Goal: Task Accomplishment & Management: Complete application form

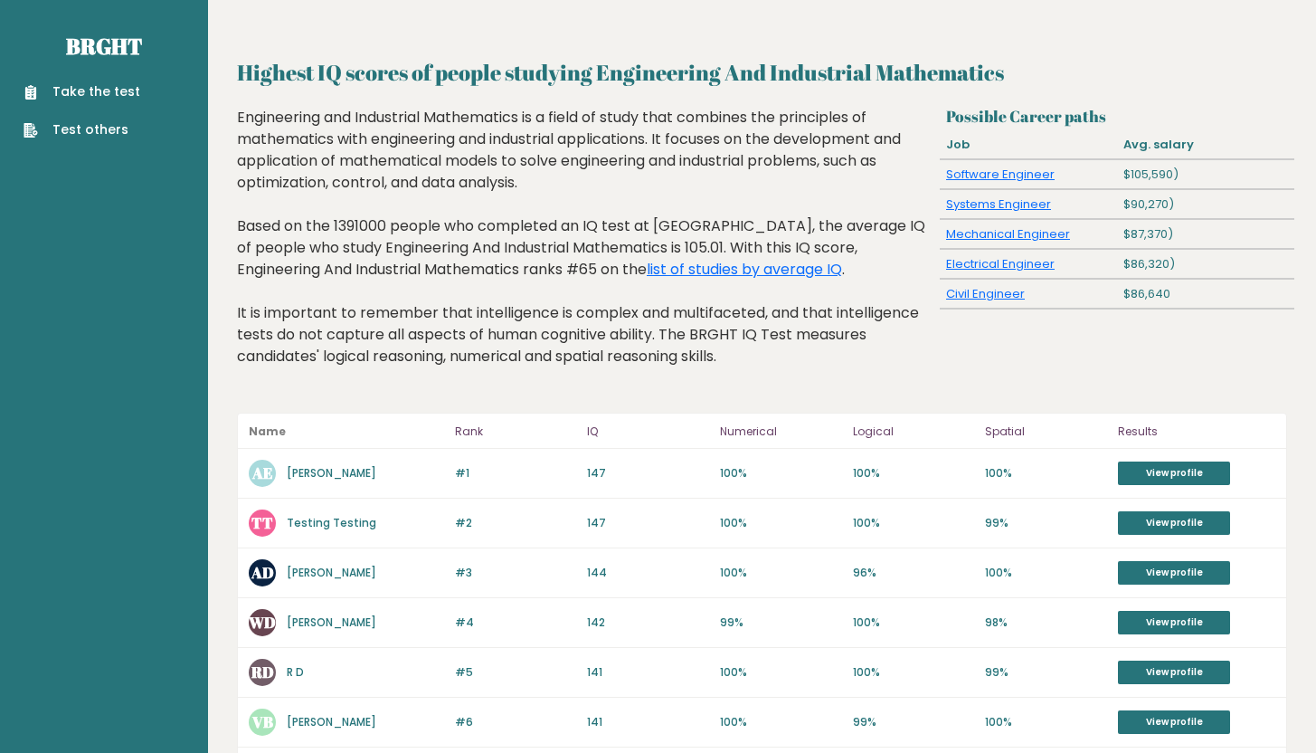
click at [71, 95] on link "Take the test" at bounding box center [82, 91] width 117 height 19
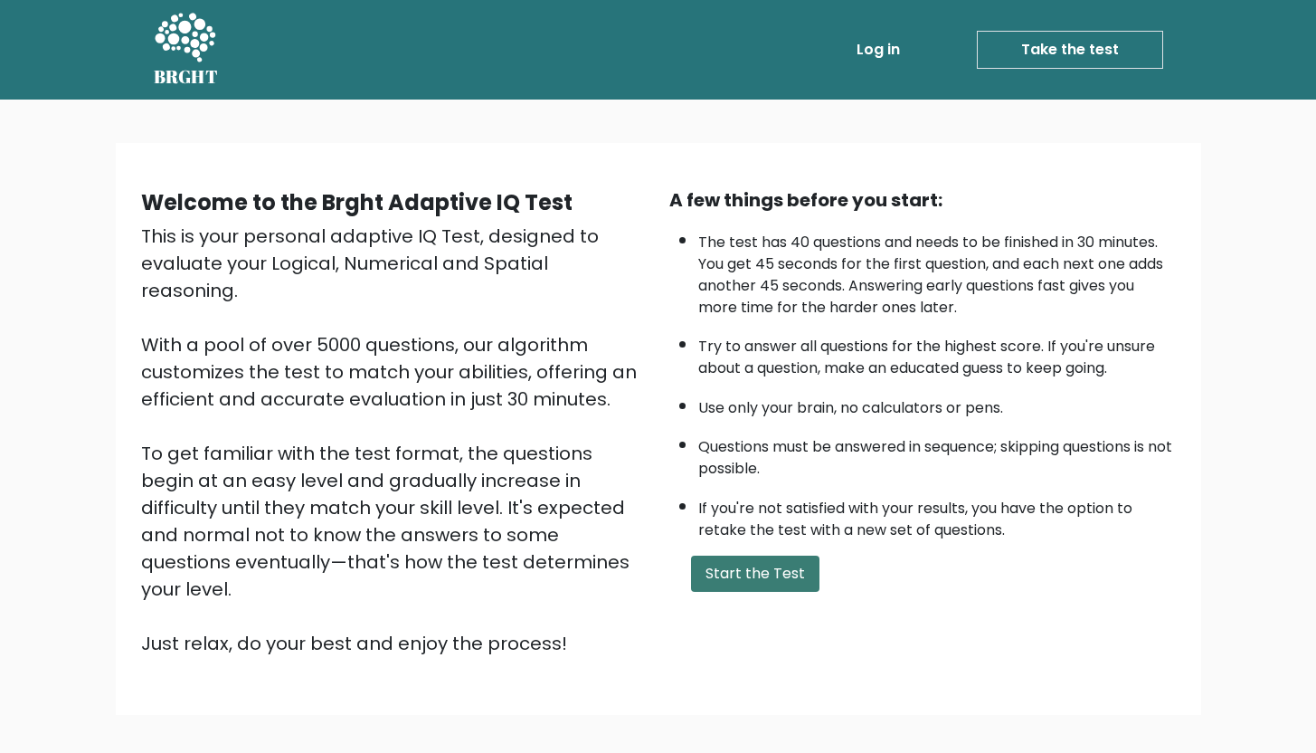
click at [745, 575] on button "Start the Test" at bounding box center [755, 574] width 128 height 36
click at [790, 565] on button "Start the Test" at bounding box center [755, 574] width 128 height 36
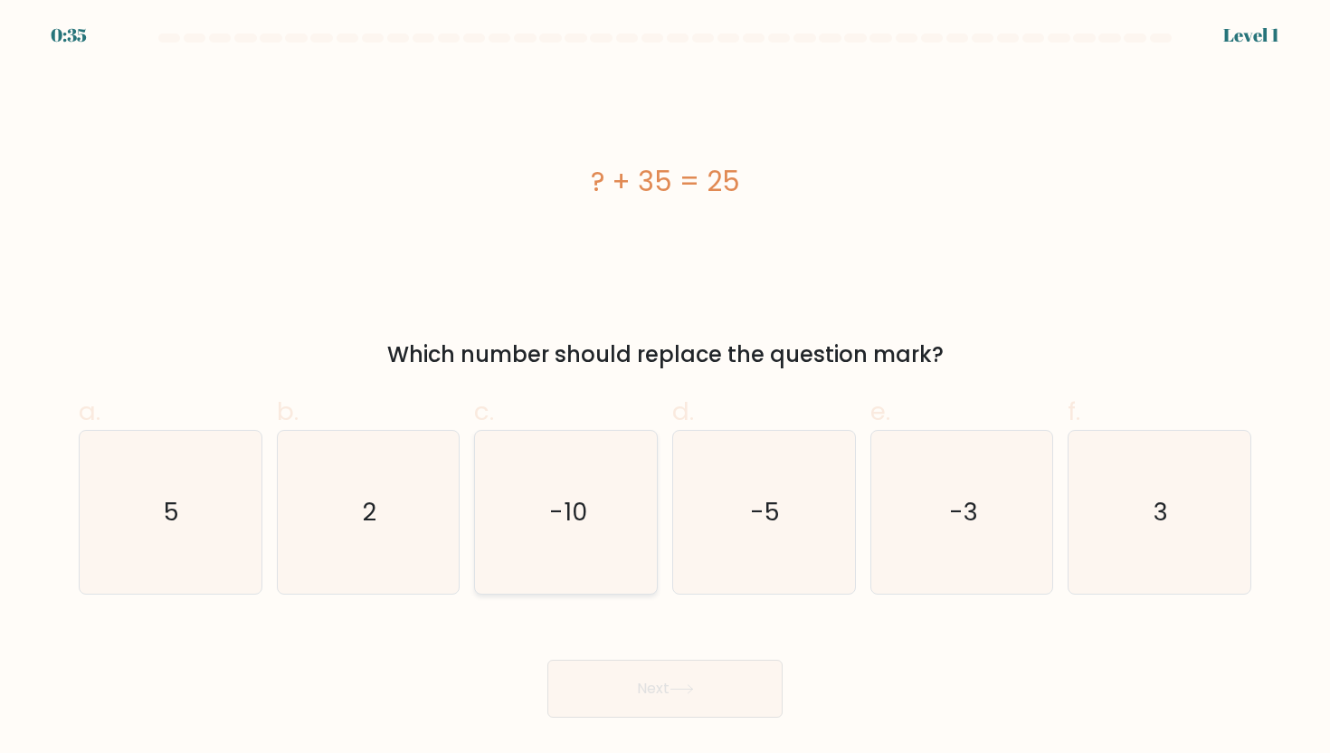
click at [604, 518] on icon "-10" at bounding box center [566, 512] width 163 height 163
click at [665, 388] on input "c. -10" at bounding box center [665, 382] width 1 height 12
radio input "true"
click at [679, 679] on button "Next" at bounding box center [664, 689] width 235 height 58
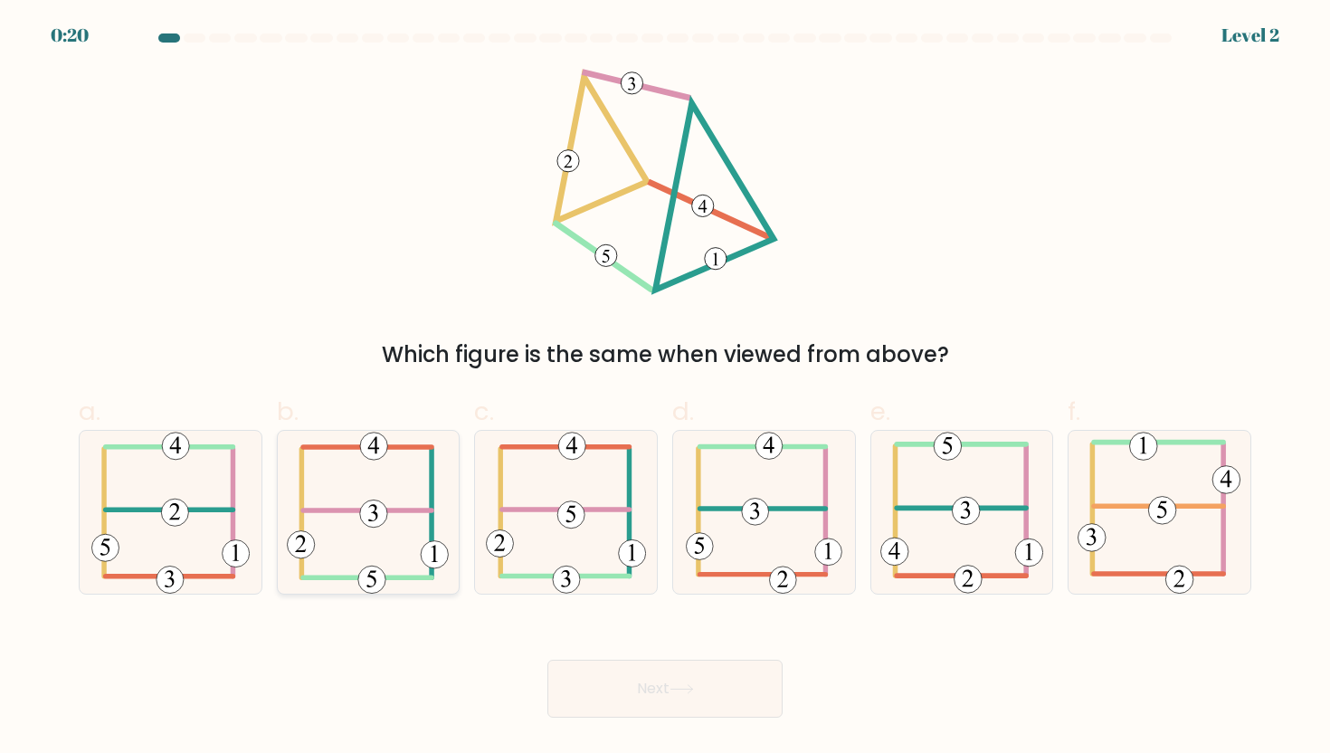
click at [425, 510] on 307 at bounding box center [368, 510] width 128 height 0
click at [665, 388] on input "b." at bounding box center [665, 382] width 1 height 12
radio input "true"
click at [671, 700] on button "Next" at bounding box center [664, 689] width 235 height 58
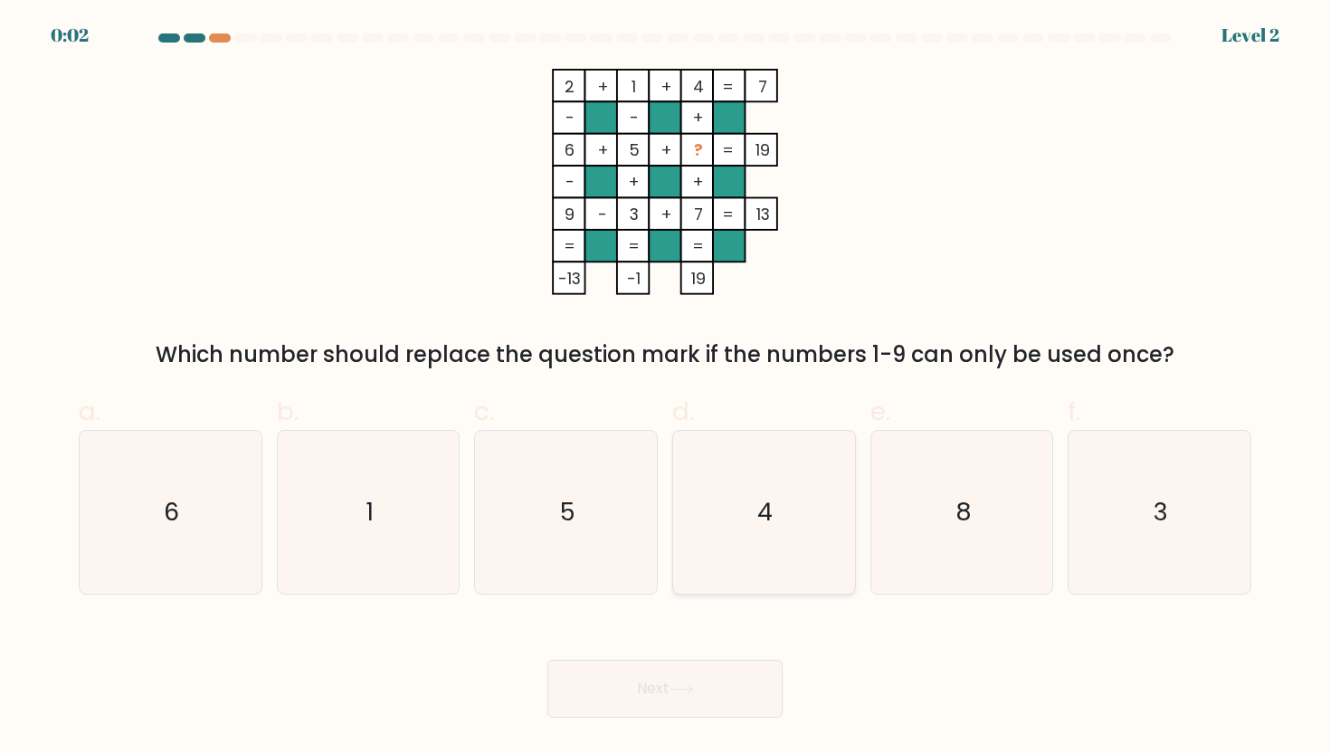
drag, startPoint x: 996, startPoint y: 542, endPoint x: 827, endPoint y: 588, distance: 175.4
click at [996, 542] on icon "8" at bounding box center [961, 512] width 163 height 163
click at [666, 388] on input "e. 8" at bounding box center [665, 382] width 1 height 12
radio input "true"
click at [642, 690] on button "Next" at bounding box center [664, 689] width 235 height 58
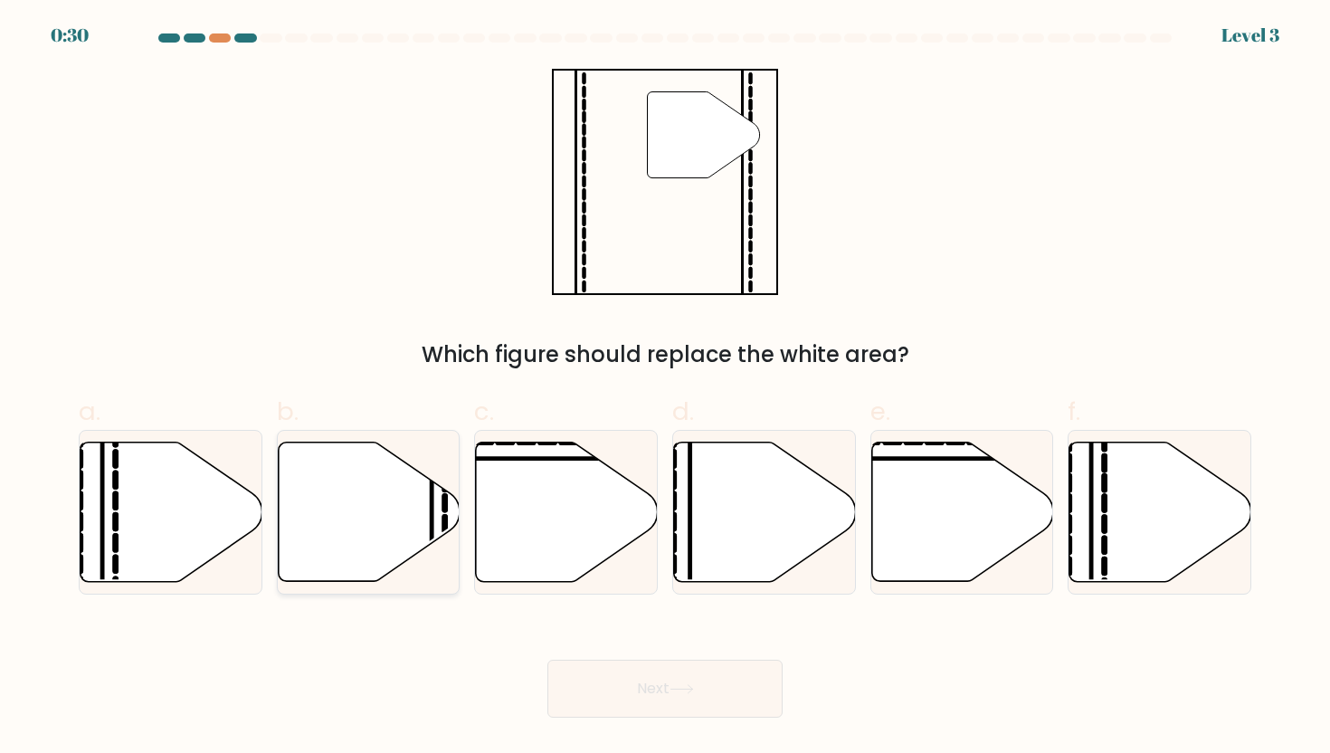
click at [350, 474] on icon at bounding box center [369, 511] width 182 height 139
click at [665, 388] on input "b." at bounding box center [665, 382] width 1 height 12
radio input "true"
click at [693, 667] on button "Next" at bounding box center [664, 689] width 235 height 58
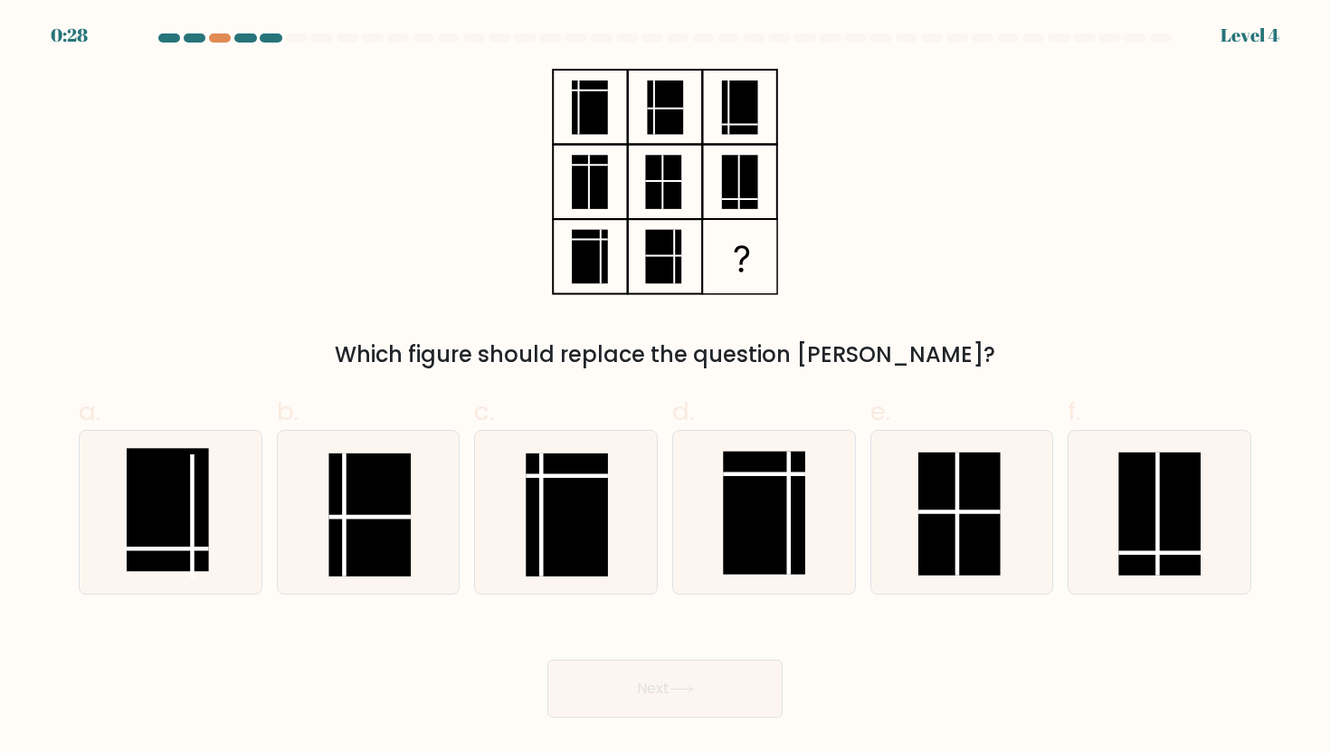
click at [688, 681] on button "Next" at bounding box center [664, 689] width 235 height 58
click at [957, 512] on line at bounding box center [959, 512] width 82 height 0
click at [666, 388] on input "e." at bounding box center [665, 382] width 1 height 12
radio input "true"
click at [707, 674] on button "Next" at bounding box center [664, 689] width 235 height 58
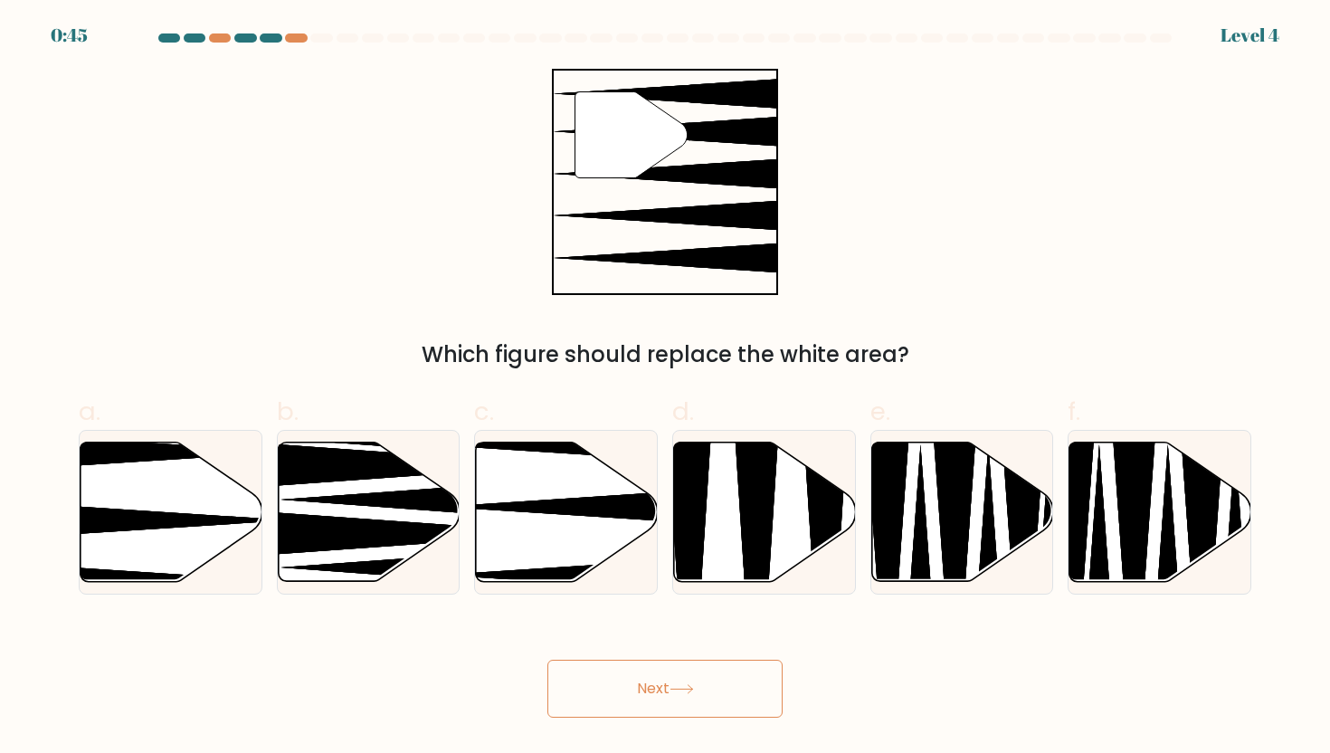
click at [705, 679] on button "Next" at bounding box center [664, 689] width 235 height 58
click at [537, 523] on icon at bounding box center [567, 511] width 182 height 139
click at [665, 388] on input "c." at bounding box center [665, 382] width 1 height 12
radio input "true"
click at [643, 687] on button "Next" at bounding box center [664, 689] width 235 height 58
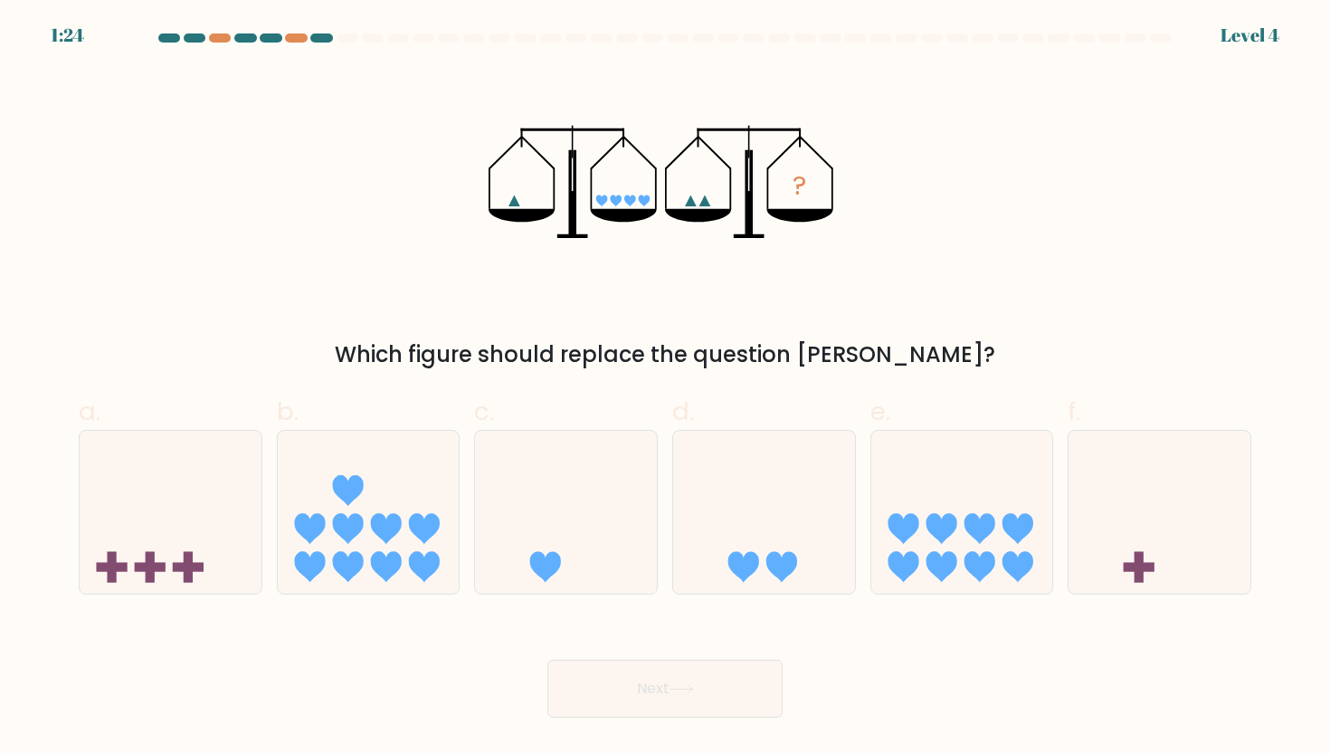
click at [644, 710] on button "Next" at bounding box center [664, 689] width 235 height 58
click at [902, 523] on icon at bounding box center [903, 528] width 31 height 31
click at [666, 388] on input "e." at bounding box center [665, 382] width 1 height 12
radio input "true"
click at [674, 688] on icon at bounding box center [682, 689] width 24 height 10
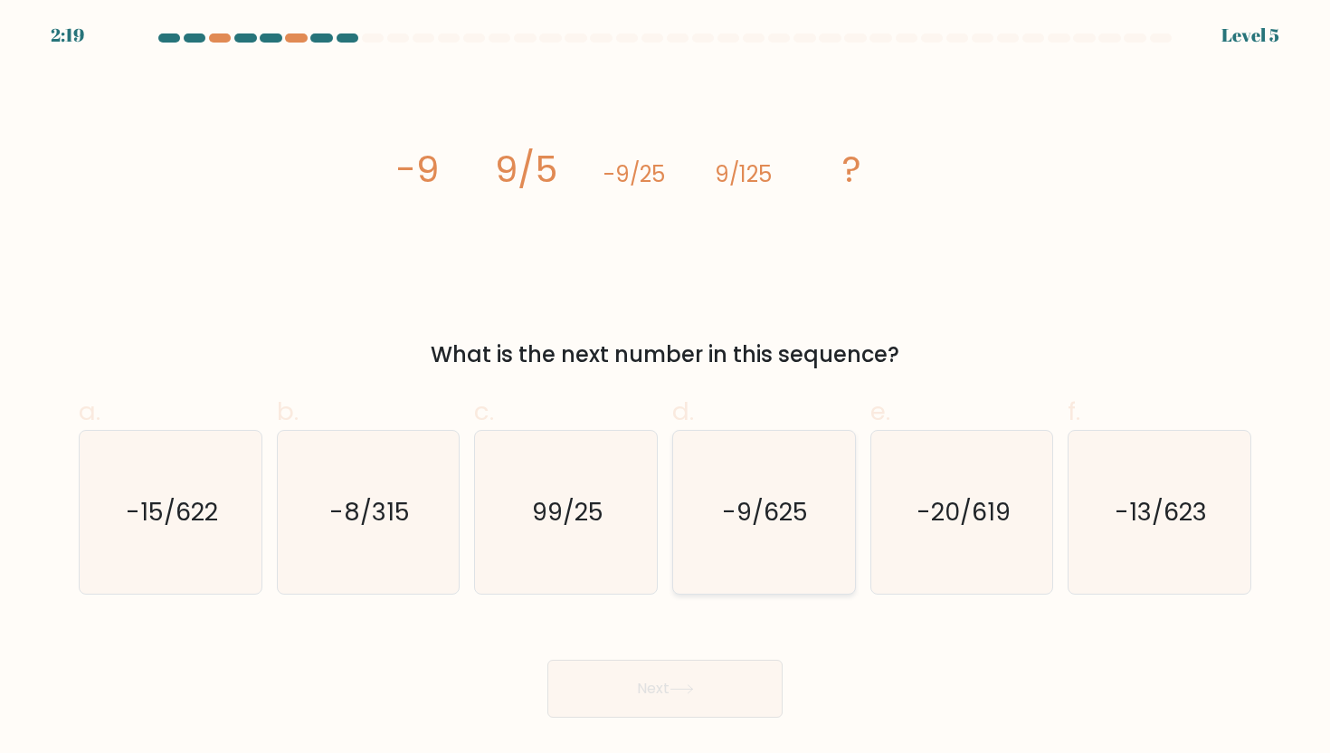
click at [755, 585] on icon "-9/625" at bounding box center [763, 512] width 163 height 163
click at [666, 388] on input "d. -9/625" at bounding box center [665, 382] width 1 height 12
radio input "true"
click at [661, 697] on button "Next" at bounding box center [664, 689] width 235 height 58
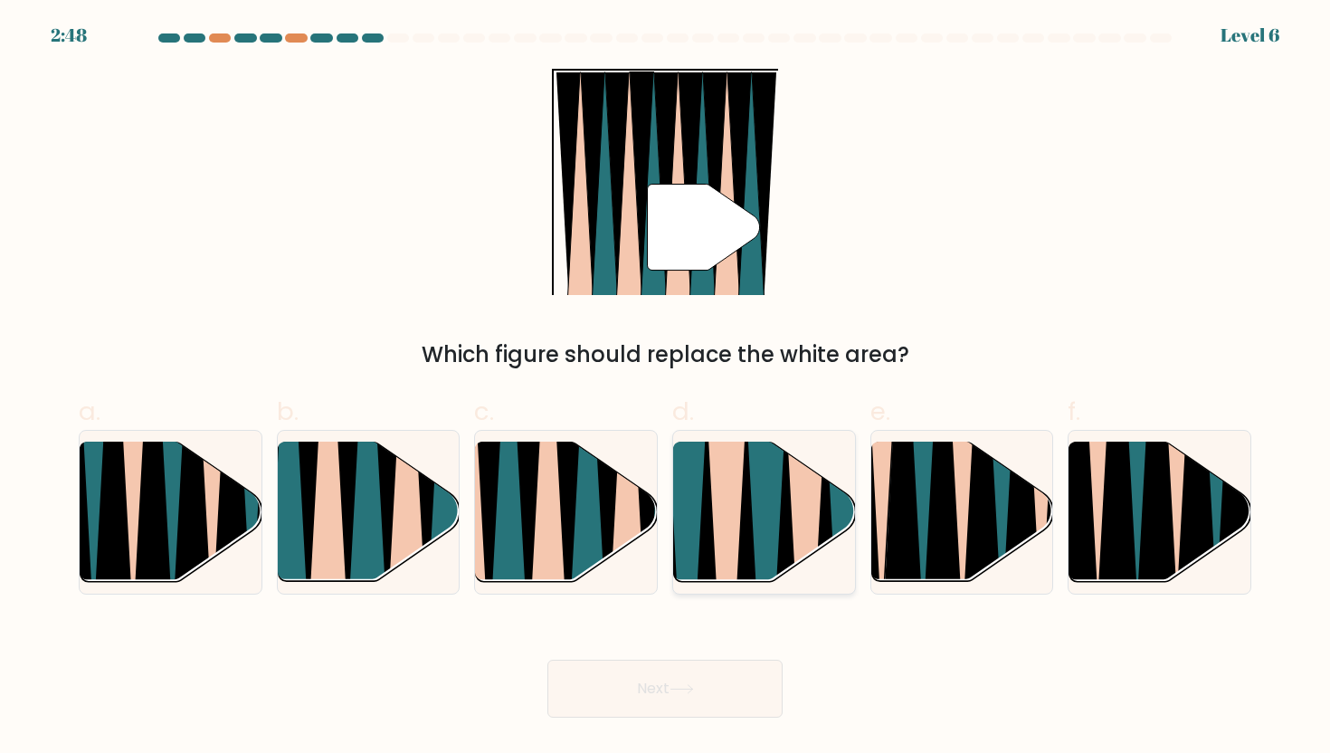
click at [822, 496] on icon at bounding box center [825, 588] width 40 height 363
click at [666, 388] on input "d." at bounding box center [665, 382] width 1 height 12
radio input "true"
click at [635, 683] on button "Next" at bounding box center [664, 689] width 235 height 58
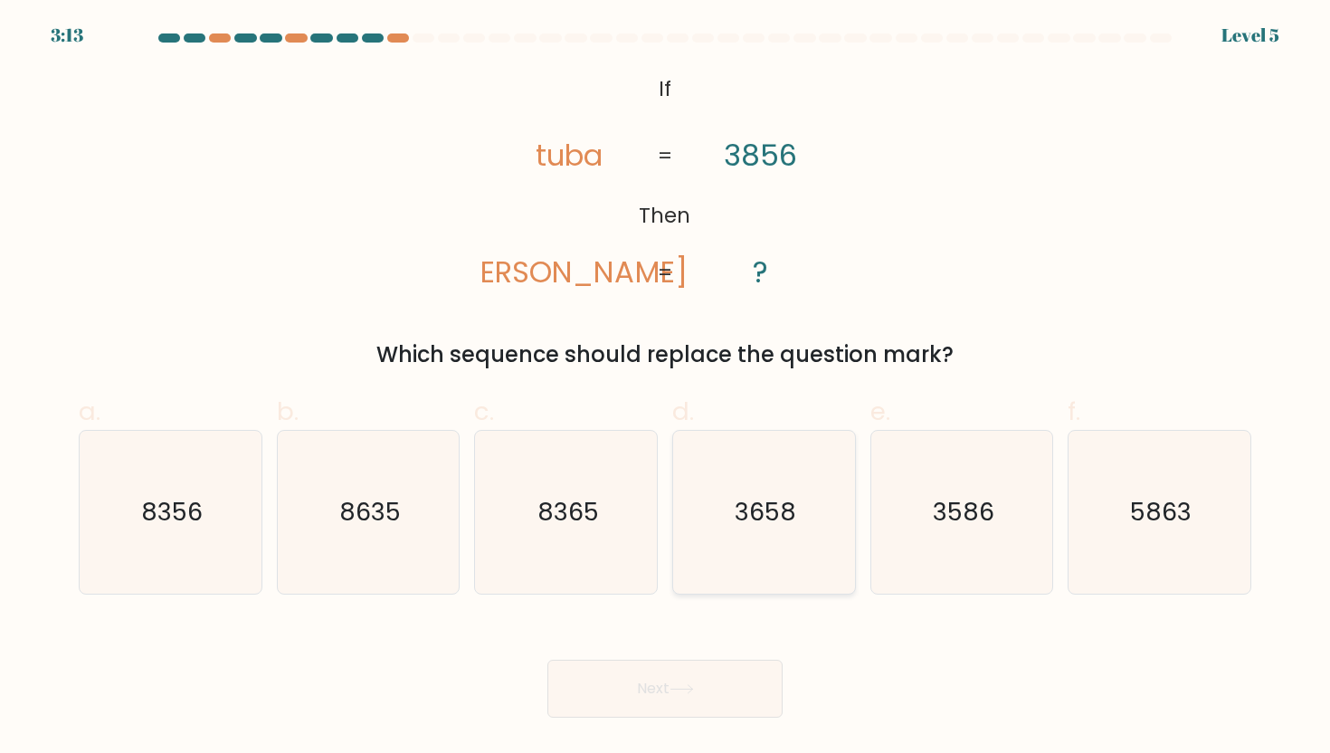
click at [734, 518] on icon "3658" at bounding box center [763, 512] width 163 height 163
click at [666, 388] on input "d. 3658" at bounding box center [665, 382] width 1 height 12
radio input "true"
drag, startPoint x: 708, startPoint y: 667, endPoint x: 675, endPoint y: 670, distance: 32.7
click at [708, 667] on button "Next" at bounding box center [664, 689] width 235 height 58
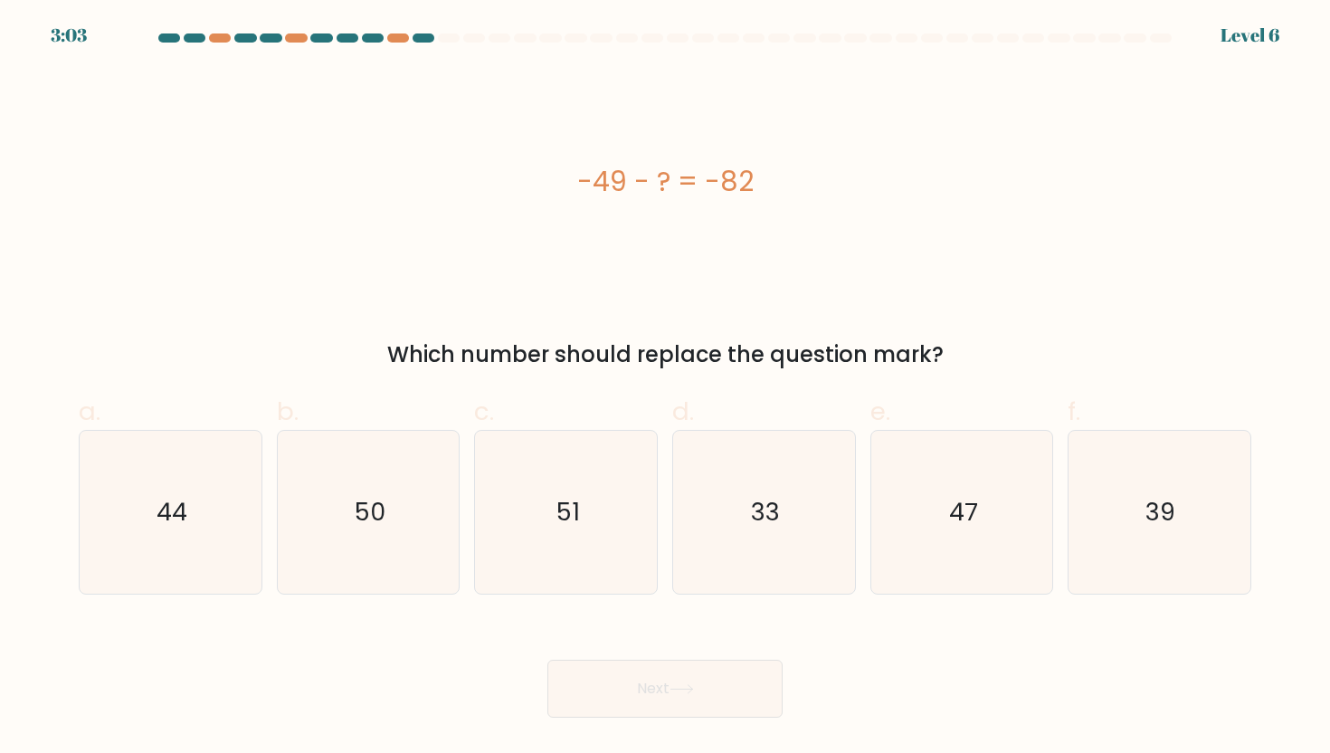
drag, startPoint x: 820, startPoint y: 525, endPoint x: 700, endPoint y: 603, distance: 143.0
click at [816, 526] on icon "33" at bounding box center [763, 512] width 163 height 163
click at [666, 388] on input "d. 33" at bounding box center [665, 382] width 1 height 12
radio input "true"
drag, startPoint x: 650, startPoint y: 679, endPoint x: 640, endPoint y: 678, distance: 10.1
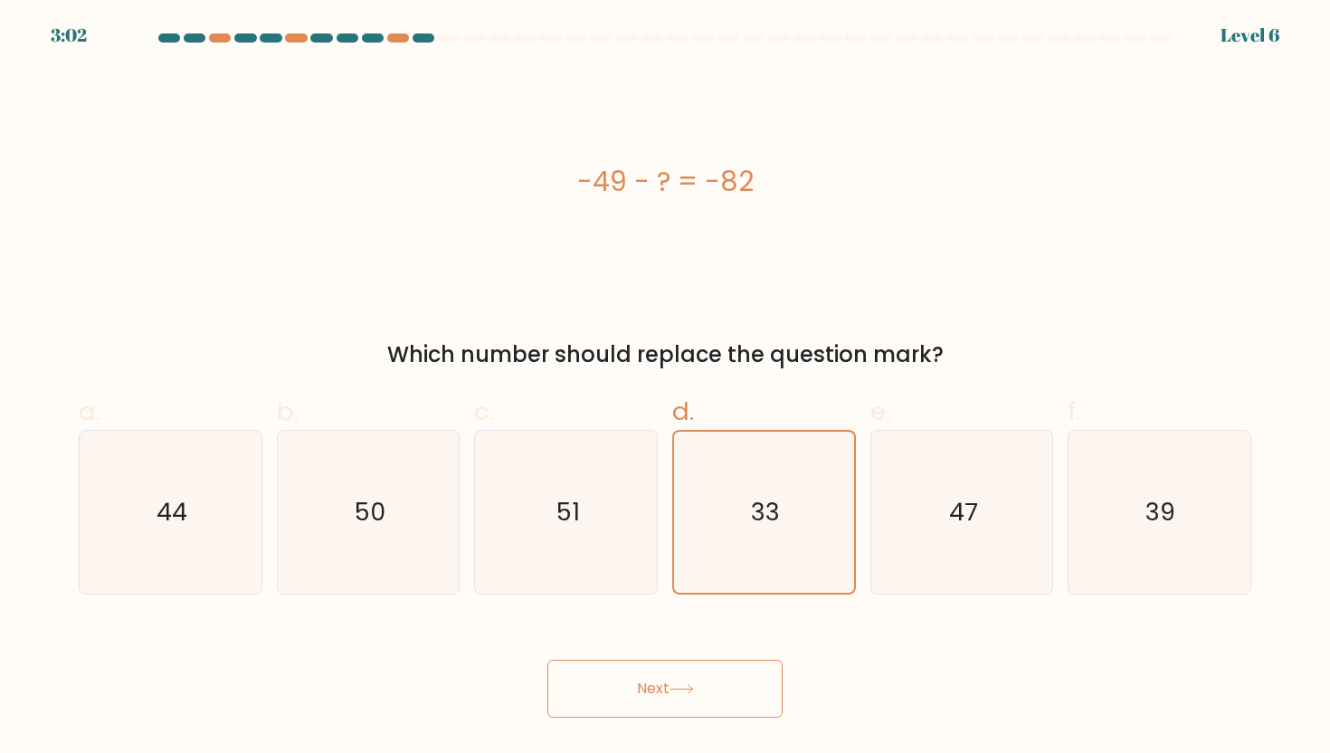
click at [650, 679] on button "Next" at bounding box center [664, 689] width 235 height 58
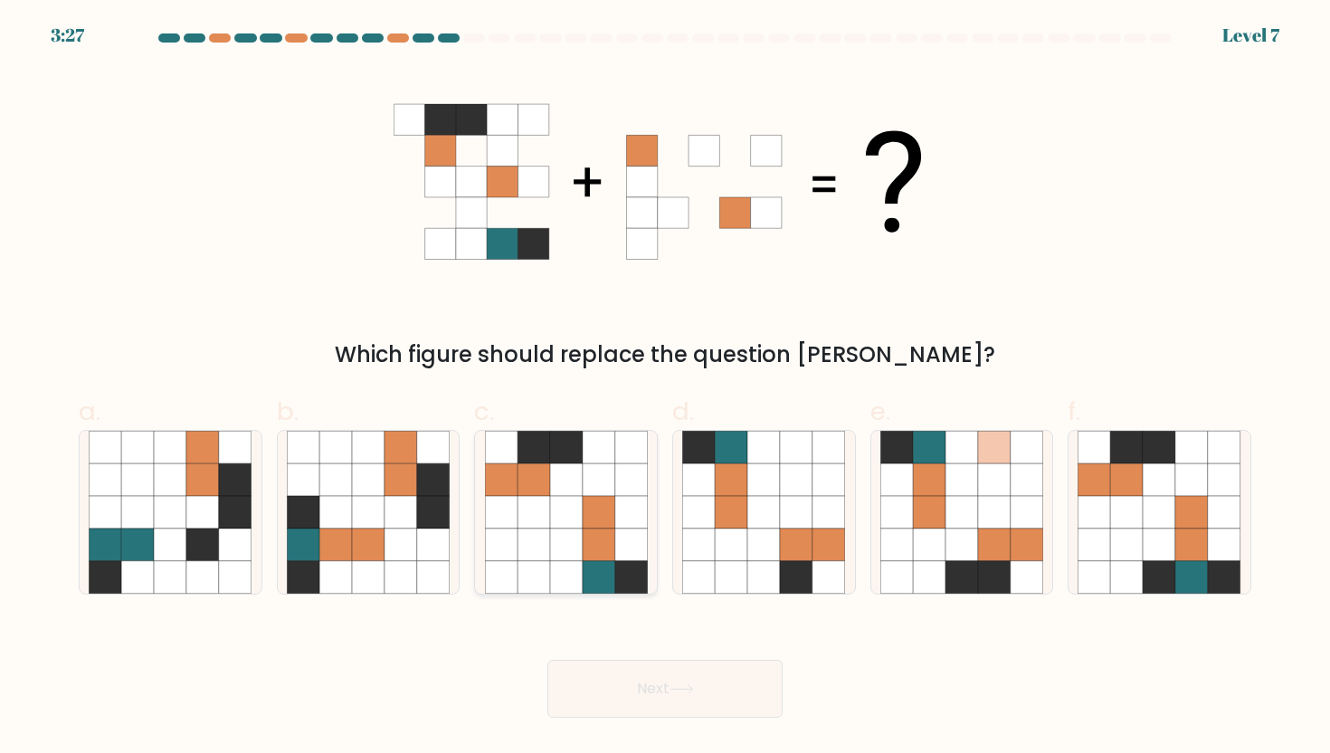
click at [538, 486] on icon at bounding box center [534, 479] width 33 height 33
click at [665, 388] on input "c." at bounding box center [665, 382] width 1 height 12
radio input "true"
click at [652, 682] on button "Next" at bounding box center [664, 689] width 235 height 58
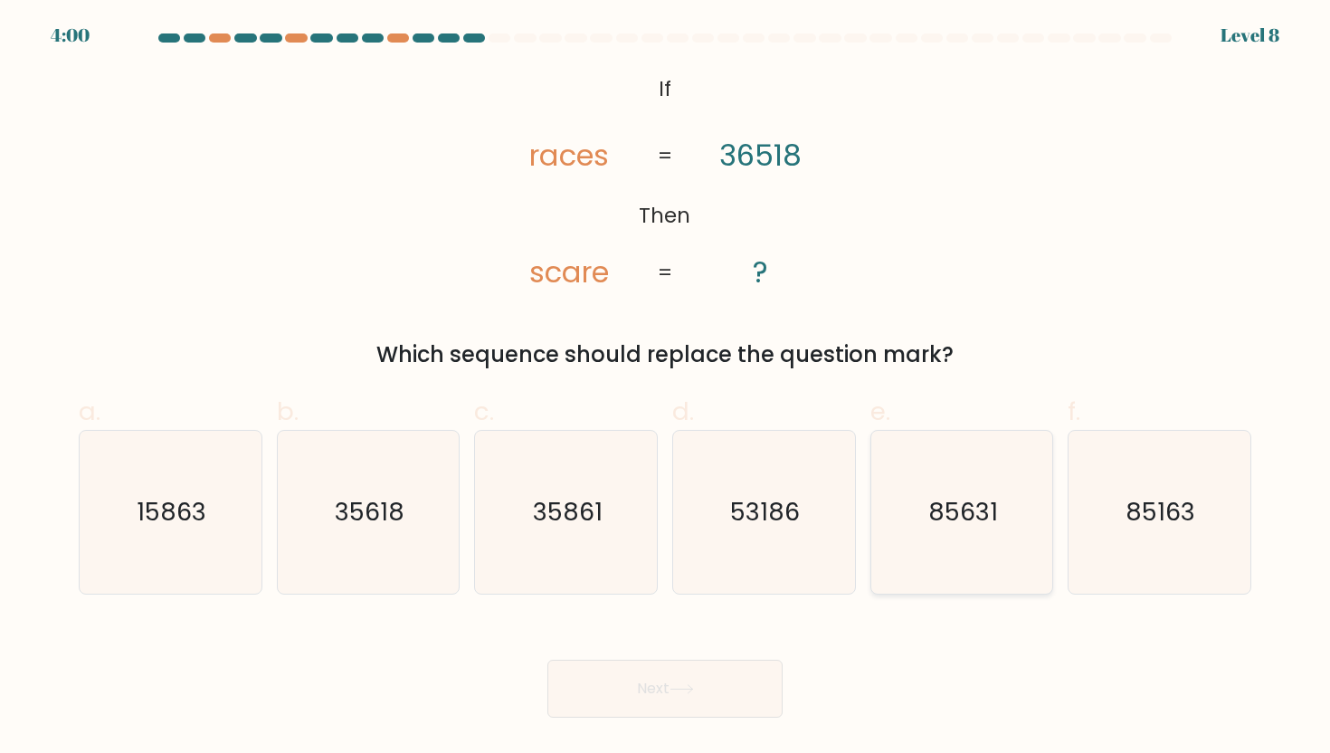
click at [942, 507] on text "85631" at bounding box center [963, 511] width 70 height 33
click at [666, 388] on input "e. 85631" at bounding box center [665, 382] width 1 height 12
radio input "true"
click at [602, 695] on button "Next" at bounding box center [664, 689] width 235 height 58
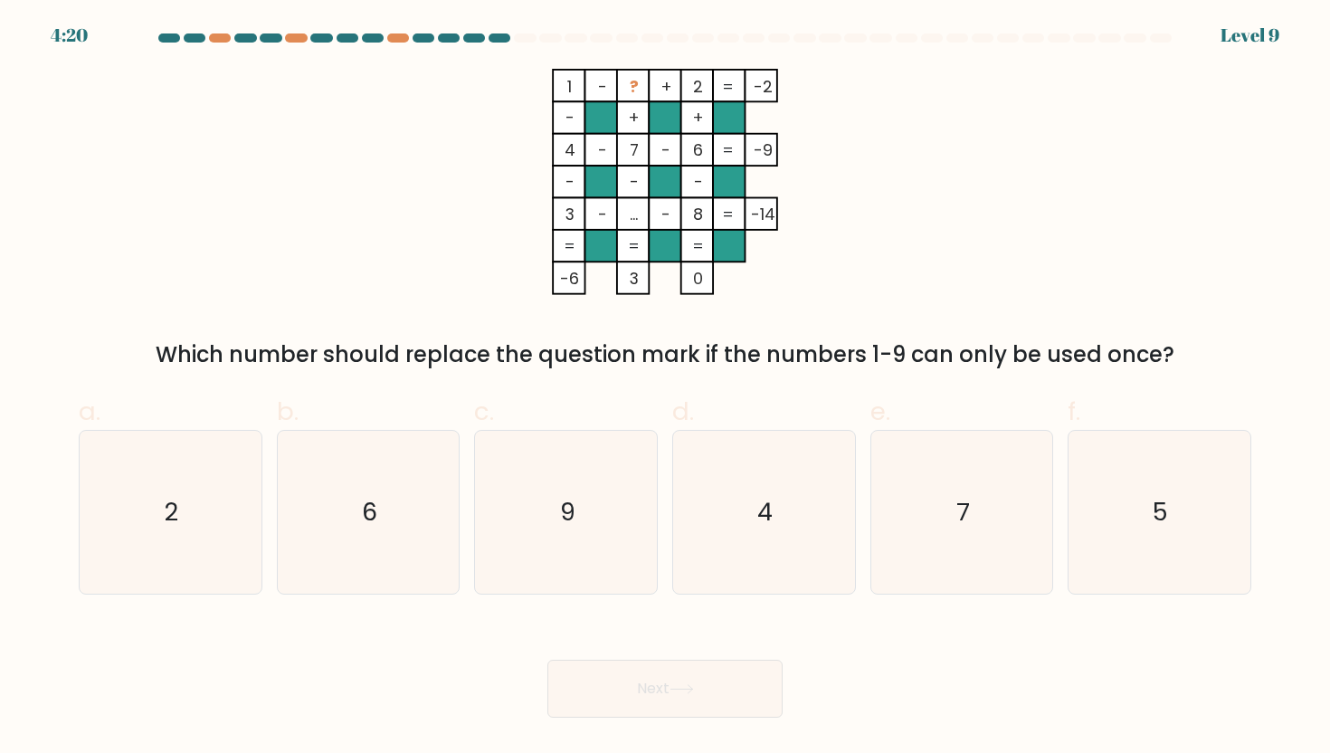
click at [547, 660] on button "Next" at bounding box center [664, 689] width 235 height 58
click at [1178, 454] on icon "5" at bounding box center [1159, 512] width 163 height 163
click at [666, 388] on input "f. 5" at bounding box center [665, 382] width 1 height 12
radio input "true"
click at [727, 661] on button "Next" at bounding box center [664, 689] width 235 height 58
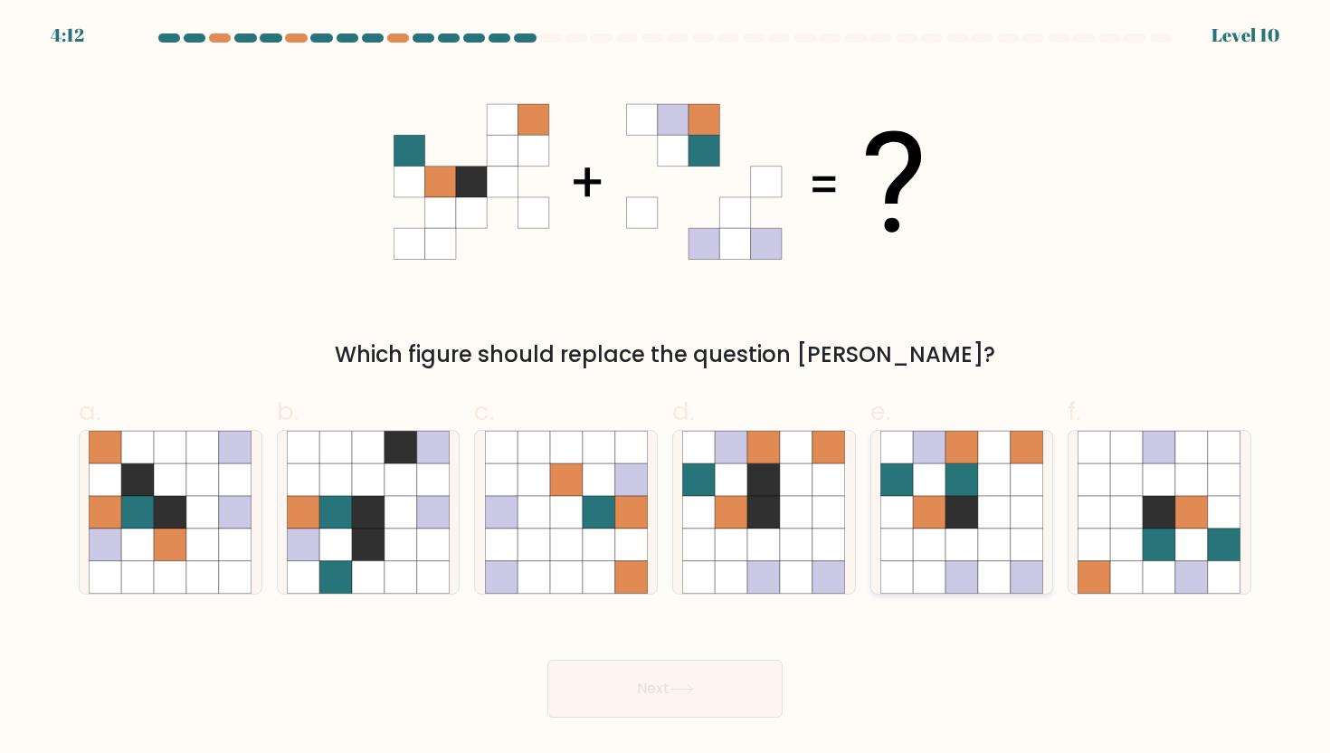
click at [943, 511] on icon at bounding box center [929, 512] width 33 height 33
click at [666, 388] on input "e." at bounding box center [665, 382] width 1 height 12
radio input "true"
click at [736, 682] on button "Next" at bounding box center [664, 689] width 235 height 58
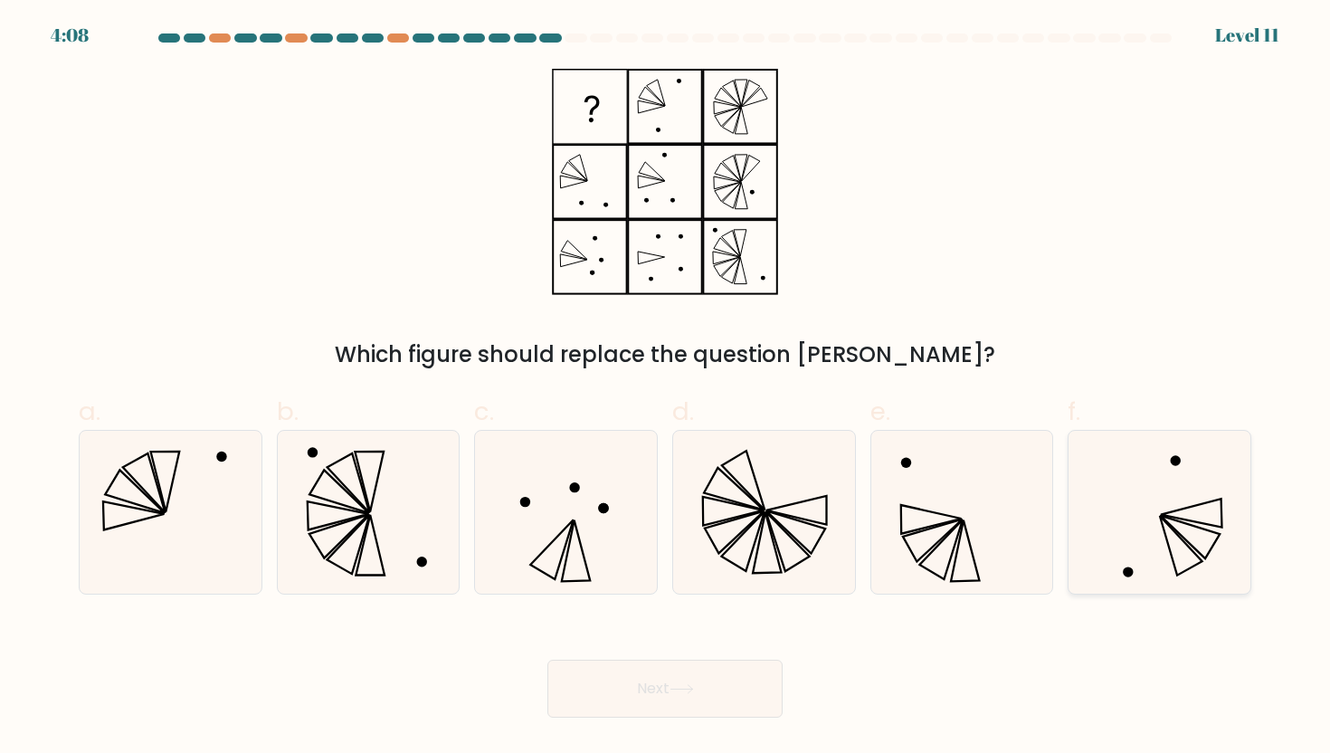
click at [1180, 496] on icon at bounding box center [1159, 512] width 163 height 163
click at [666, 388] on input "f." at bounding box center [665, 382] width 1 height 12
radio input "true"
click at [711, 686] on button "Next" at bounding box center [664, 689] width 235 height 58
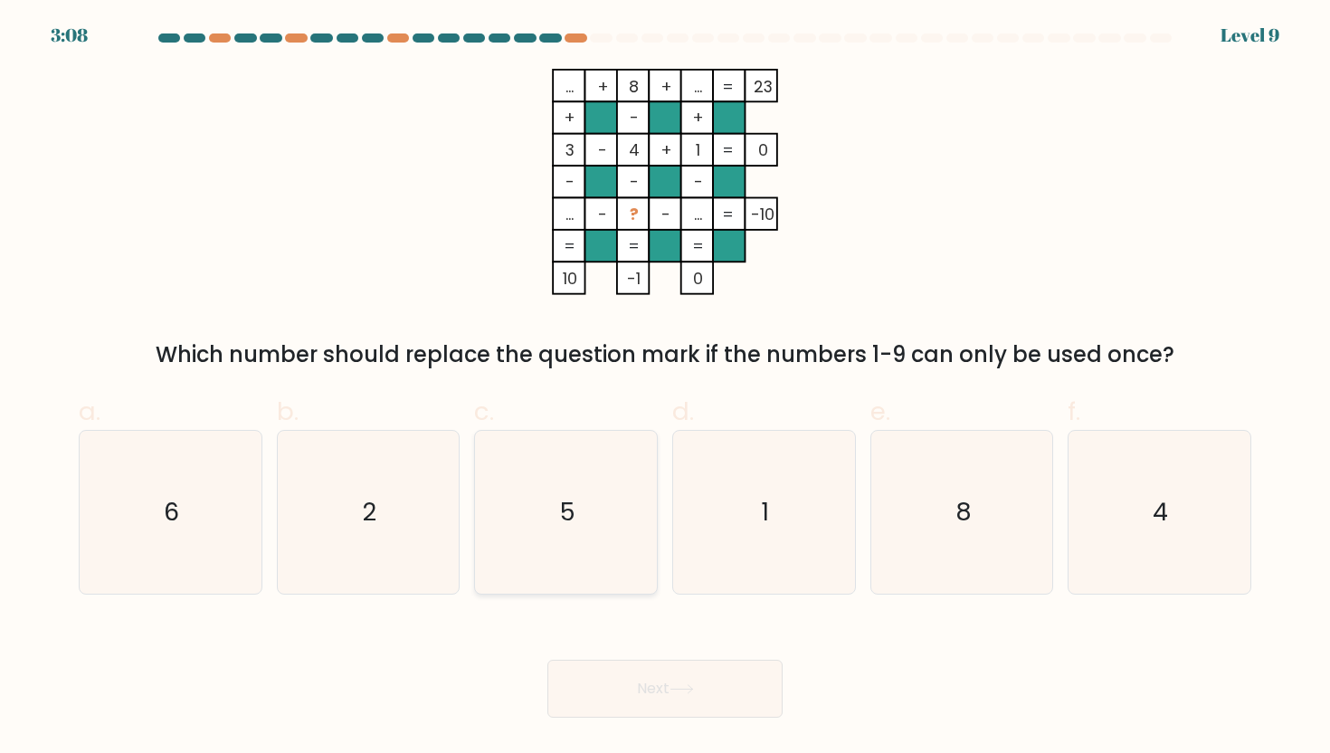
click at [561, 497] on text "5" at bounding box center [567, 511] width 15 height 33
click at [665, 388] on input "c. 5" at bounding box center [665, 382] width 1 height 12
radio input "true"
click at [646, 716] on button "Next" at bounding box center [664, 689] width 235 height 58
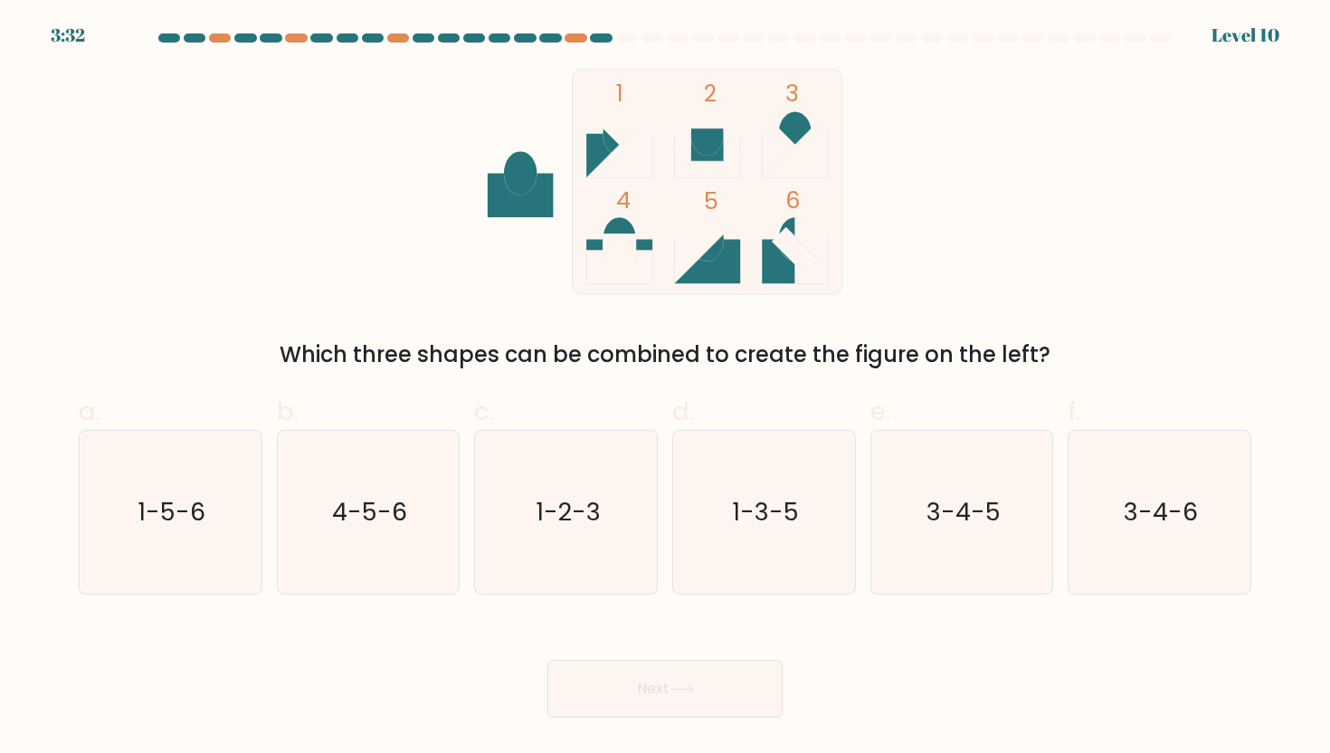
drag, startPoint x: 611, startPoint y: 145, endPoint x: 730, endPoint y: 111, distance: 124.0
click at [676, 110] on icon "1 2 3 4 5 6" at bounding box center [665, 182] width 487 height 226
drag, startPoint x: 740, startPoint y: 492, endPoint x: 738, endPoint y: 501, distance: 9.2
click at [739, 495] on icon "1-3-5" at bounding box center [763, 512] width 163 height 163
click at [666, 388] on input "d. 1-3-5" at bounding box center [665, 382] width 1 height 12
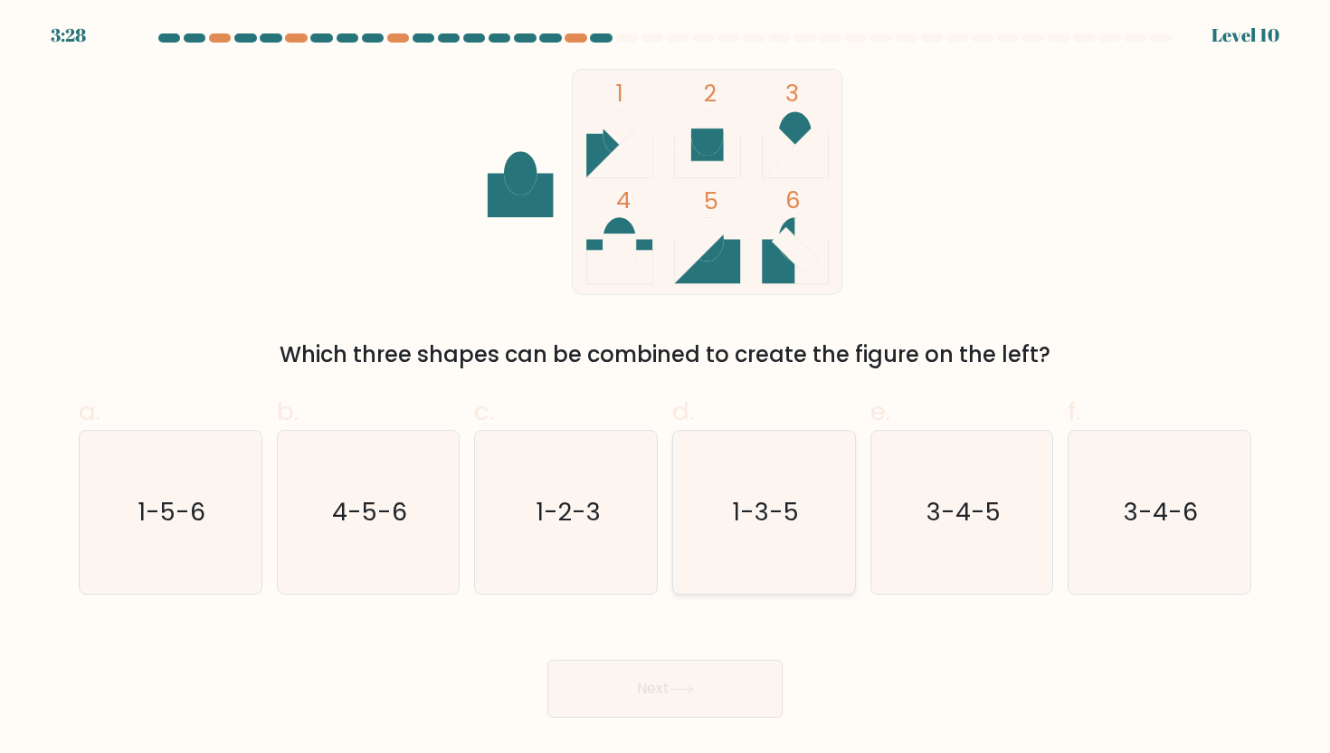
radio input "true"
click at [634, 699] on button "Next" at bounding box center [664, 689] width 235 height 58
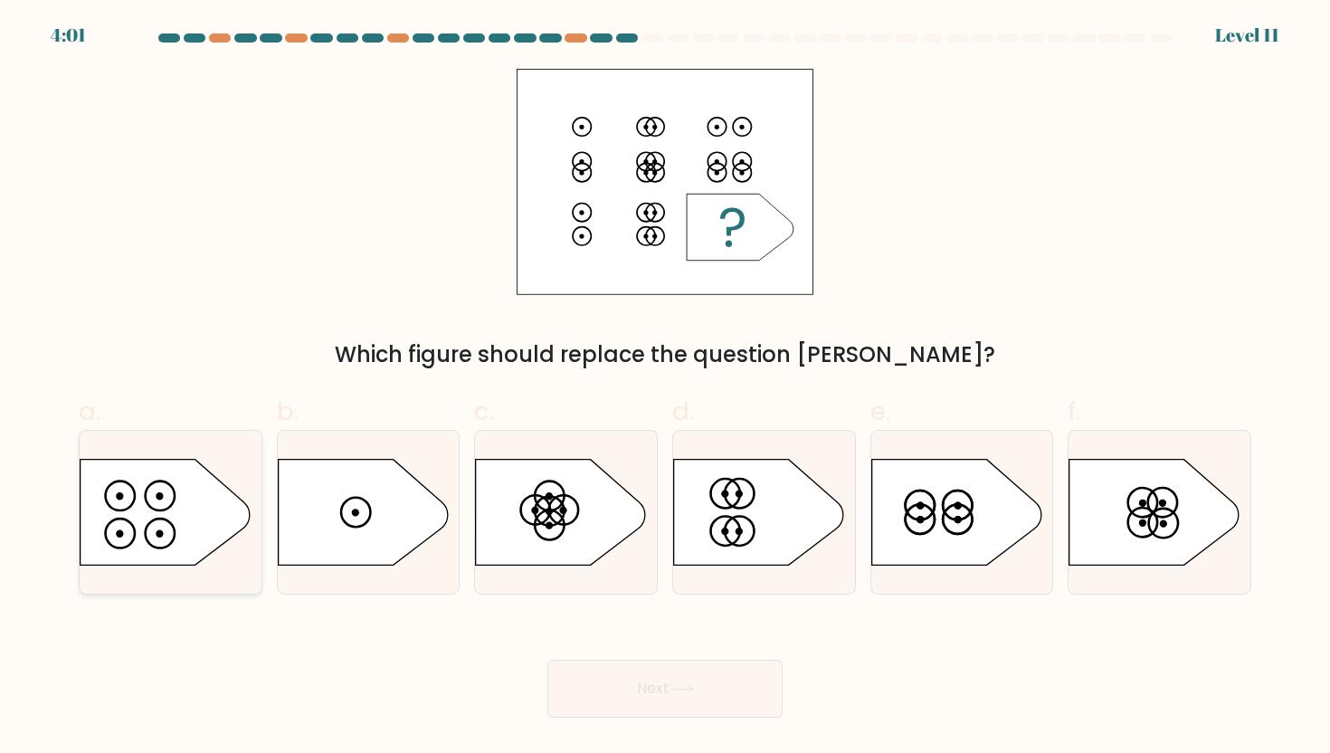
drag, startPoint x: 162, startPoint y: 526, endPoint x: 180, endPoint y: 543, distance: 25.0
click at [162, 526] on icon at bounding box center [166, 512] width 170 height 106
click at [665, 388] on input "a." at bounding box center [665, 382] width 1 height 12
radio input "true"
click at [645, 697] on button "Next" at bounding box center [664, 689] width 235 height 58
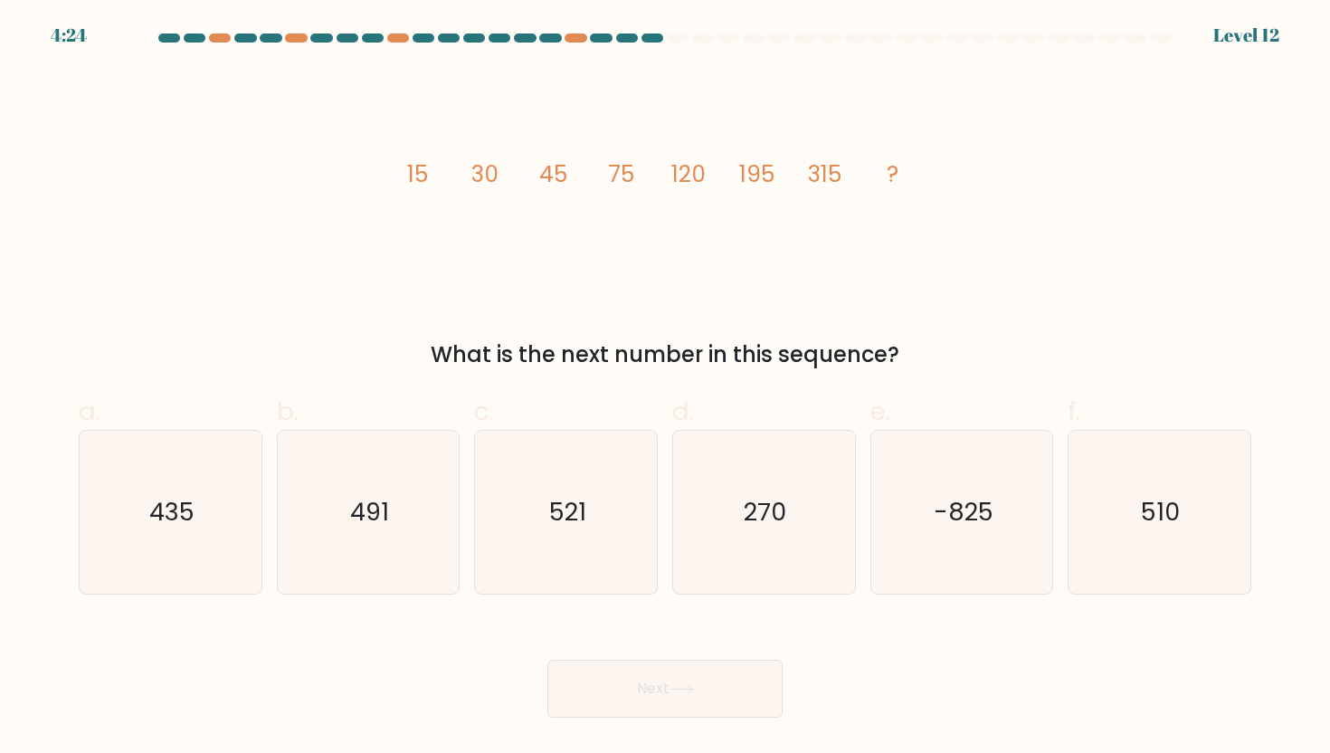
drag, startPoint x: 474, startPoint y: 183, endPoint x: 474, endPoint y: 193, distance: 10.0
click at [474, 193] on icon "image/svg+xml 15 30 45 75 120 195 315 ?" at bounding box center [665, 182] width 543 height 226
drag, startPoint x: 489, startPoint y: 183, endPoint x: 496, endPoint y: 198, distance: 16.6
click at [495, 197] on icon "image/svg+xml 15 30 45 75 120 195 315 ?" at bounding box center [665, 182] width 543 height 226
click at [499, 223] on icon "image/svg+xml 15 30 45 75 120 195 315 ?" at bounding box center [665, 182] width 543 height 226
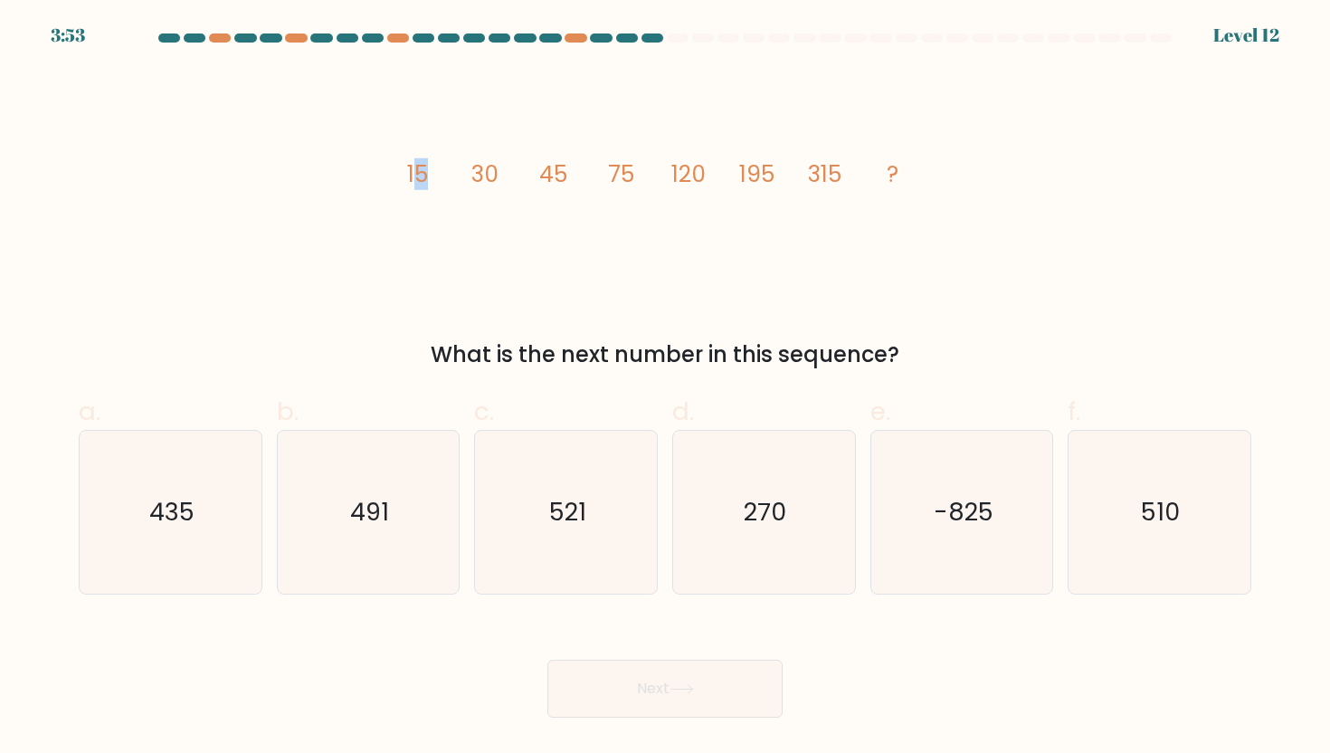
drag, startPoint x: 423, startPoint y: 186, endPoint x: 420, endPoint y: 212, distance: 25.5
click at [420, 212] on icon "image/svg+xml 15 30 45 75 120 195 315 ?" at bounding box center [665, 182] width 543 height 226
click at [431, 198] on icon "image/svg+xml 15 30 45 75 120 195 315 ?" at bounding box center [665, 182] width 543 height 226
drag, startPoint x: 484, startPoint y: 181, endPoint x: 533, endPoint y: 203, distance: 53.5
click at [533, 203] on icon "image/svg+xml 15 30 45 75 120 195 315 ?" at bounding box center [665, 182] width 543 height 226
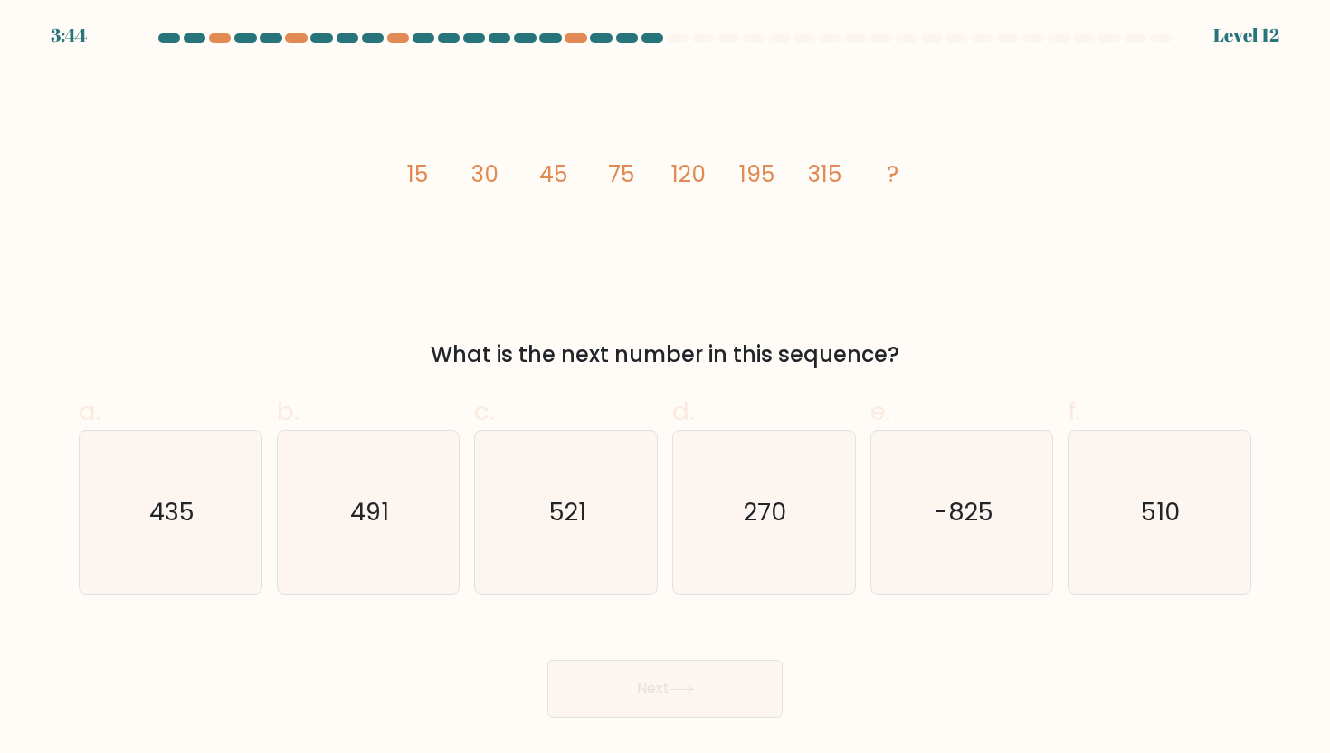
drag, startPoint x: 543, startPoint y: 182, endPoint x: 537, endPoint y: 196, distance: 15.5
click at [537, 196] on icon "image/svg+xml 15 30 45 75 120 195 315 ?" at bounding box center [665, 182] width 543 height 226
drag, startPoint x: 809, startPoint y: 176, endPoint x: 838, endPoint y: 176, distance: 29.0
click at [838, 176] on tspan "315" at bounding box center [824, 174] width 33 height 32
click at [768, 266] on icon "image/svg+xml 15 30 45 75 120 195 315 ?" at bounding box center [665, 182] width 543 height 226
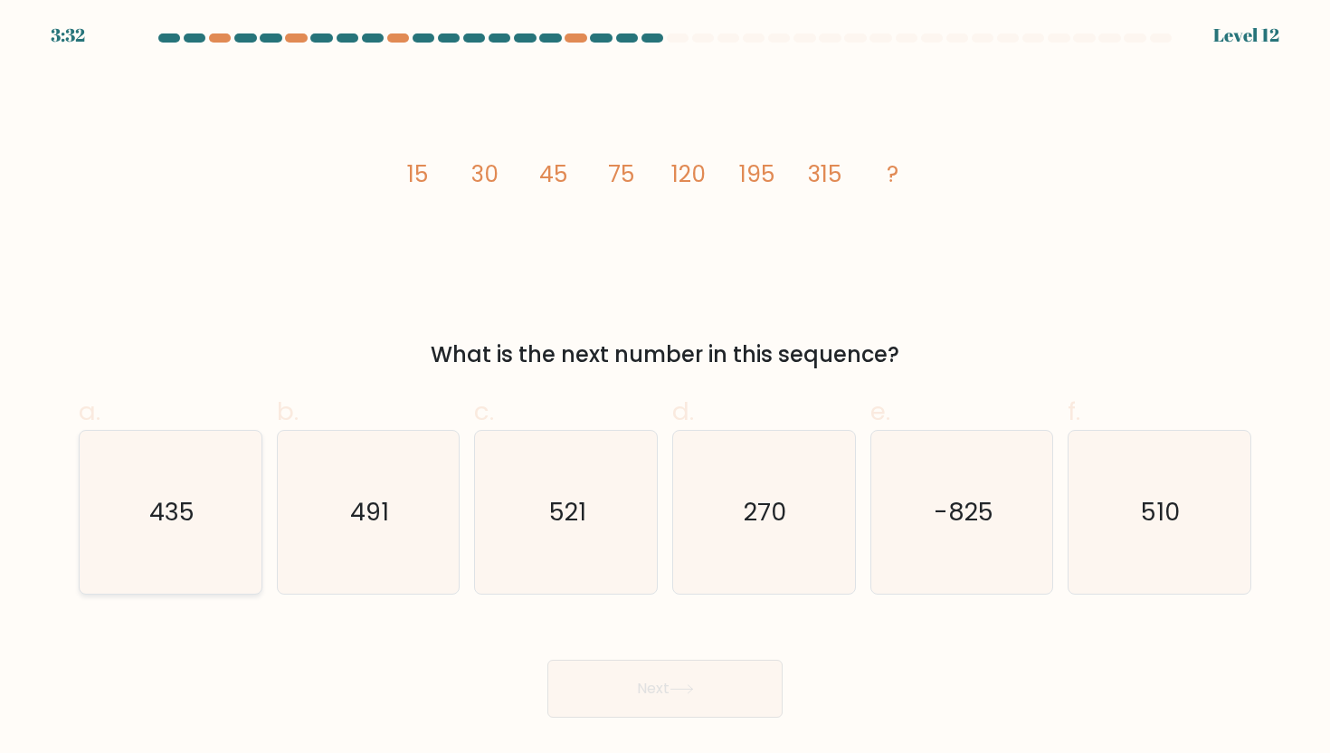
click at [198, 513] on icon "435" at bounding box center [170, 512] width 163 height 163
click at [665, 388] on input "a. 435" at bounding box center [665, 382] width 1 height 12
radio input "true"
click at [619, 681] on button "Next" at bounding box center [664, 689] width 235 height 58
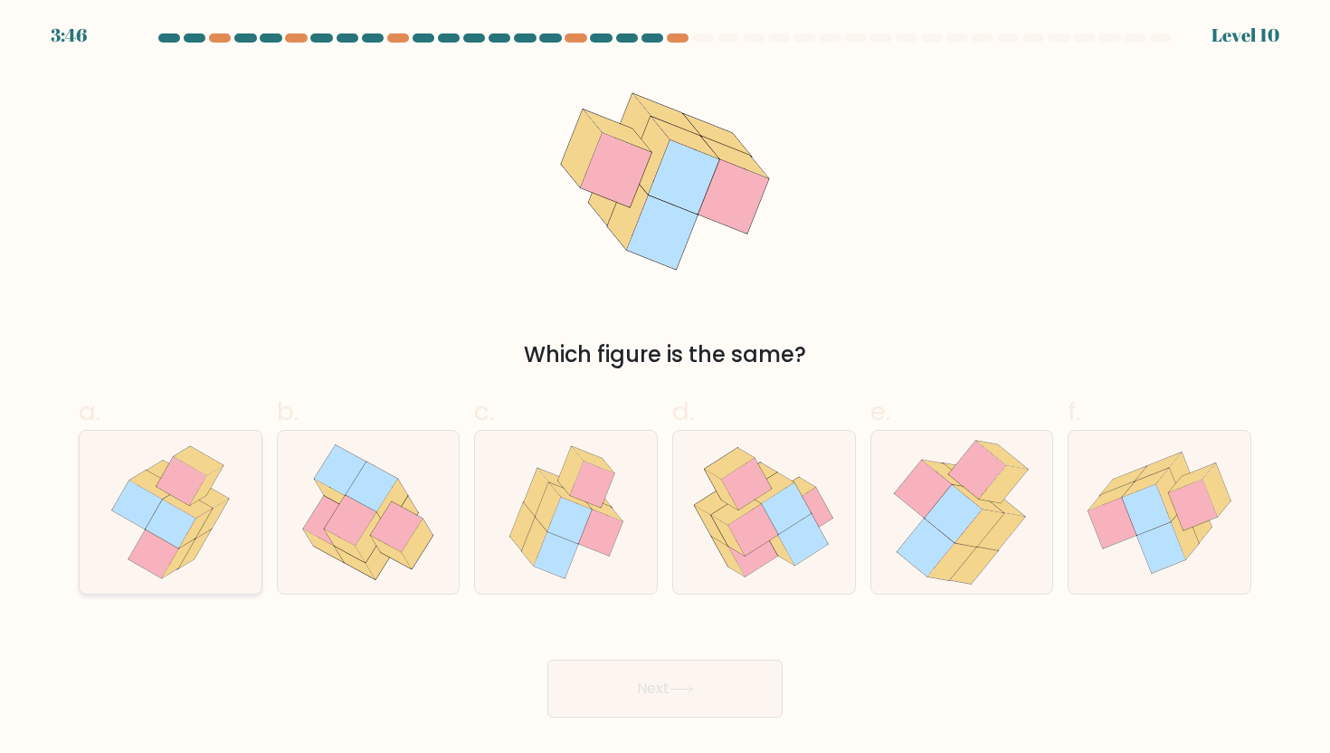
drag, startPoint x: 208, startPoint y: 536, endPoint x: 301, endPoint y: 572, distance: 100.0
click at [209, 537] on icon at bounding box center [170, 512] width 140 height 163
click at [665, 388] on input "a." at bounding box center [665, 382] width 1 height 12
radio input "true"
click at [628, 685] on button "Next" at bounding box center [664, 689] width 235 height 58
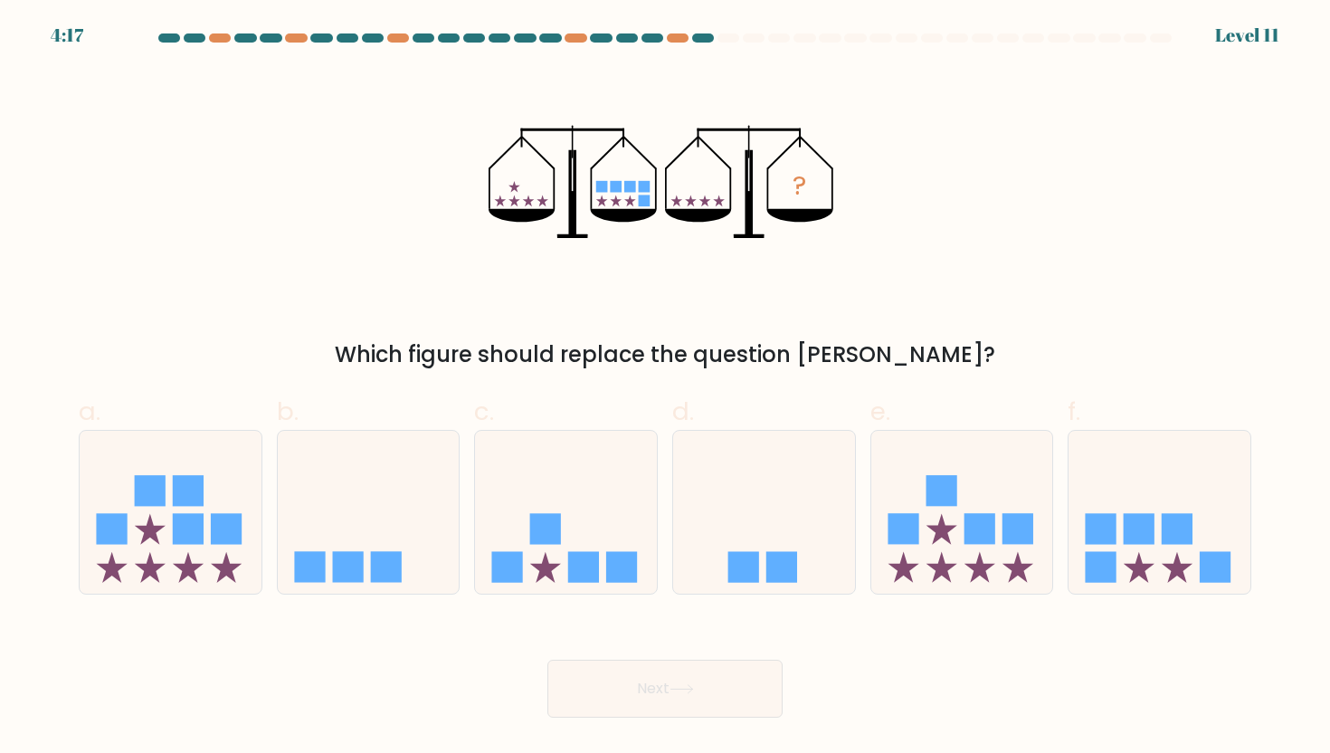
drag, startPoint x: 622, startPoint y: 187, endPoint x: 642, endPoint y: 202, distance: 24.6
click at [642, 202] on icon "?" at bounding box center [665, 182] width 353 height 226
drag, startPoint x: 565, startPoint y: 394, endPoint x: 615, endPoint y: 358, distance: 61.7
click at [643, 362] on form at bounding box center [665, 375] width 1330 height 684
drag, startPoint x: 584, startPoint y: 356, endPoint x: 330, endPoint y: 356, distance: 254.2
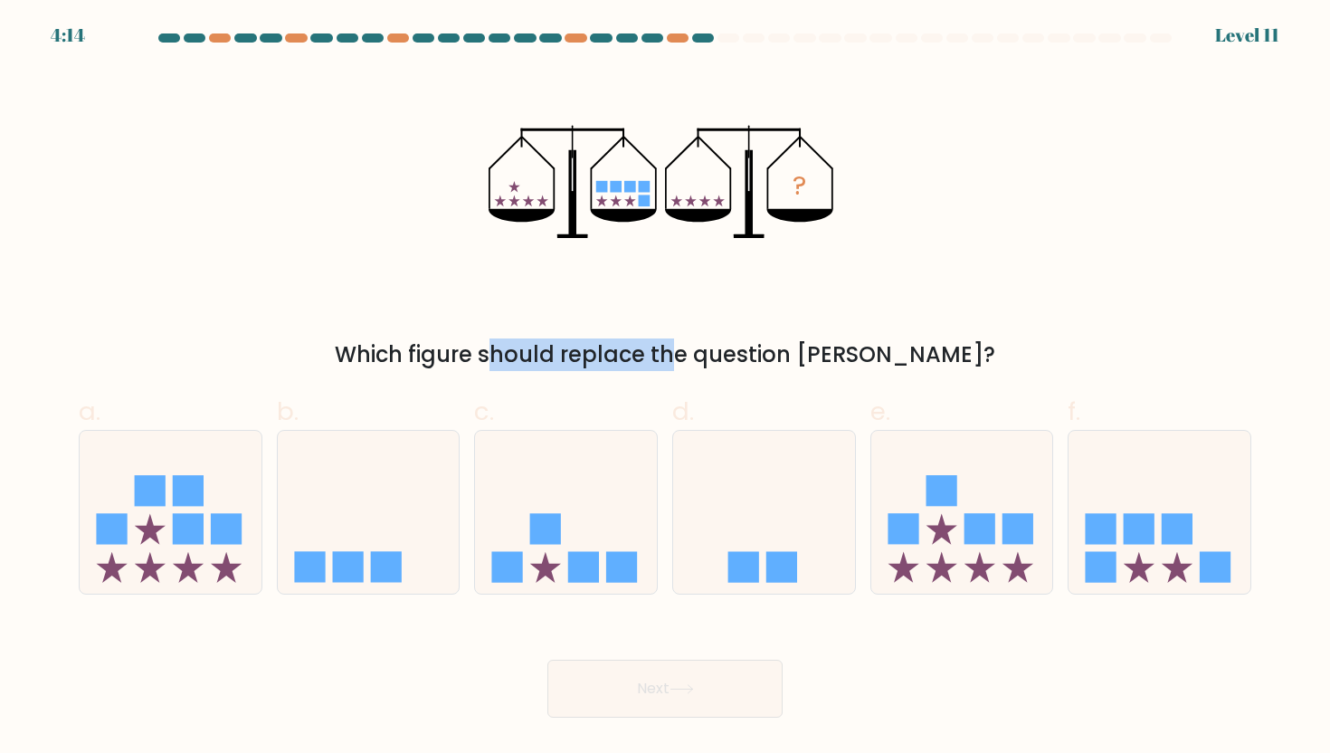
click at [330, 356] on div "Which figure should replace the question mark?" at bounding box center [665, 354] width 1151 height 33
click at [366, 350] on div "Which figure should replace the question mark?" at bounding box center [665, 354] width 1151 height 33
drag, startPoint x: 384, startPoint y: 350, endPoint x: 1076, endPoint y: 341, distance: 692.2
click at [1076, 341] on div "Which figure should replace the question mark?" at bounding box center [665, 354] width 1151 height 33
click at [1071, 341] on div "Which figure should replace the question mark?" at bounding box center [665, 354] width 1151 height 33
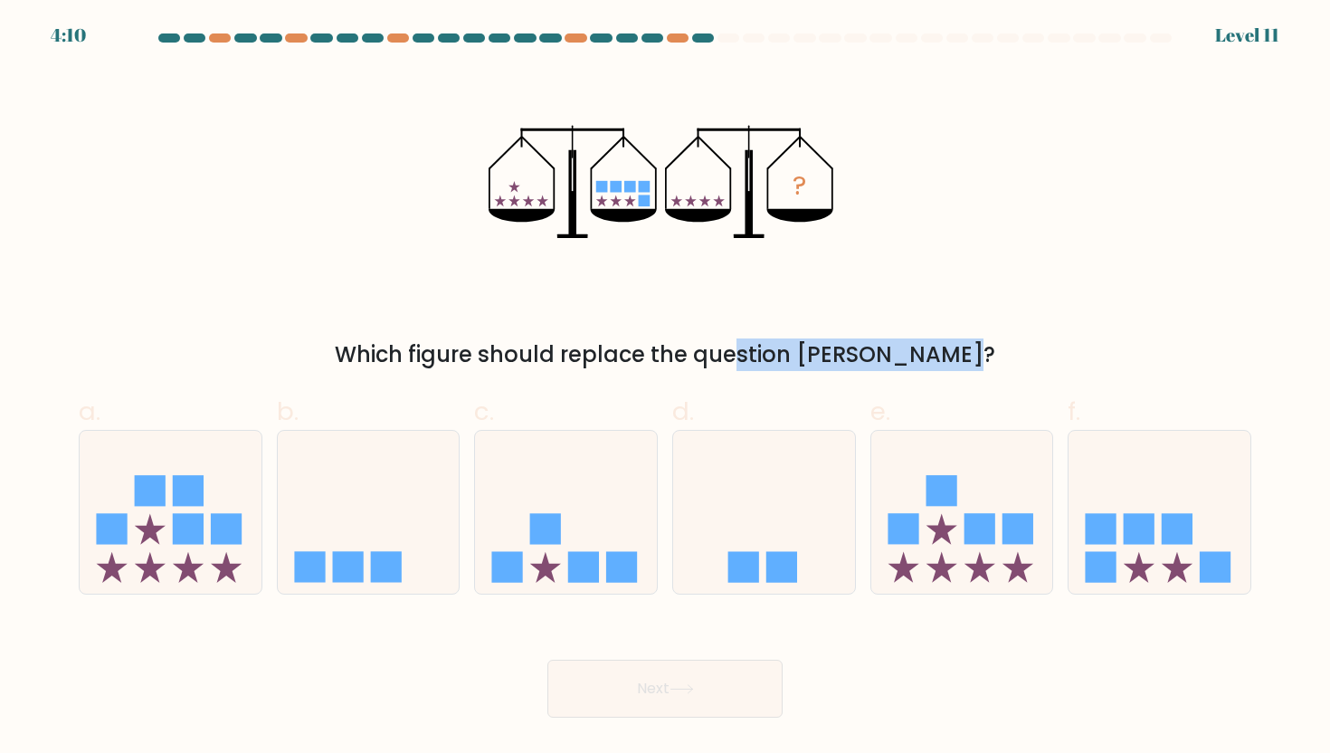
drag, startPoint x: 851, startPoint y: 357, endPoint x: 630, endPoint y: 357, distance: 221.7
click at [630, 357] on div "Which figure should replace the question mark?" at bounding box center [665, 354] width 1151 height 33
drag, startPoint x: 691, startPoint y: 362, endPoint x: 657, endPoint y: 355, distance: 35.1
click at [679, 359] on div "Which figure should replace the question mark?" at bounding box center [665, 354] width 1151 height 33
drag, startPoint x: 615, startPoint y: 352, endPoint x: 715, endPoint y: 350, distance: 99.5
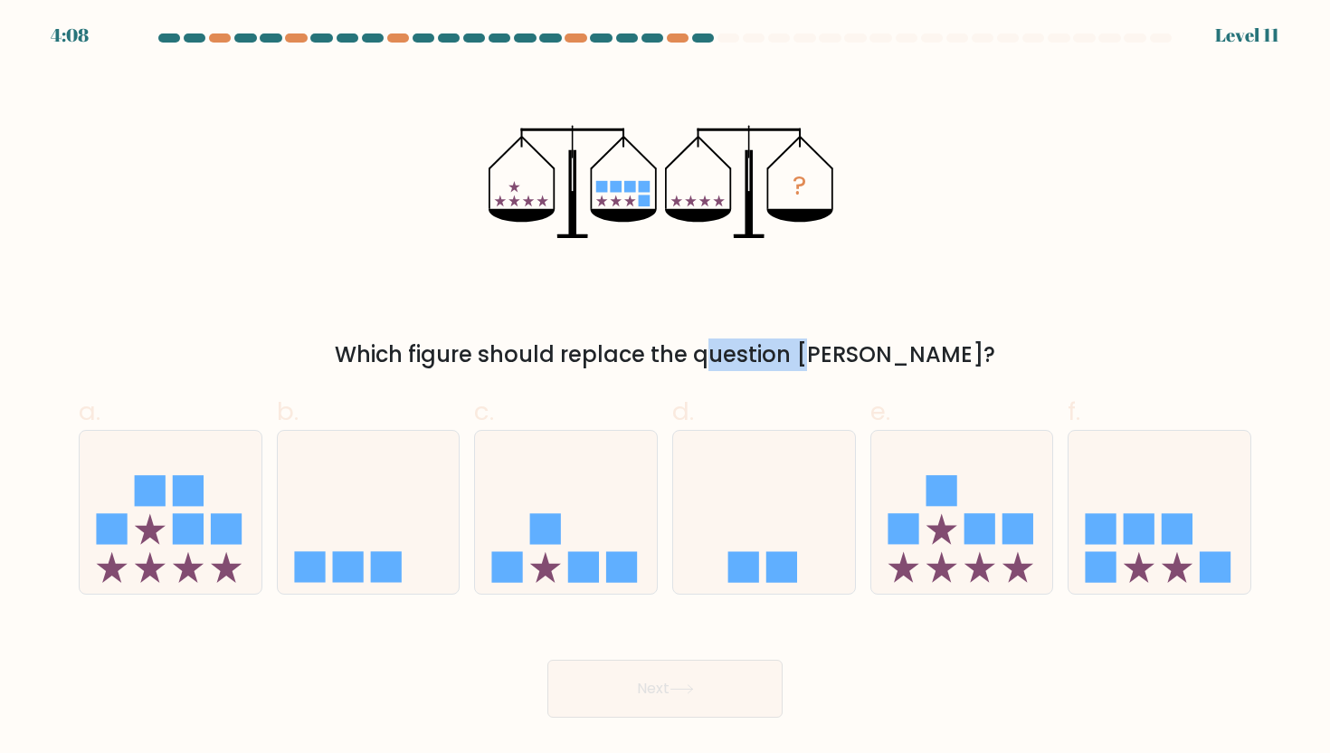
click at [715, 350] on div "Which figure should replace the question mark?" at bounding box center [665, 354] width 1151 height 33
click at [1084, 535] on icon at bounding box center [1160, 512] width 182 height 150
click at [666, 388] on input "f." at bounding box center [665, 382] width 1 height 12
radio input "true"
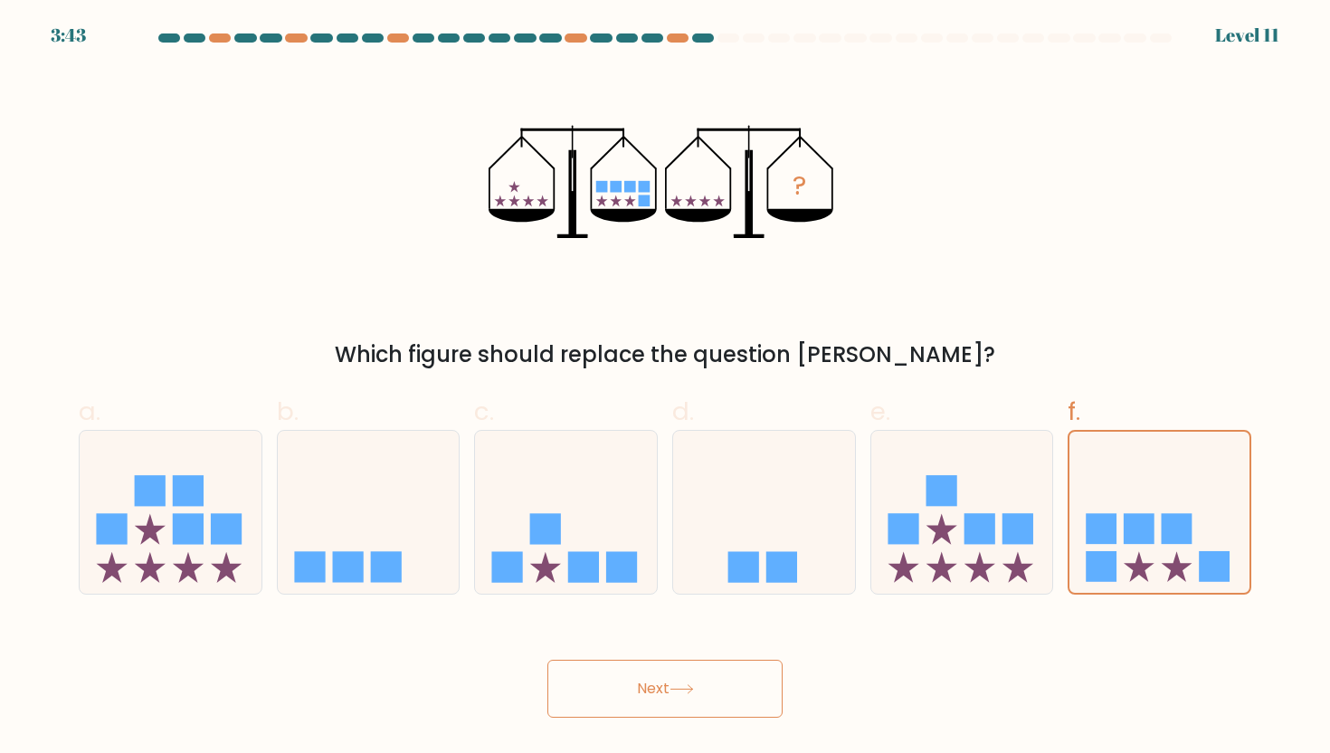
click at [690, 695] on button "Next" at bounding box center [664, 689] width 235 height 58
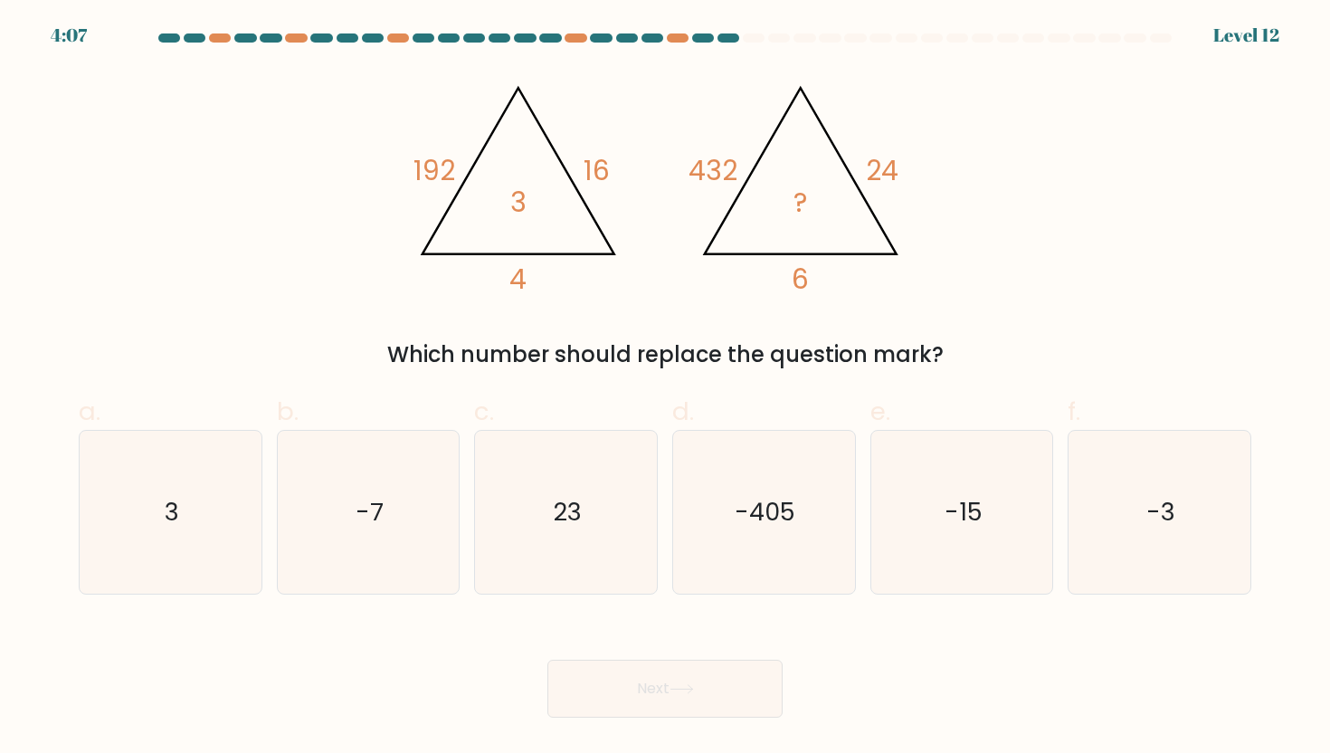
drag, startPoint x: 531, startPoint y: 223, endPoint x: 546, endPoint y: 177, distance: 47.5
click at [546, 177] on icon "@import url('https://fonts.googleapis.com/css?family=Abril+Fatface:400,100,100i…" at bounding box center [664, 182] width 519 height 226
drag, startPoint x: 623, startPoint y: 172, endPoint x: 555, endPoint y: 169, distance: 68.8
click at [557, 169] on icon "@import url('https://fonts.googleapis.com/css?family=Abril+Fatface:400,100,100i…" at bounding box center [664, 182] width 519 height 226
drag, startPoint x: 424, startPoint y: 174, endPoint x: 378, endPoint y: 176, distance: 46.2
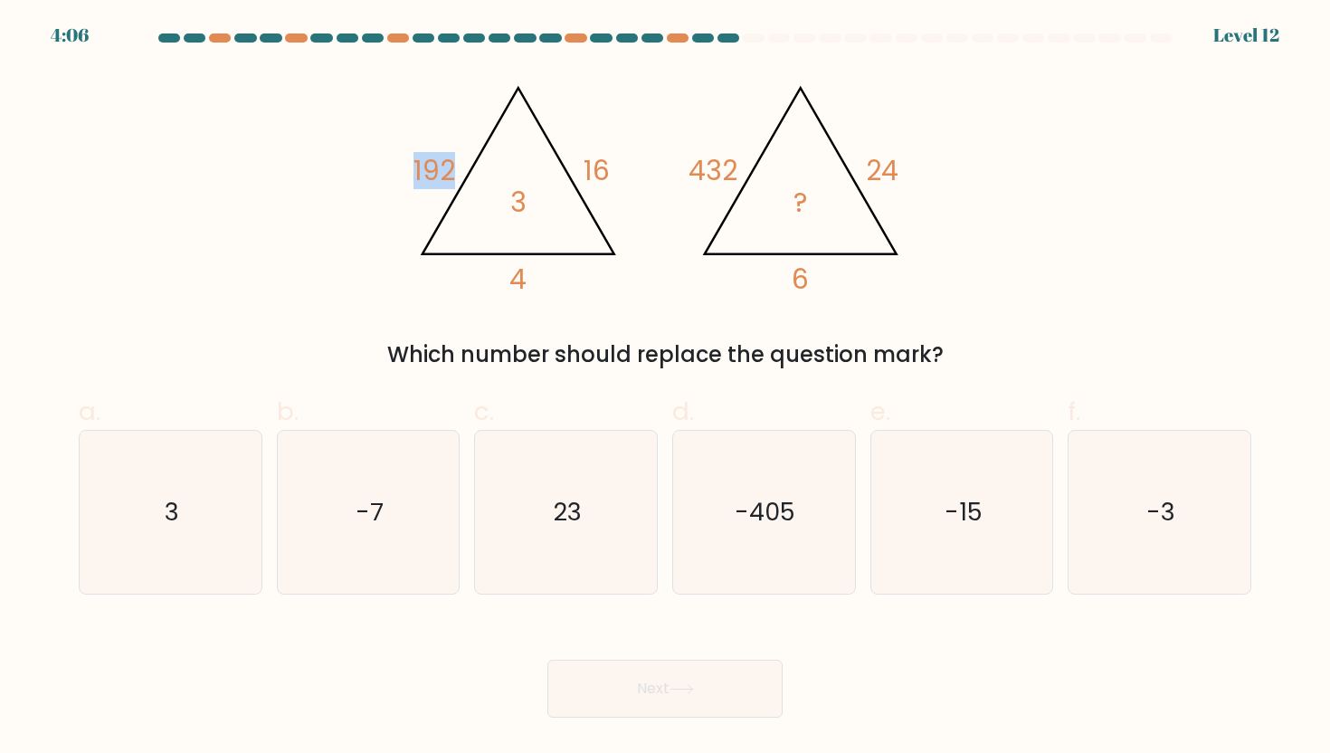
click at [378, 175] on div "@import url('https://fonts.googleapis.com/css?family=Abril+Fatface:400,100,100i…" at bounding box center [665, 220] width 1194 height 302
drag, startPoint x: 543, startPoint y: 288, endPoint x: 435, endPoint y: 278, distance: 108.1
click at [435, 278] on icon "@import url('https://fonts.googleapis.com/css?family=Abril+Fatface:400,100,100i…" at bounding box center [664, 182] width 519 height 226
drag, startPoint x: 787, startPoint y: 262, endPoint x: 805, endPoint y: 225, distance: 41.3
click at [807, 262] on icon "@import url('https://fonts.googleapis.com/css?family=Abril+Fatface:400,100,100i…" at bounding box center [664, 182] width 519 height 226
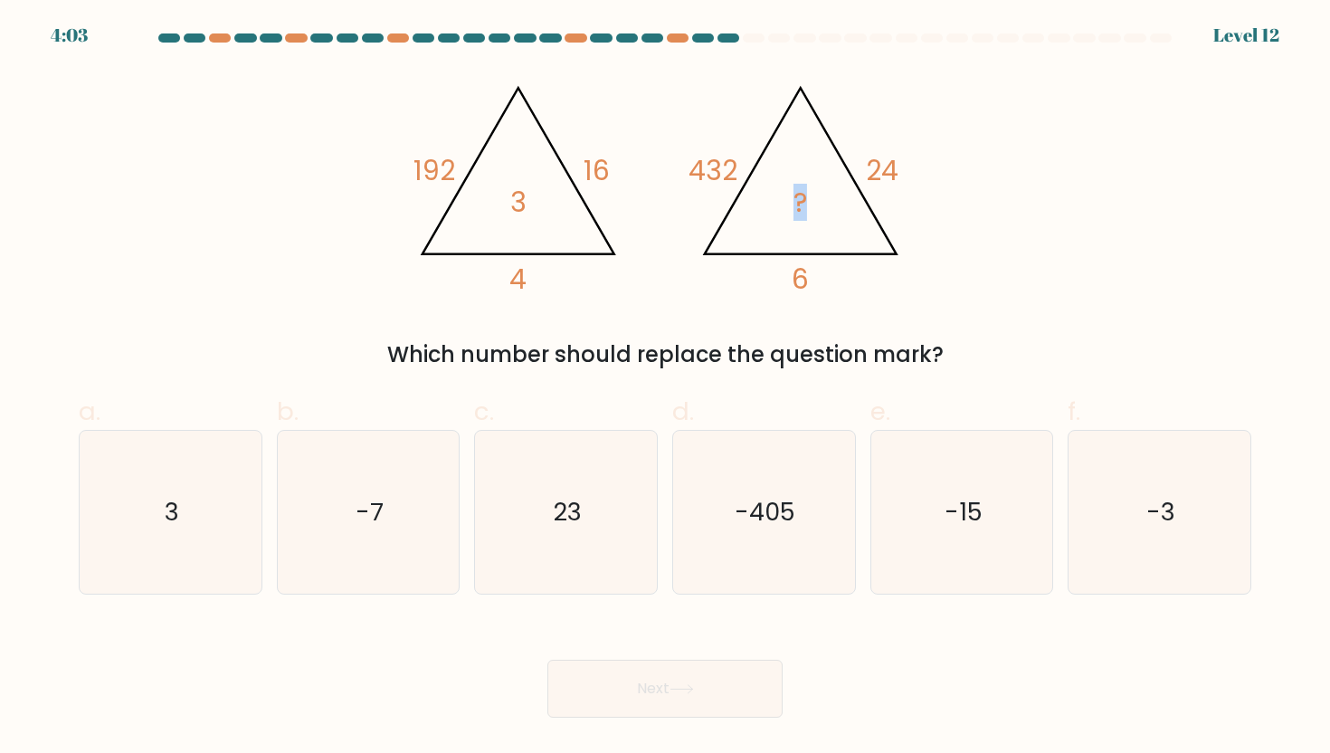
drag, startPoint x: 805, startPoint y: 213, endPoint x: 857, endPoint y: 200, distance: 53.1
click at [782, 211] on icon "@import url('https://fonts.googleapis.com/css?family=Abril+Fatface:400,100,100i…" at bounding box center [664, 182] width 519 height 226
drag, startPoint x: 896, startPoint y: 179, endPoint x: 654, endPoint y: 175, distance: 241.6
click at [654, 175] on icon "@import url('https://fonts.googleapis.com/css?family=Abril+Fatface:400,100,100i…" at bounding box center [664, 182] width 519 height 226
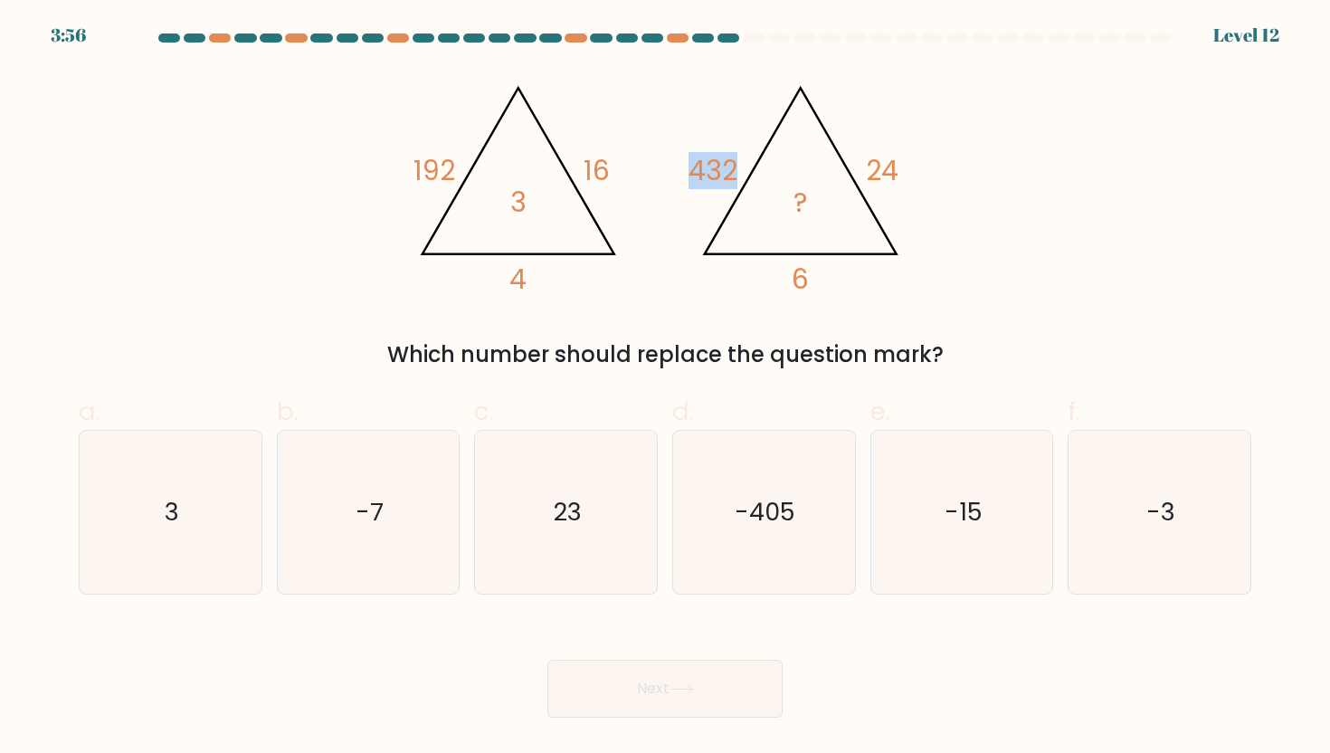
drag, startPoint x: 654, startPoint y: 175, endPoint x: 757, endPoint y: 175, distance: 103.1
click at [757, 175] on icon "@import url('https://fonts.googleapis.com/css?family=Abril+Fatface:400,100,100i…" at bounding box center [664, 182] width 519 height 226
click at [858, 214] on icon "@import url('https://fonts.googleapis.com/css?family=Abril+Fatface:400,100,100i…" at bounding box center [664, 182] width 519 height 226
drag, startPoint x: 484, startPoint y: 173, endPoint x: 497, endPoint y: 187, distance: 19.2
click at [496, 189] on icon "@import url('https://fonts.googleapis.com/css?family=Abril+Fatface:400,100,100i…" at bounding box center [664, 182] width 519 height 226
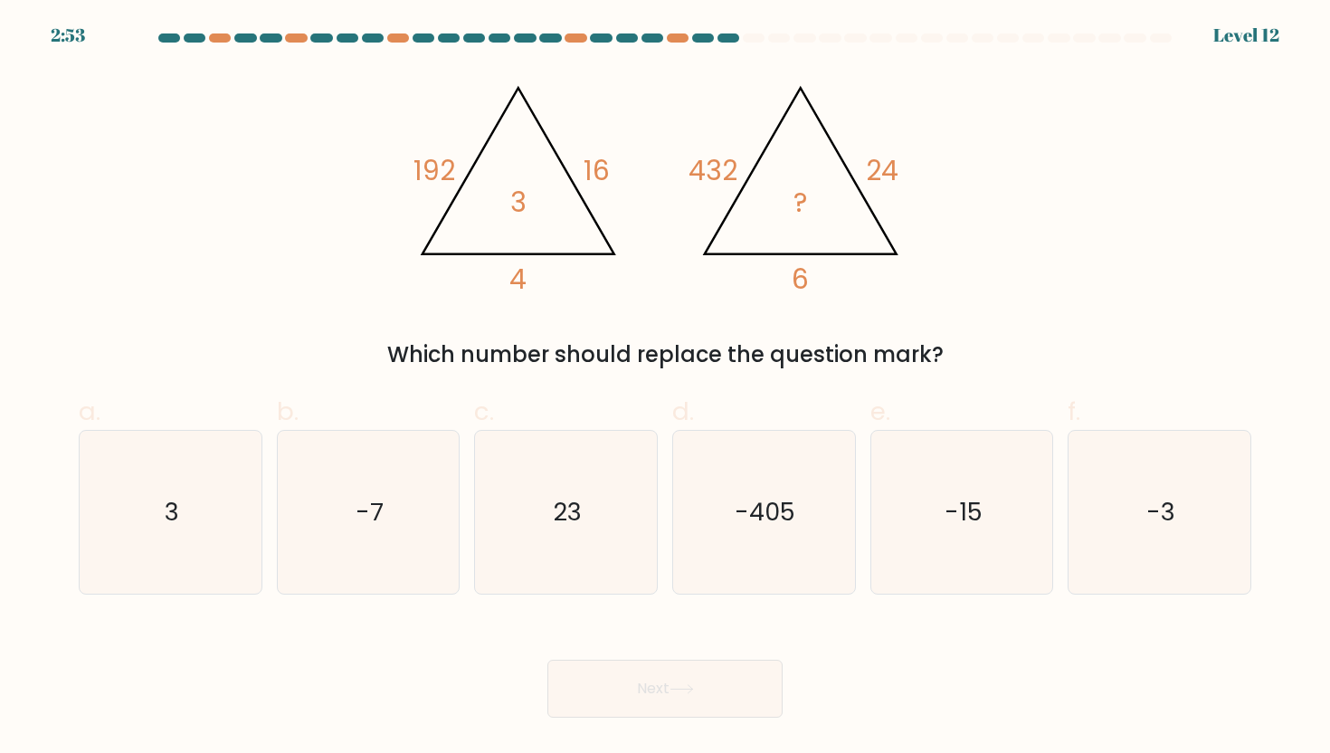
click at [72, 534] on div "a. 3" at bounding box center [170, 494] width 198 height 203
drag, startPoint x: 102, startPoint y: 537, endPoint x: 162, endPoint y: 554, distance: 62.1
click at [103, 537] on icon "3" at bounding box center [170, 512] width 163 height 163
click at [665, 388] on input "a. 3" at bounding box center [665, 382] width 1 height 12
radio input "true"
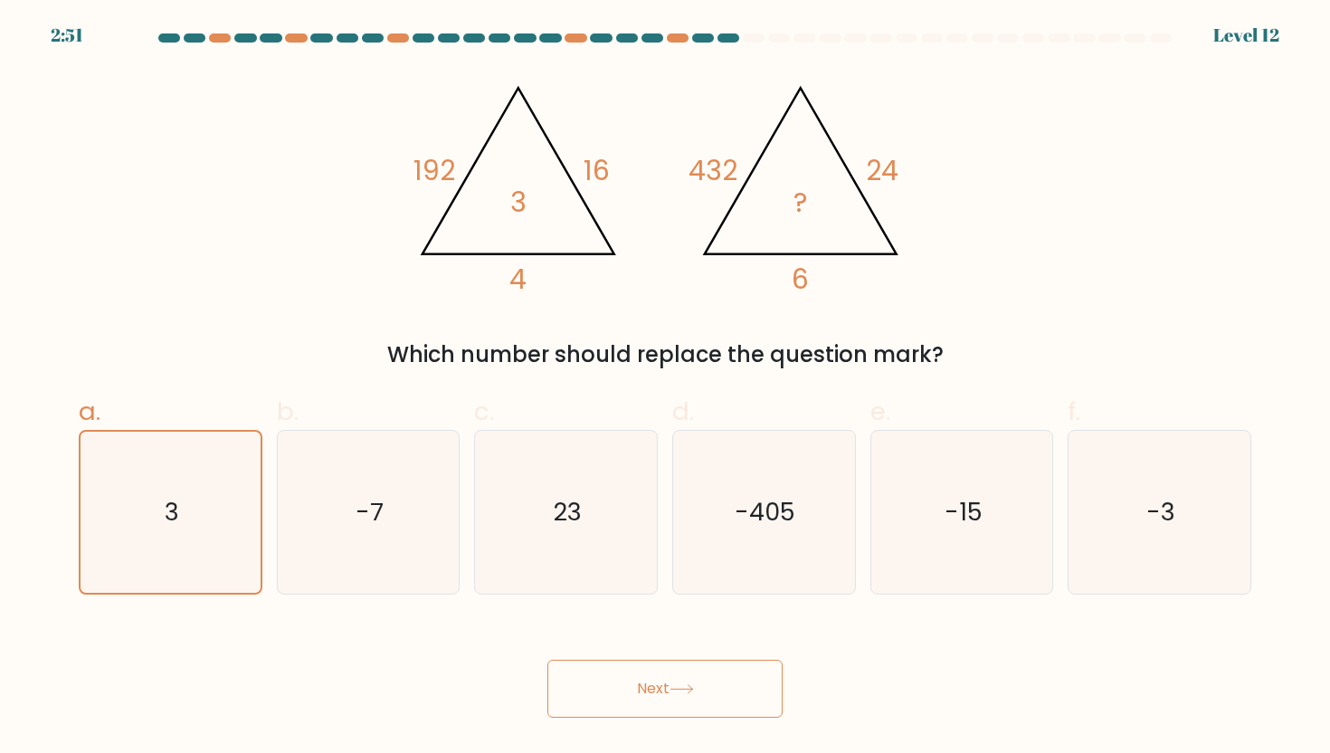
click at [677, 705] on button "Next" at bounding box center [664, 689] width 235 height 58
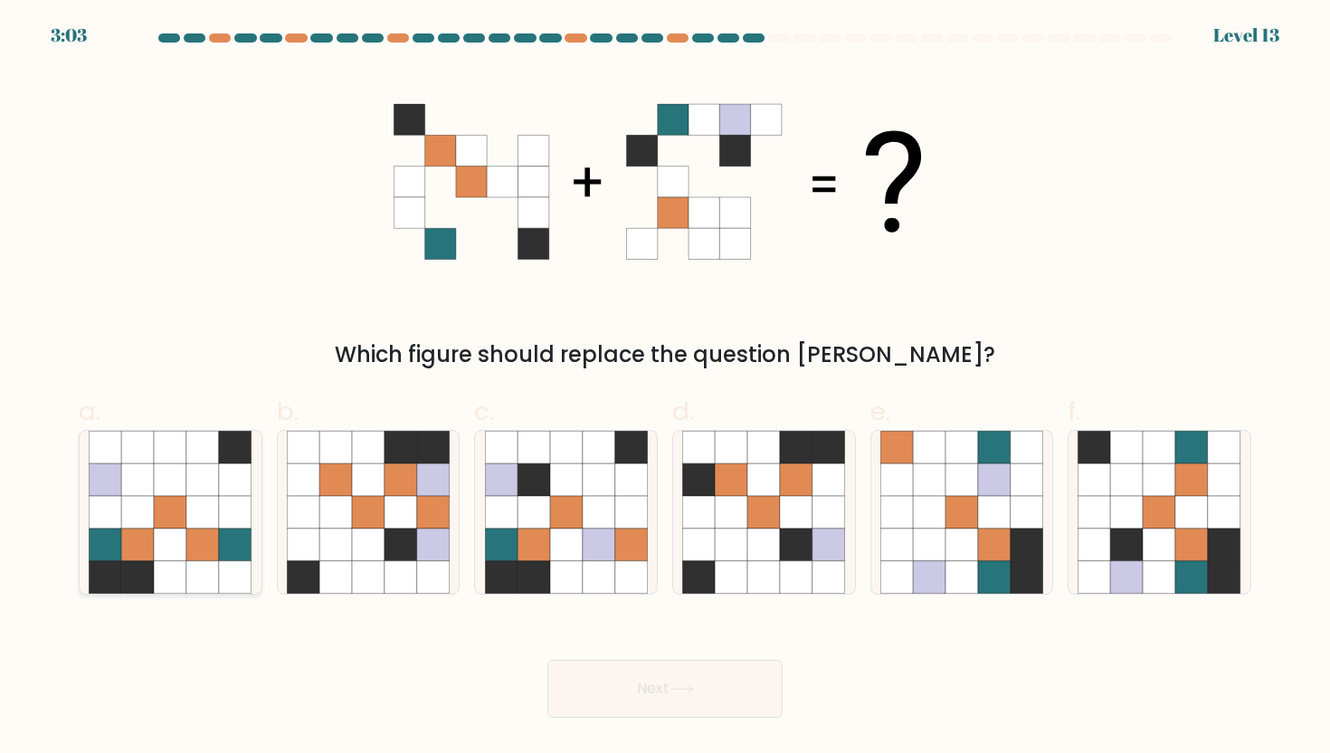
click at [119, 533] on icon at bounding box center [106, 544] width 33 height 33
click at [665, 388] on input "a." at bounding box center [665, 382] width 1 height 12
radio input "true"
click at [599, 689] on button "Next" at bounding box center [664, 689] width 235 height 58
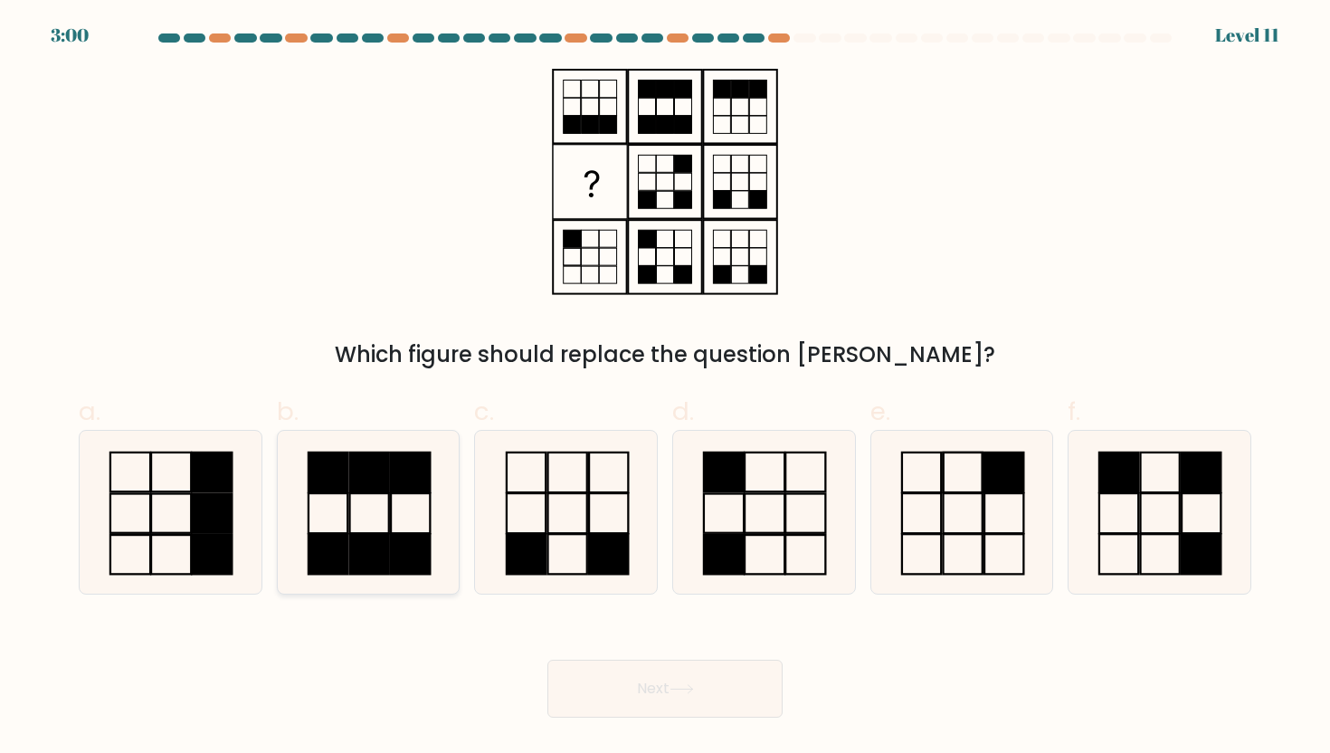
click at [395, 480] on rect at bounding box center [410, 472] width 39 height 40
click at [665, 388] on input "b." at bounding box center [665, 382] width 1 height 12
radio input "true"
click at [667, 703] on button "Next" at bounding box center [664, 689] width 235 height 58
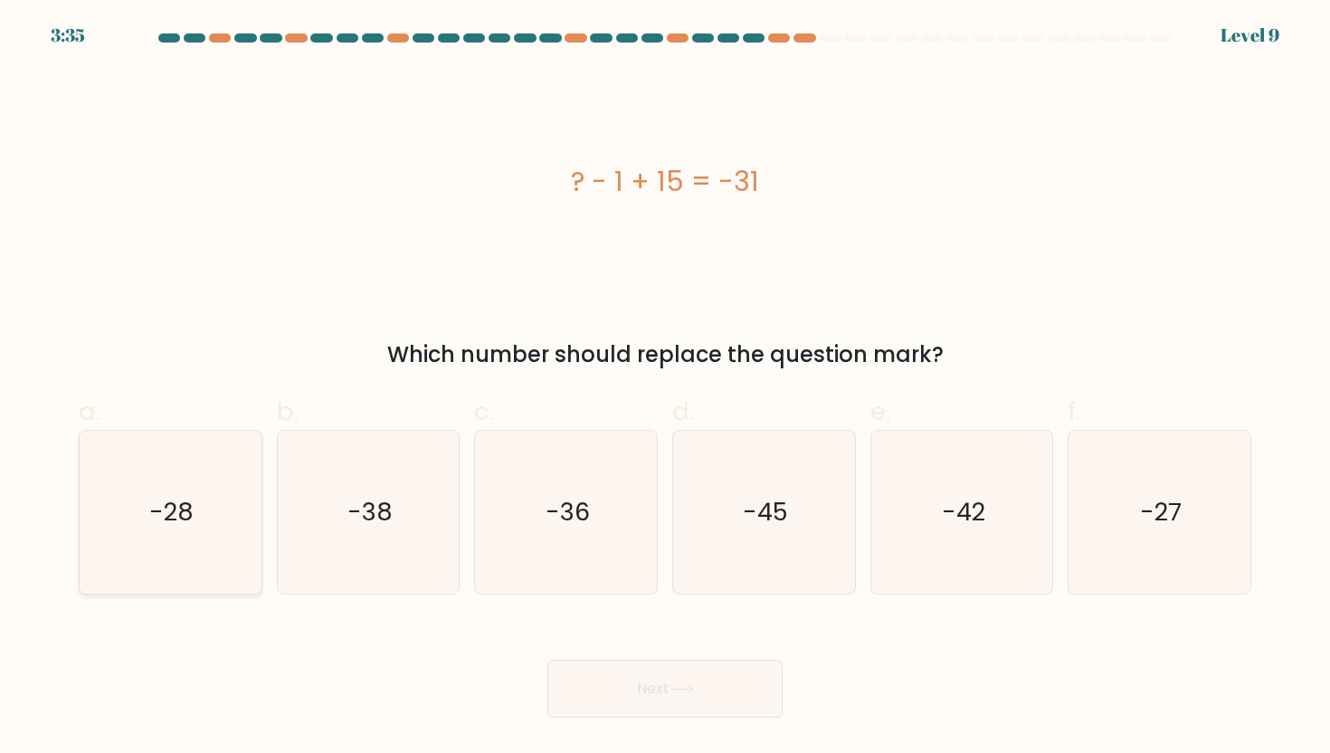
click at [214, 503] on icon "-28" at bounding box center [170, 512] width 163 height 163
click at [665, 388] on input "a. -28" at bounding box center [665, 382] width 1 height 12
radio input "true"
click at [1217, 496] on icon "-27" at bounding box center [1159, 512] width 163 height 163
click at [666, 388] on input "f. -27" at bounding box center [665, 382] width 1 height 12
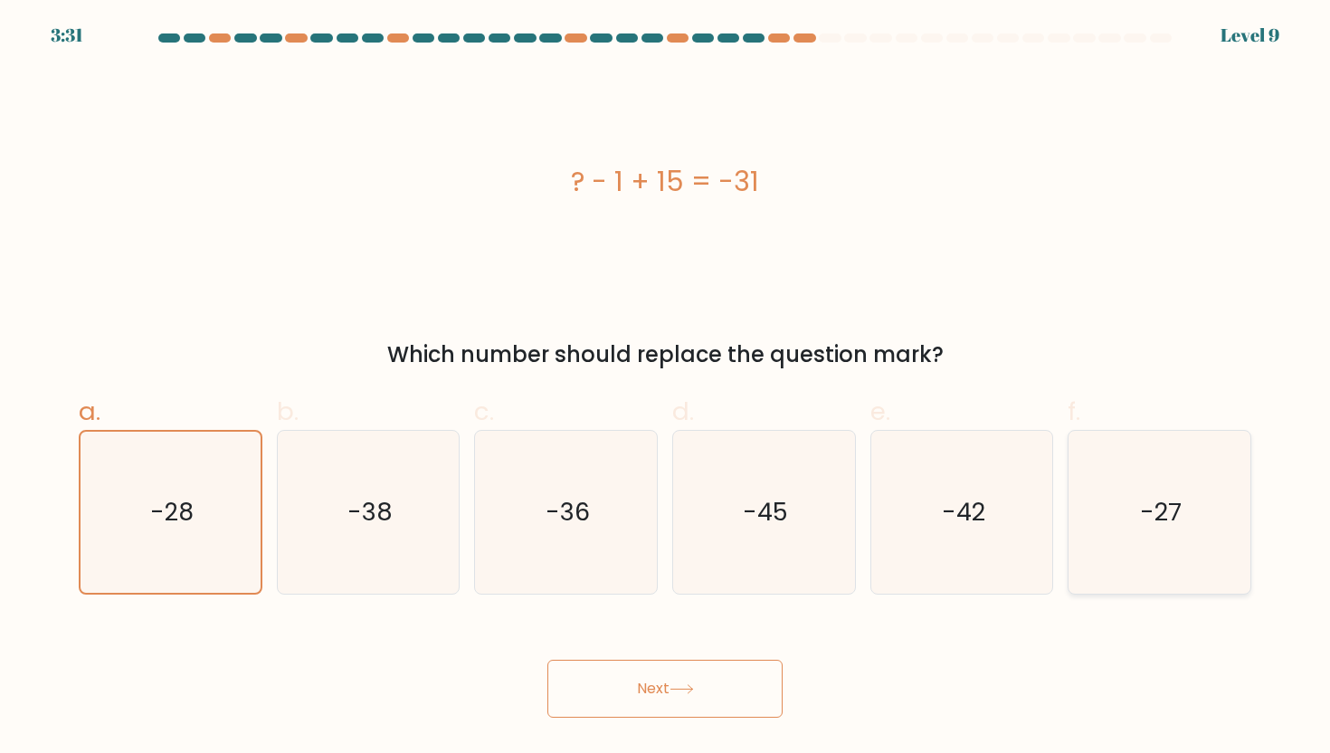
radio input "true"
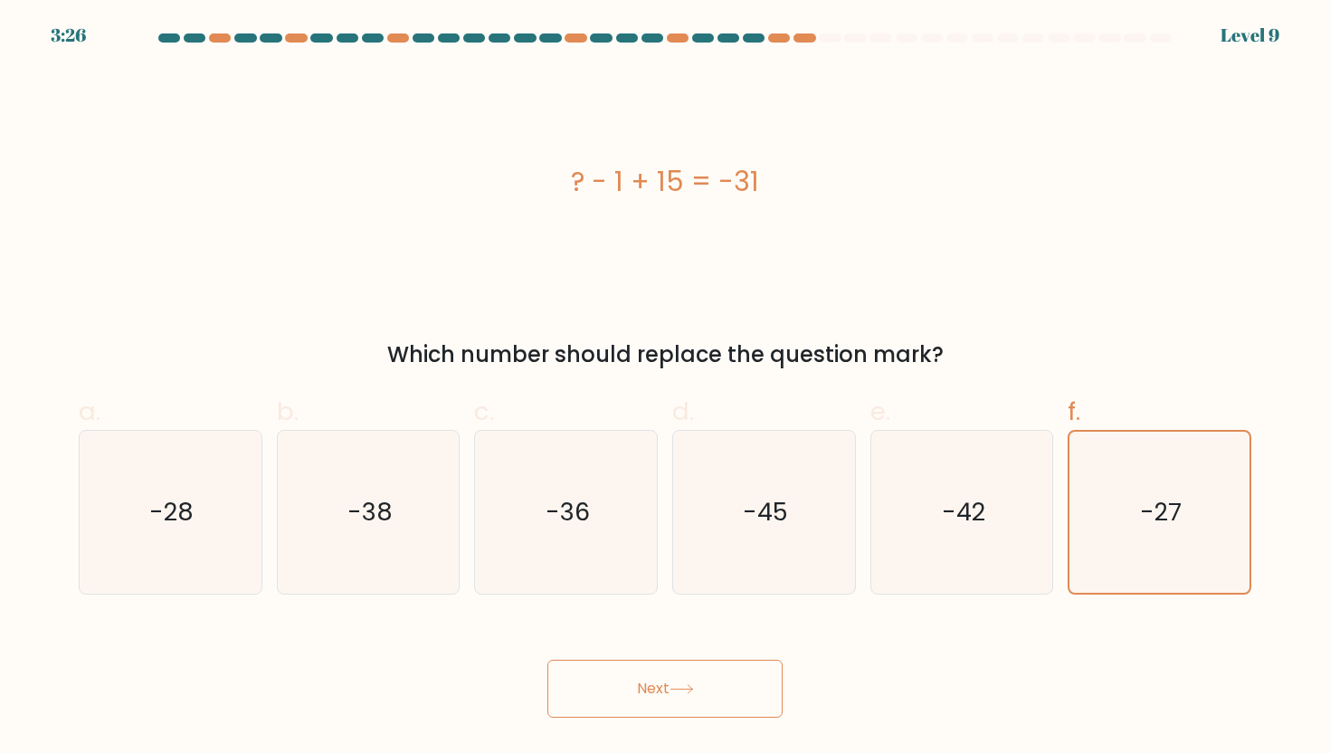
click at [575, 665] on button "Next" at bounding box center [664, 689] width 235 height 58
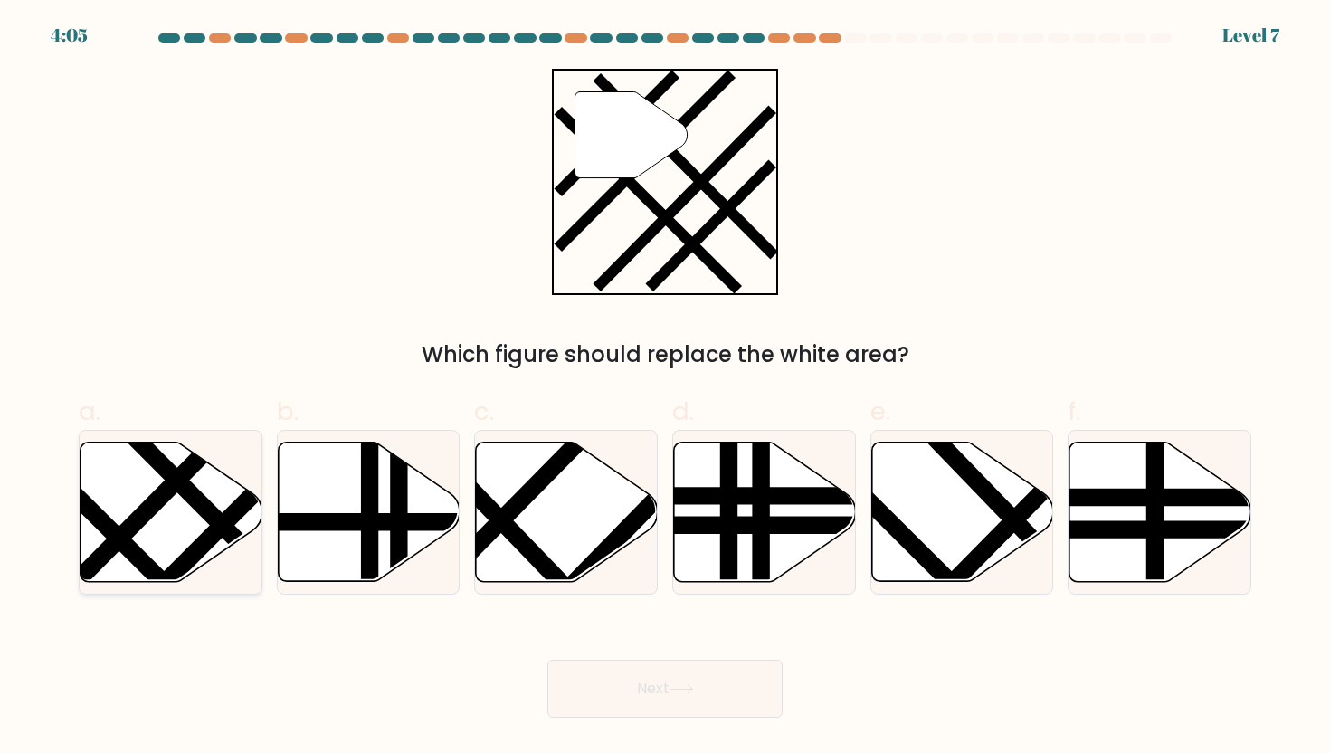
click at [185, 522] on icon at bounding box center [172, 511] width 182 height 139
click at [665, 388] on input "a." at bounding box center [665, 382] width 1 height 12
radio input "true"
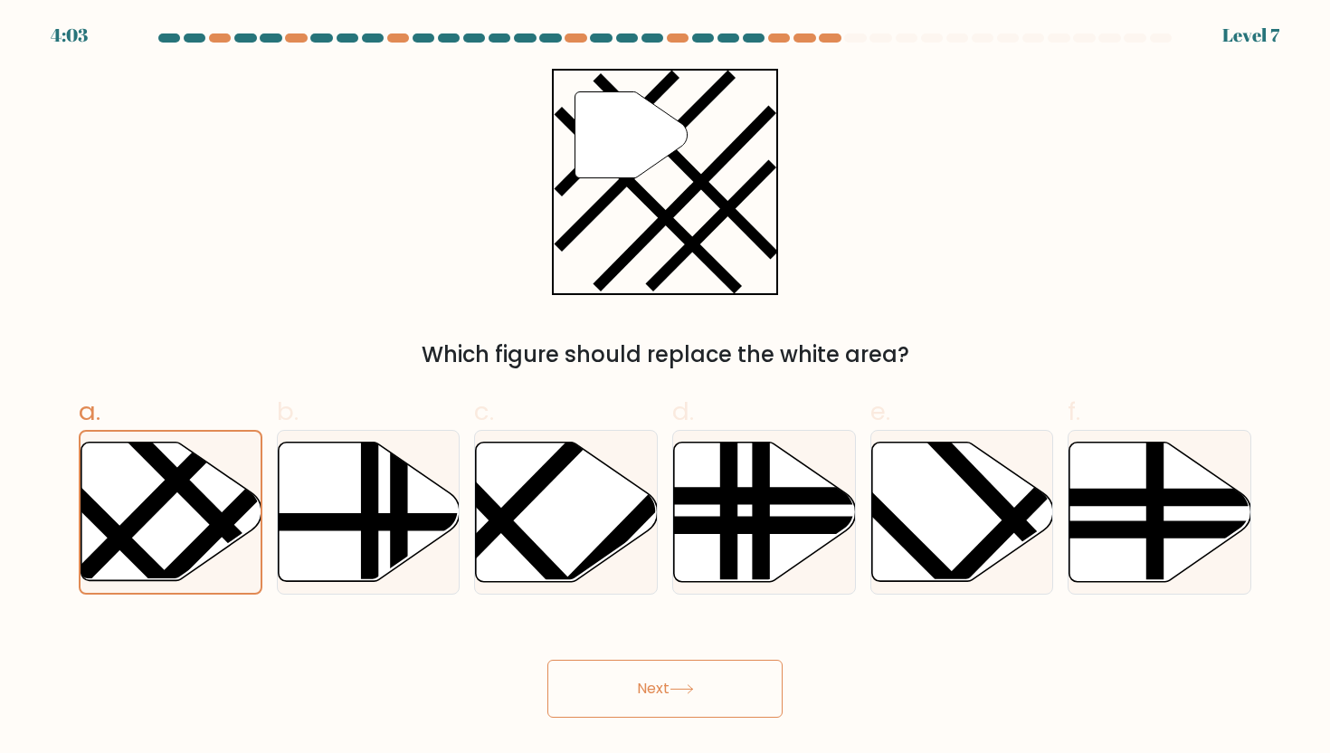
click at [674, 694] on icon at bounding box center [682, 689] width 24 height 10
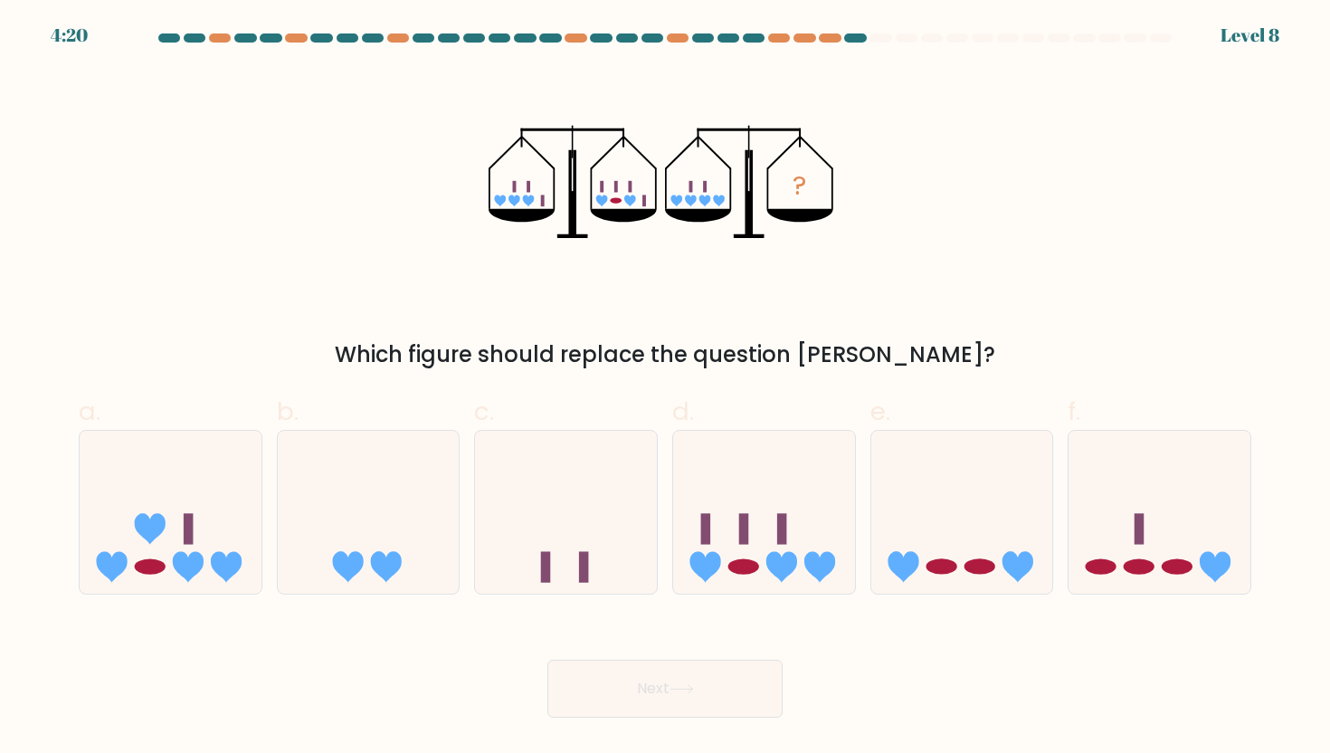
drag, startPoint x: 772, startPoint y: 535, endPoint x: 735, endPoint y: 601, distance: 75.8
click at [772, 536] on icon at bounding box center [764, 512] width 182 height 150
click at [666, 388] on input "d." at bounding box center [665, 382] width 1 height 12
radio input "true"
click at [689, 701] on button "Next" at bounding box center [664, 689] width 235 height 58
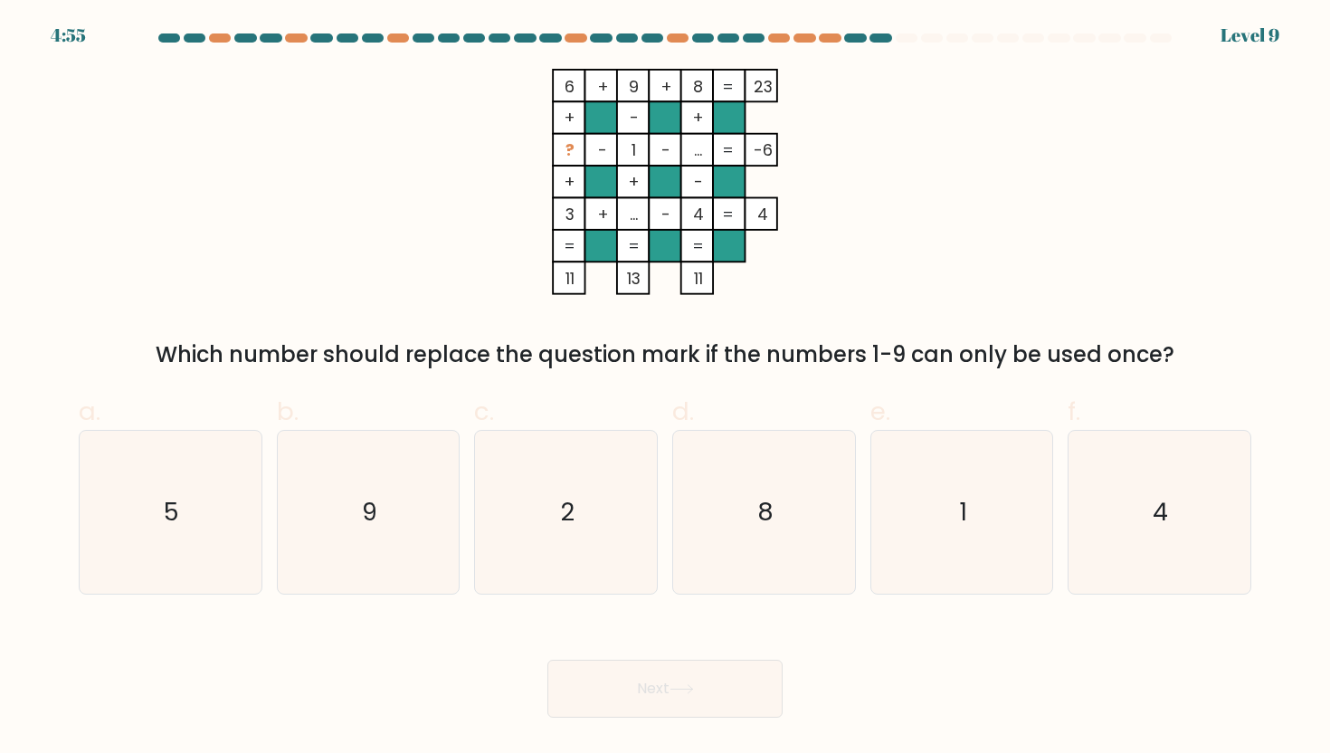
drag, startPoint x: 571, startPoint y: 141, endPoint x: 571, endPoint y: 153, distance: 11.8
click at [571, 153] on tspan "?" at bounding box center [569, 149] width 9 height 23
drag, startPoint x: 775, startPoint y: 530, endPoint x: 772, endPoint y: 552, distance: 21.9
click at [775, 531] on icon "8" at bounding box center [763, 512] width 163 height 163
click at [666, 388] on input "d. 8" at bounding box center [665, 382] width 1 height 12
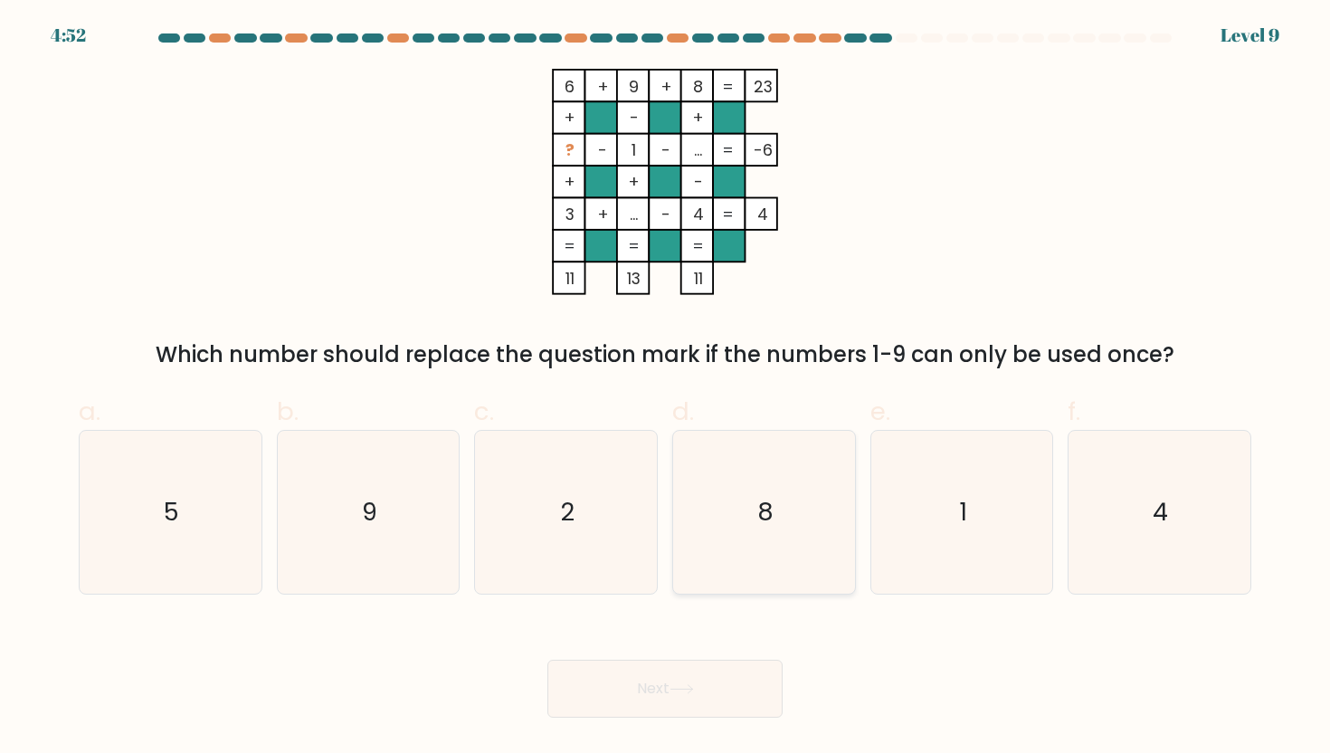
radio input "true"
drag, startPoint x: 747, startPoint y: 666, endPoint x: 746, endPoint y: 676, distance: 10.1
click at [746, 675] on div "Next" at bounding box center [665, 666] width 1194 height 101
click at [746, 676] on button "Next" at bounding box center [664, 689] width 235 height 58
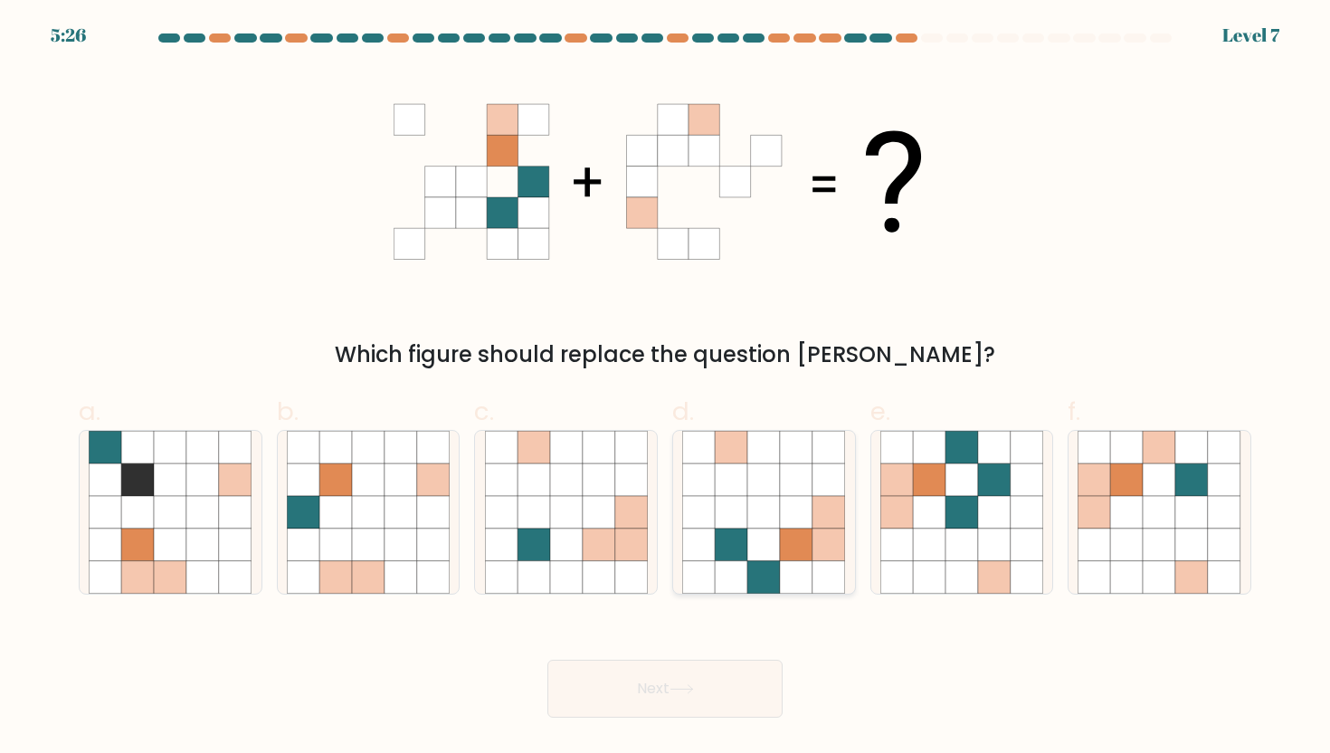
click at [750, 491] on icon at bounding box center [763, 479] width 33 height 33
click at [666, 388] on input "d." at bounding box center [665, 382] width 1 height 12
radio input "true"
click at [703, 705] on button "Next" at bounding box center [664, 689] width 235 height 58
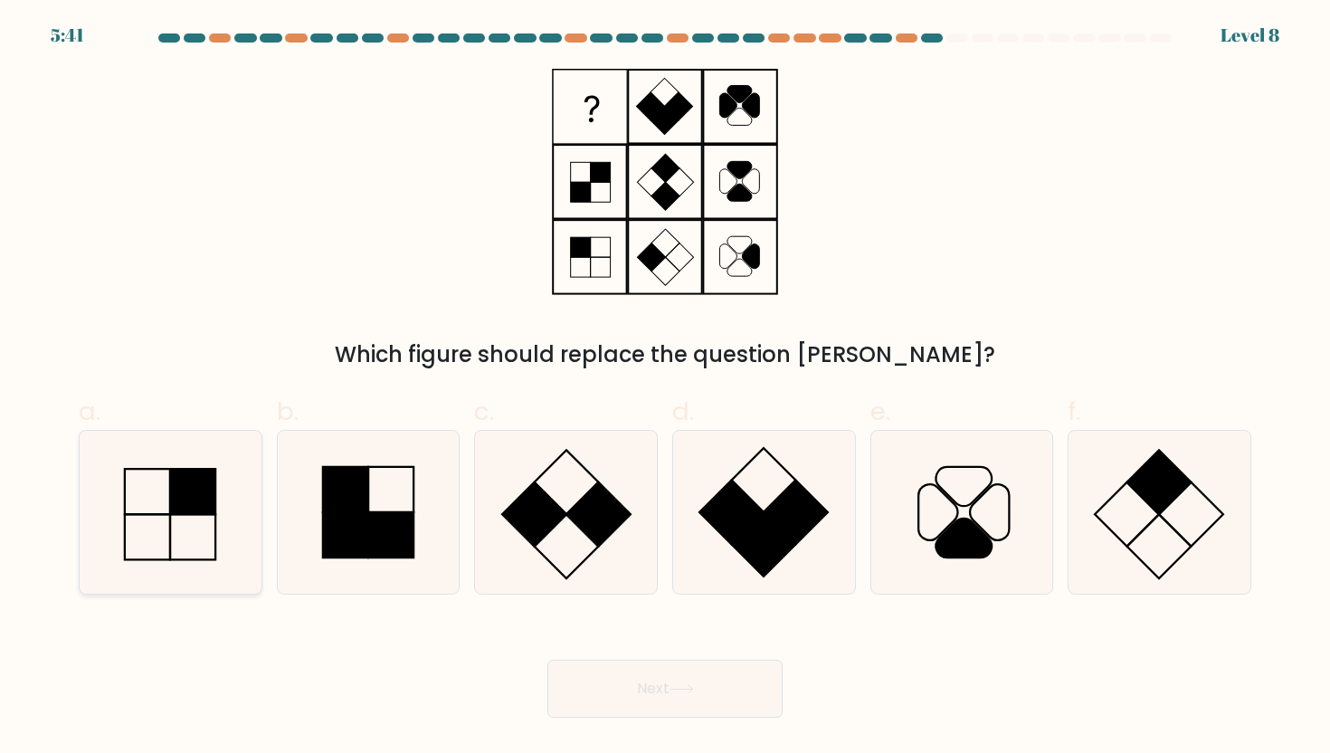
click at [174, 518] on icon at bounding box center [170, 512] width 163 height 163
click at [665, 388] on input "a." at bounding box center [665, 382] width 1 height 12
radio input "true"
click at [287, 519] on icon at bounding box center [368, 512] width 163 height 163
click at [665, 388] on input "b." at bounding box center [665, 382] width 1 height 12
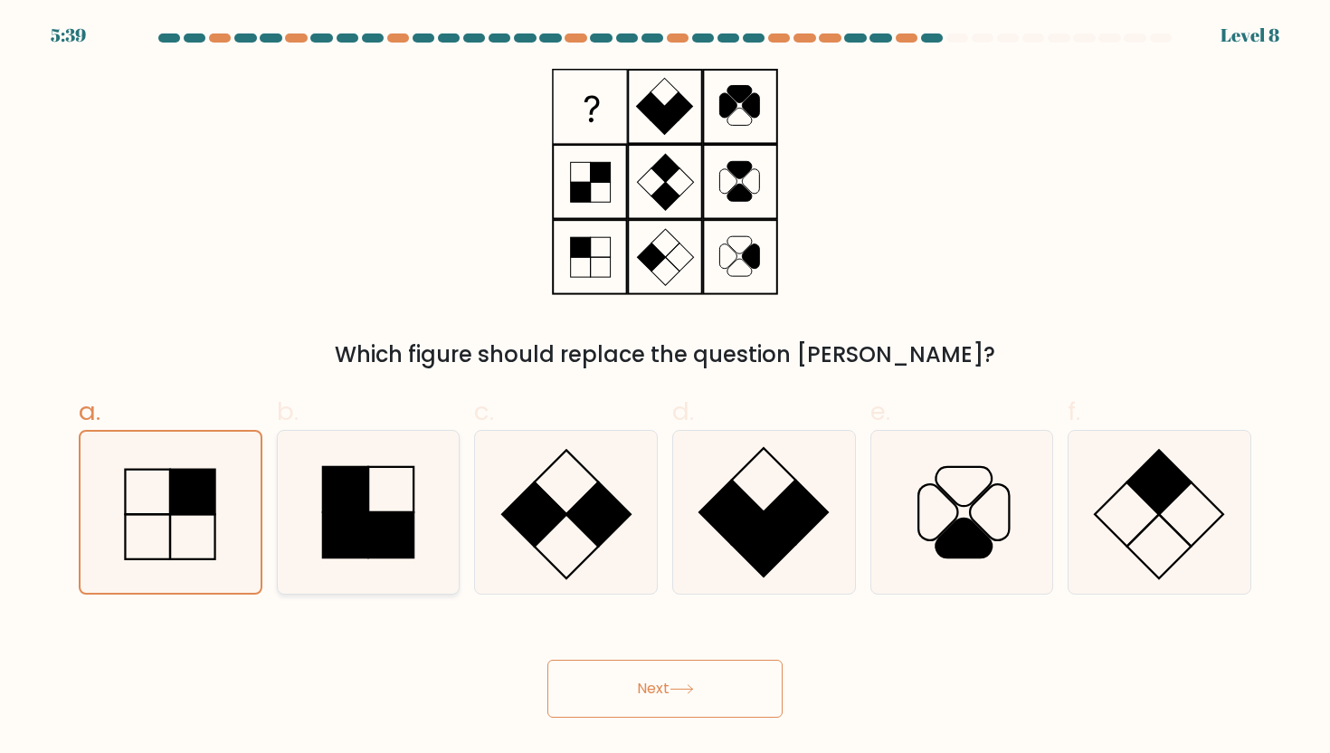
radio input "true"
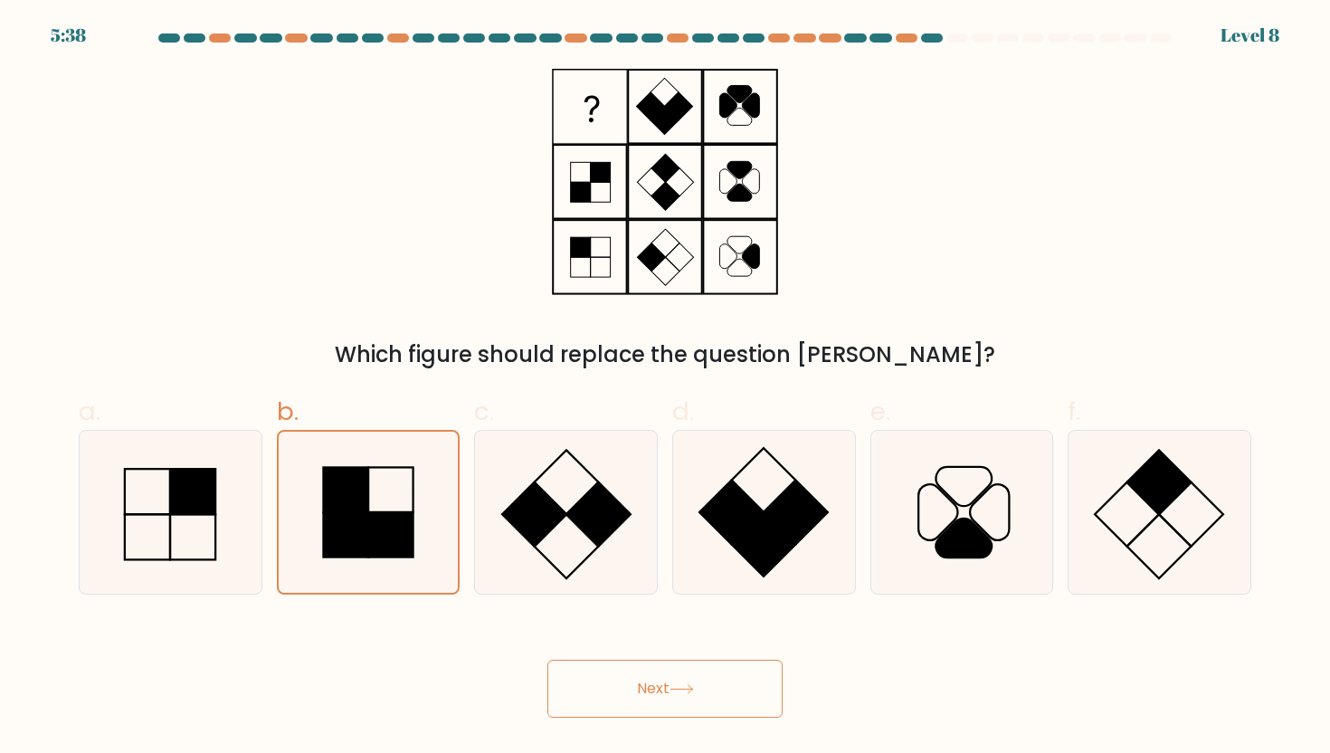
click at [649, 703] on button "Next" at bounding box center [664, 689] width 235 height 58
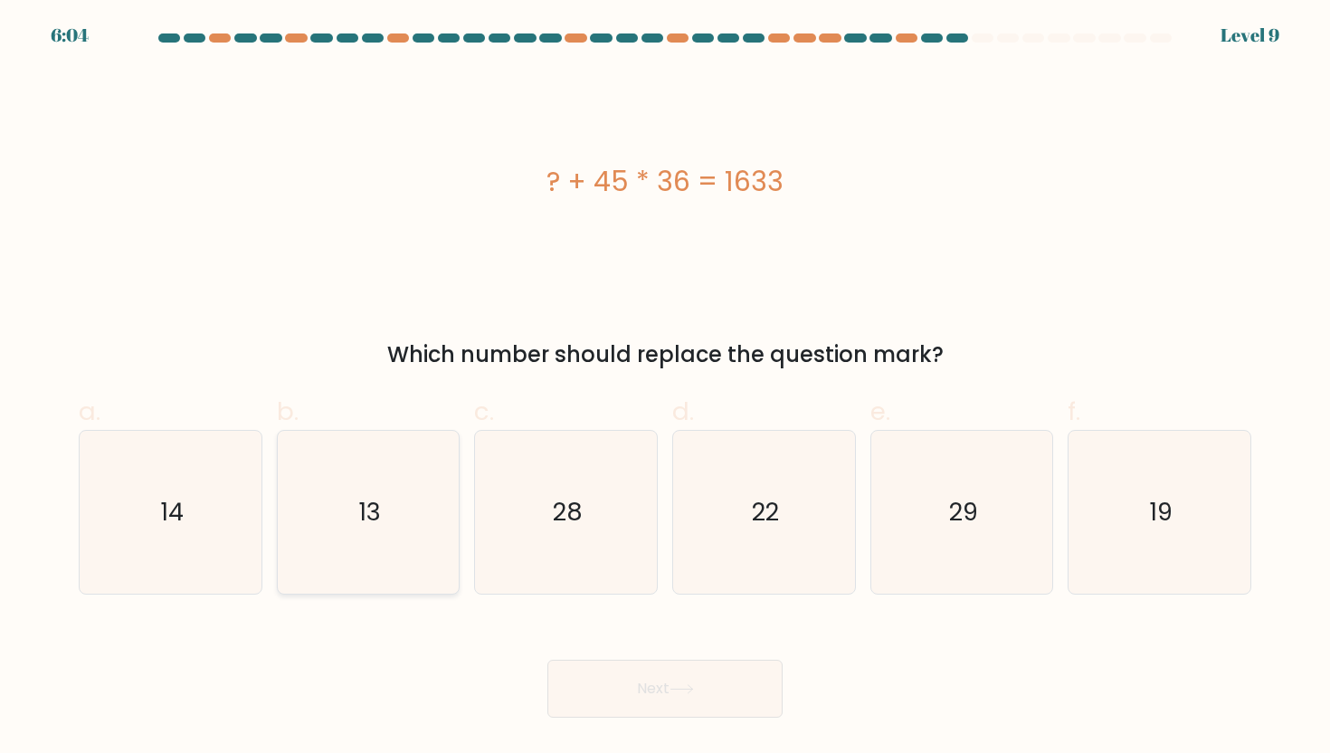
click at [369, 484] on icon "13" at bounding box center [368, 512] width 163 height 163
click at [665, 388] on input "b. 13" at bounding box center [665, 382] width 1 height 12
radio input "true"
click at [727, 679] on button "Next" at bounding box center [664, 689] width 235 height 58
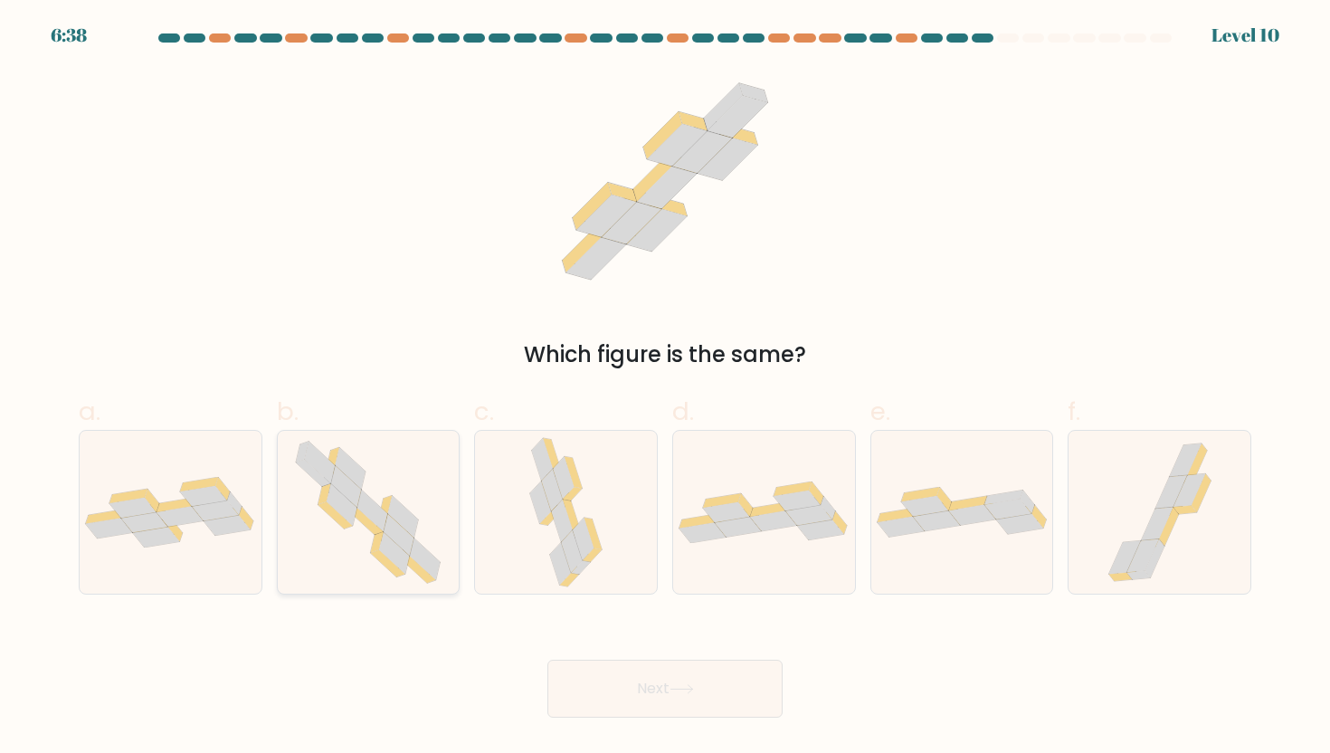
click at [392, 542] on icon at bounding box center [394, 553] width 30 height 42
click at [665, 388] on input "b." at bounding box center [665, 382] width 1 height 12
radio input "true"
click at [623, 679] on button "Next" at bounding box center [664, 689] width 235 height 58
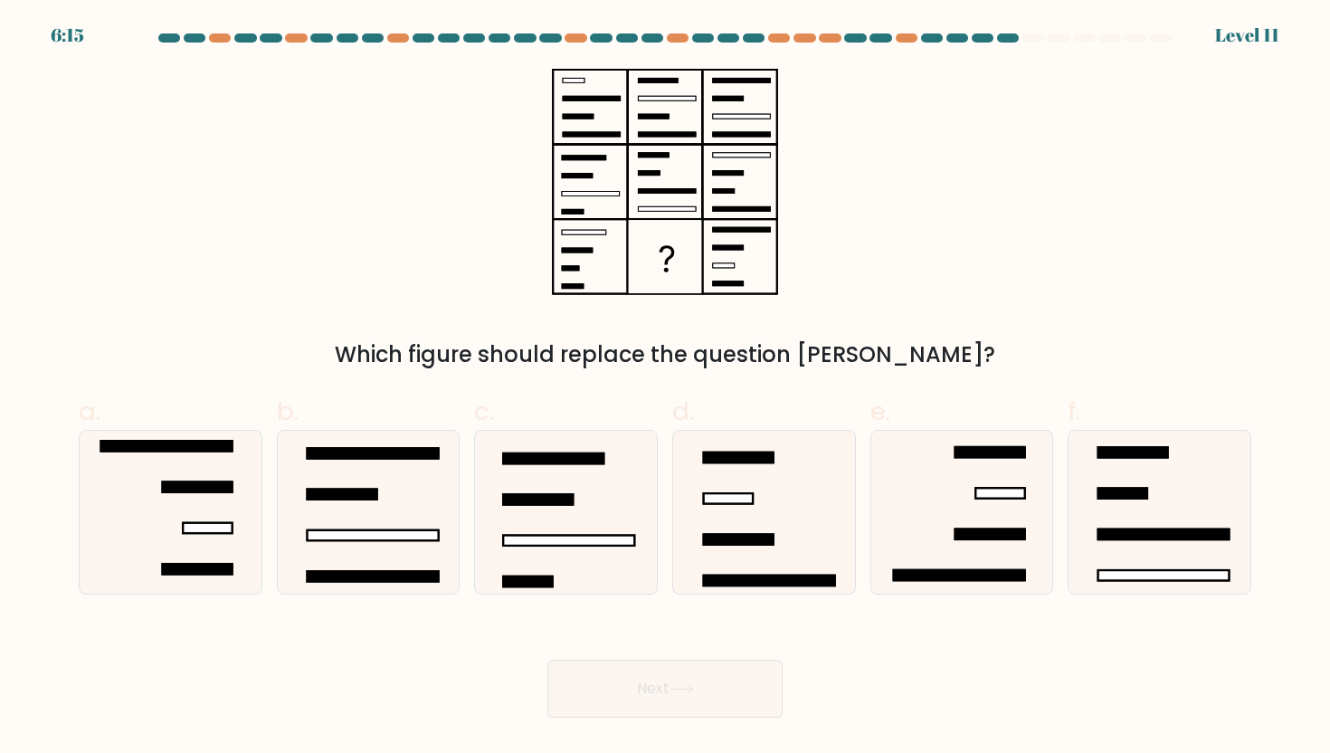
click at [658, 269] on rect at bounding box center [665, 257] width 72 height 72
drag, startPoint x: 658, startPoint y: 269, endPoint x: 896, endPoint y: 332, distance: 246.2
click at [896, 328] on div "Which figure should replace the question mark?" at bounding box center [665, 220] width 1194 height 302
drag, startPoint x: 904, startPoint y: 549, endPoint x: 879, endPoint y: 556, distance: 26.3
click at [901, 549] on icon at bounding box center [961, 512] width 163 height 163
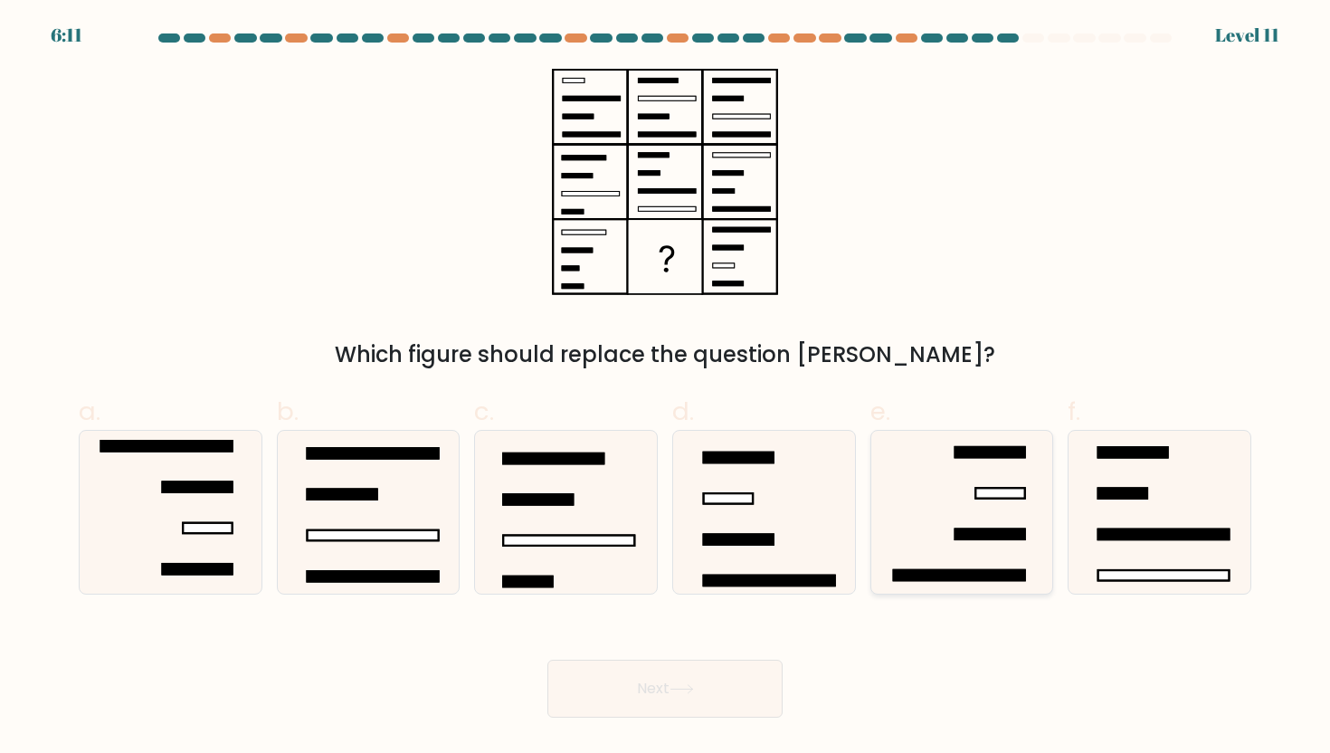
click at [666, 388] on input "e." at bounding box center [665, 382] width 1 height 12
radio input "true"
click at [660, 708] on button "Next" at bounding box center [664, 689] width 235 height 58
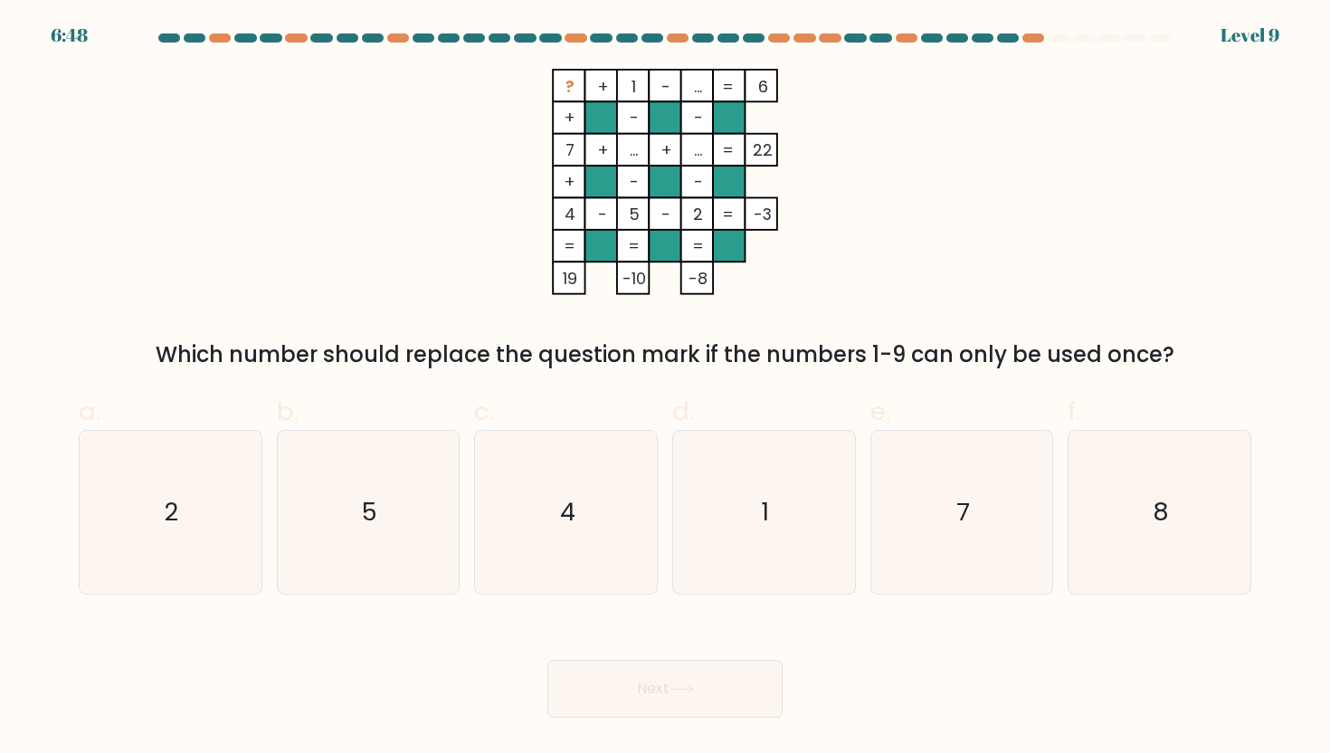
drag, startPoint x: 254, startPoint y: 523, endPoint x: 263, endPoint y: 525, distance: 9.2
click at [258, 523] on div "2" at bounding box center [171, 512] width 184 height 165
click at [665, 388] on input "a. 2" at bounding box center [665, 382] width 1 height 12
radio input "true"
click at [347, 539] on icon "5" at bounding box center [368, 512] width 163 height 163
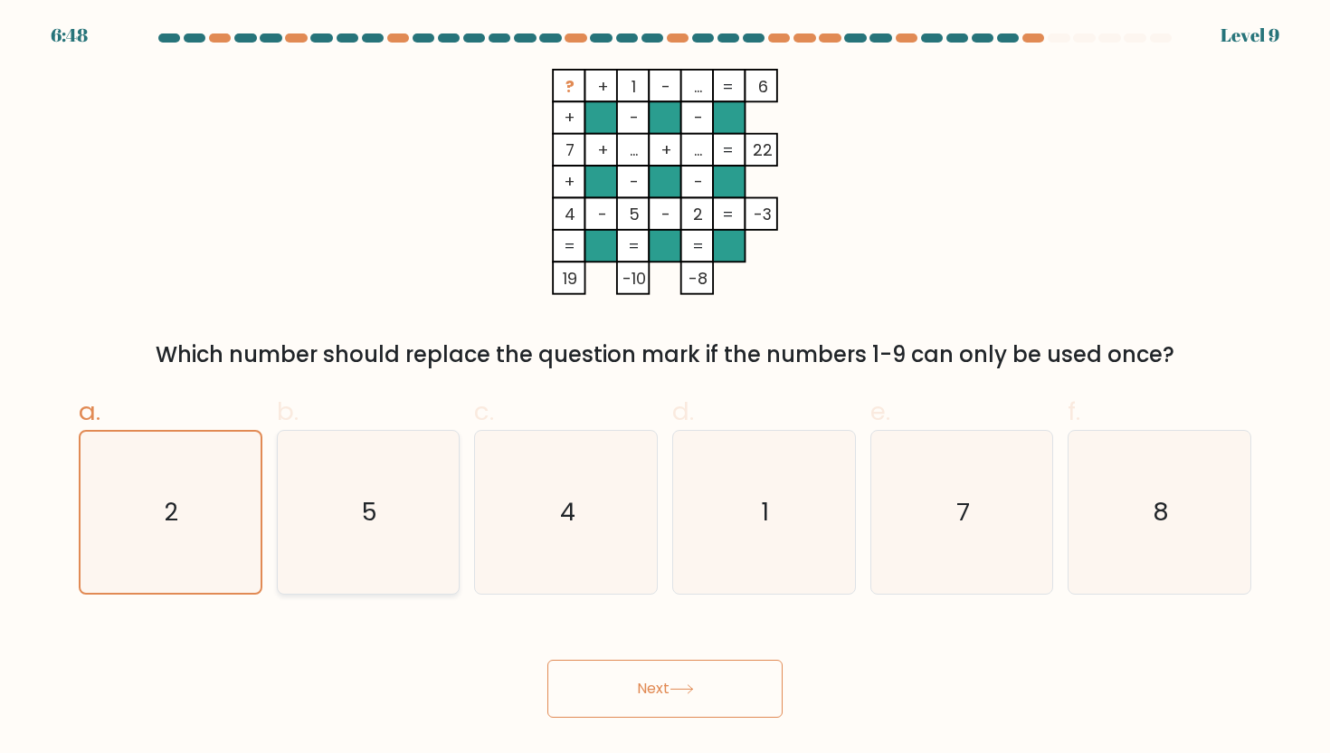
click at [665, 388] on input "b. 5" at bounding box center [665, 382] width 1 height 12
radio input "true"
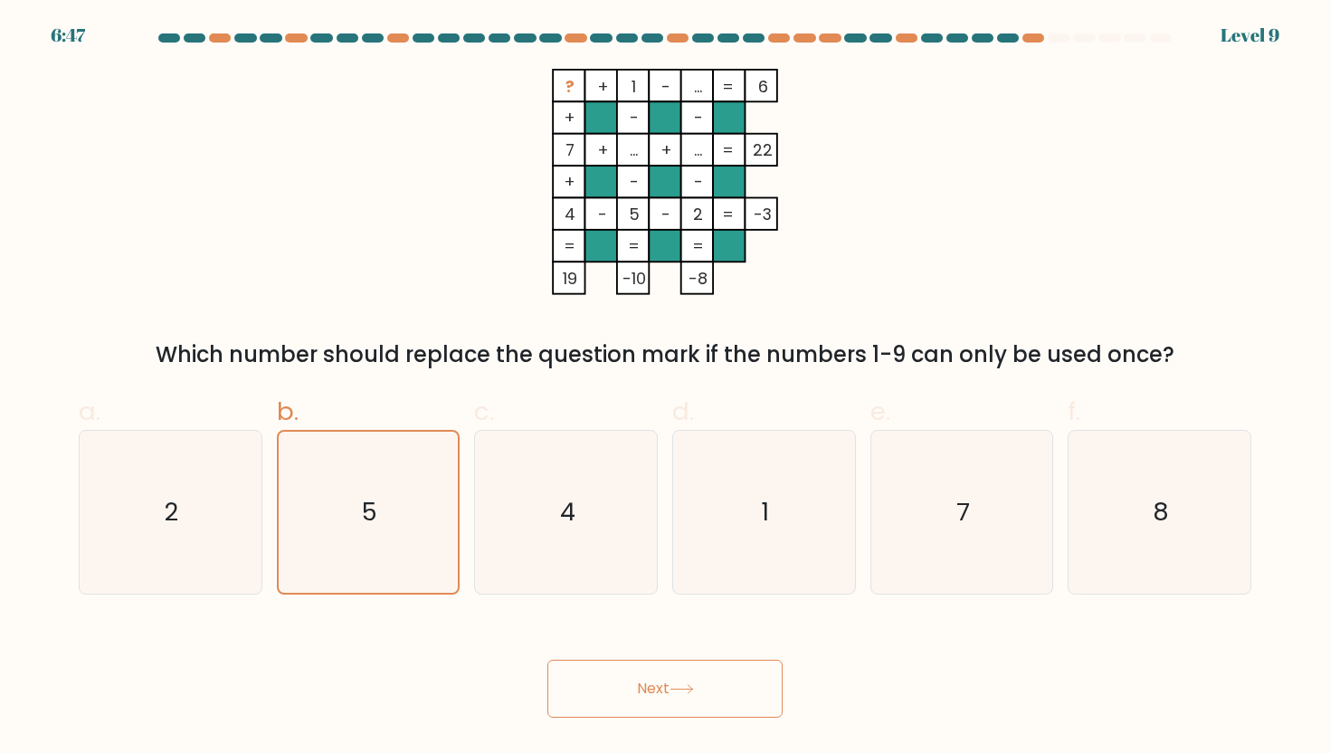
click at [571, 681] on button "Next" at bounding box center [664, 689] width 235 height 58
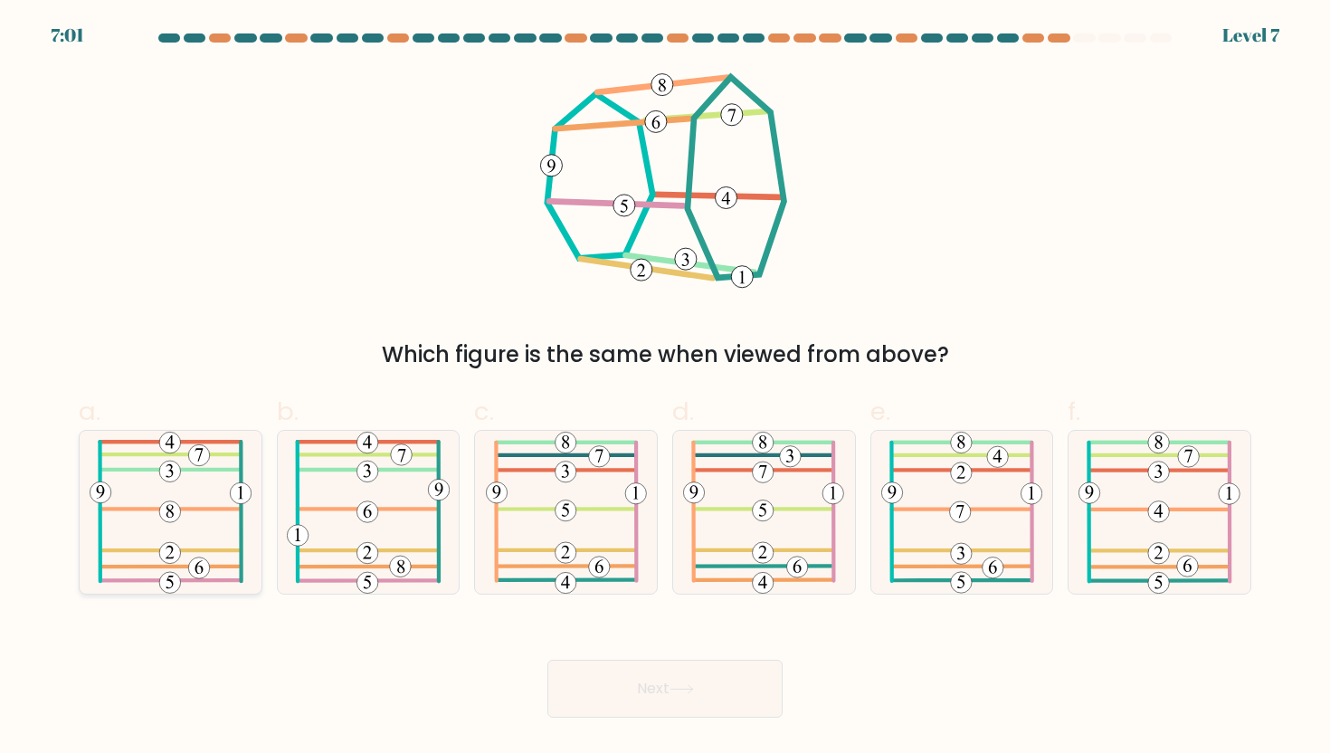
click at [210, 539] on icon at bounding box center [171, 512] width 163 height 163
click at [665, 388] on input "a." at bounding box center [665, 382] width 1 height 12
radio input "true"
click at [703, 692] on button "Next" at bounding box center [664, 689] width 235 height 58
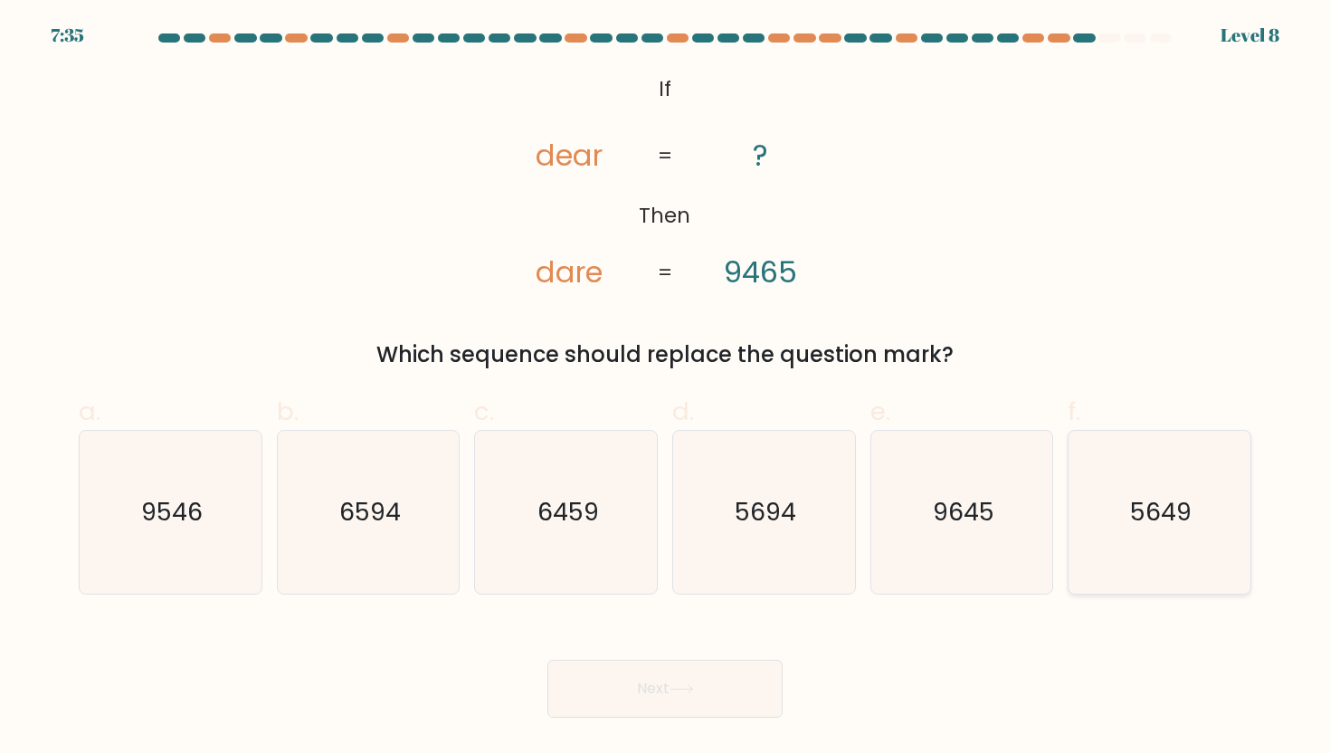
click at [1186, 524] on text "5649" at bounding box center [1161, 511] width 62 height 33
click at [666, 388] on input "f. 5649" at bounding box center [665, 382] width 1 height 12
radio input "true"
click at [979, 524] on text "9645" at bounding box center [964, 511] width 62 height 33
click at [666, 388] on input "e. 9645" at bounding box center [665, 382] width 1 height 12
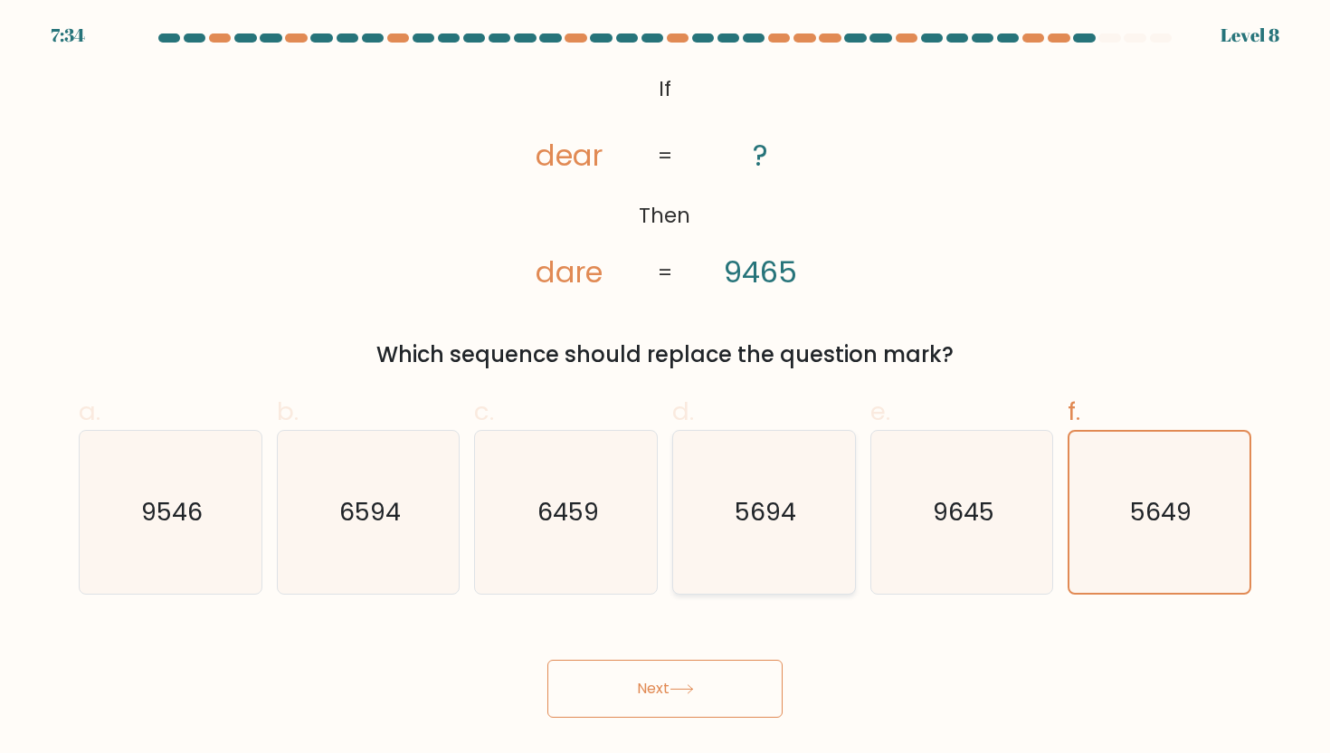
radio input "true"
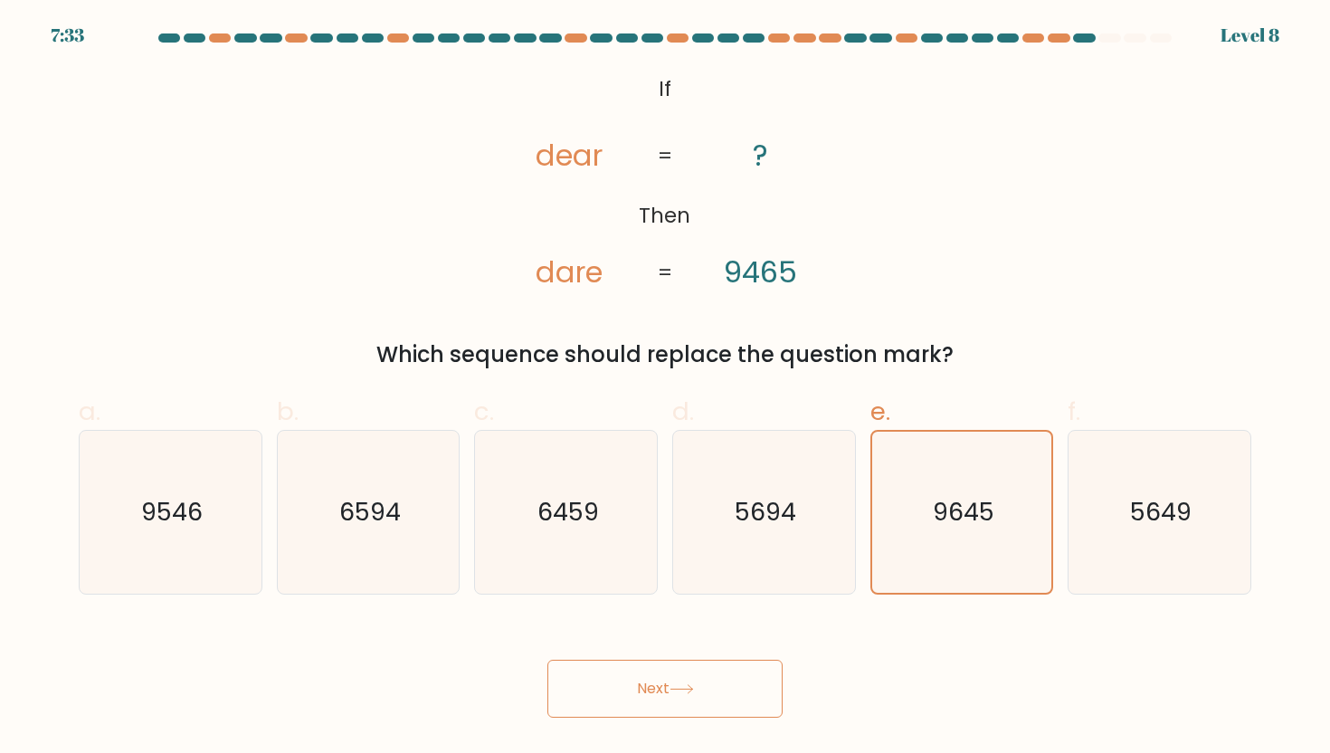
click at [652, 679] on button "Next" at bounding box center [664, 689] width 235 height 58
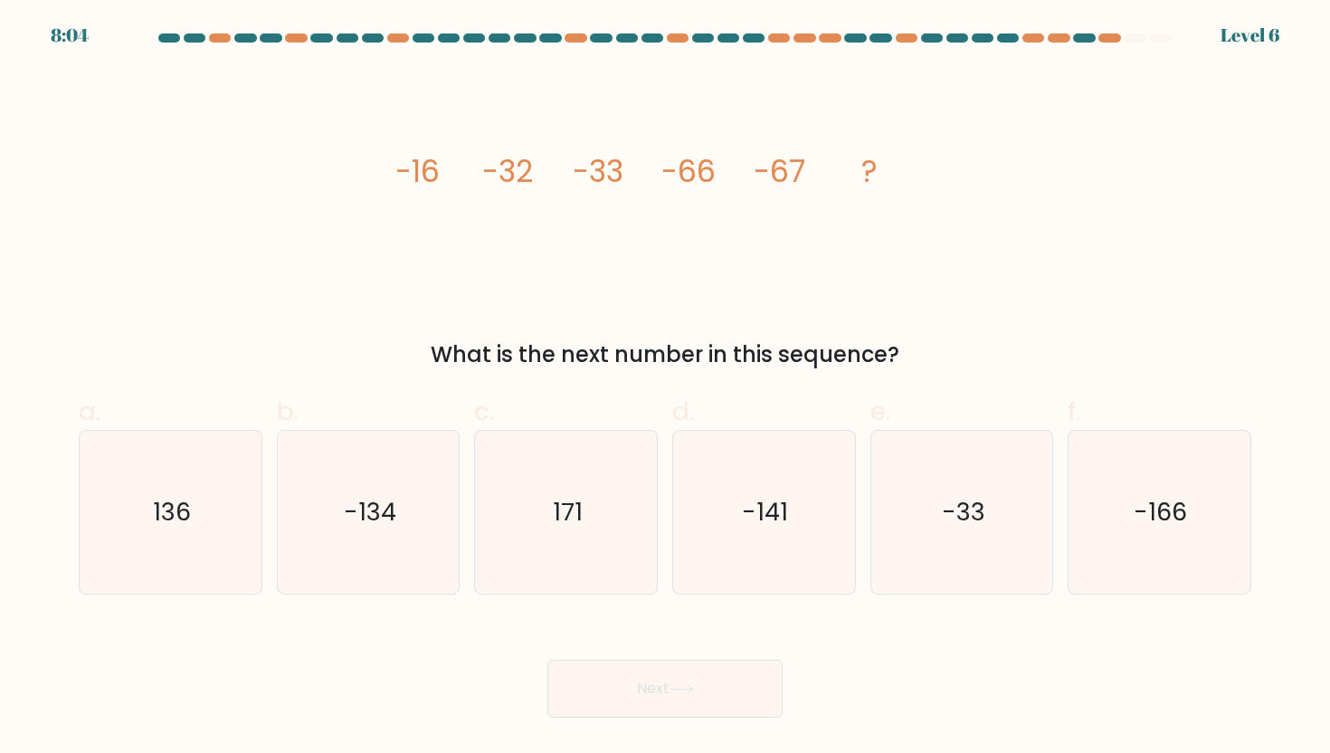
drag, startPoint x: 409, startPoint y: 190, endPoint x: 424, endPoint y: 192, distance: 15.5
click at [411, 190] on tspan "-16" at bounding box center [417, 171] width 44 height 43
drag, startPoint x: 537, startPoint y: 184, endPoint x: 553, endPoint y: 183, distance: 15.4
click at [553, 183] on icon "image/svg+xml -16 -32 -33 -66 -67 ?" at bounding box center [665, 182] width 543 height 226
drag, startPoint x: 607, startPoint y: 181, endPoint x: 622, endPoint y: 181, distance: 14.5
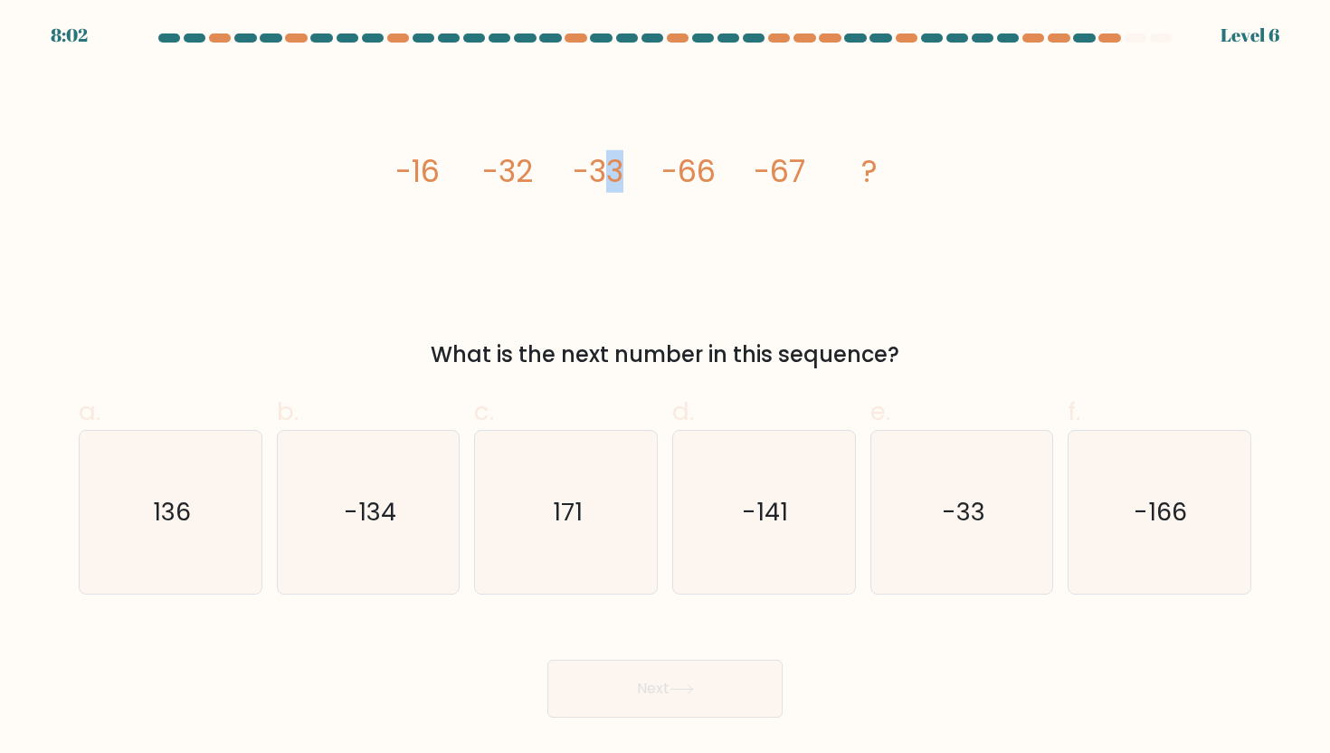
click at [622, 181] on tspan "-33" at bounding box center [598, 171] width 51 height 43
drag, startPoint x: 698, startPoint y: 180, endPoint x: 766, endPoint y: 178, distance: 68.8
click at [743, 178] on icon "image/svg+xml -16 -32 -33 -66 -67 ?" at bounding box center [665, 182] width 543 height 226
drag, startPoint x: 773, startPoint y: 178, endPoint x: 808, endPoint y: 176, distance: 35.3
click at [808, 176] on icon "image/svg+xml -16 -32 -33 -66 -67 ?" at bounding box center [665, 182] width 543 height 226
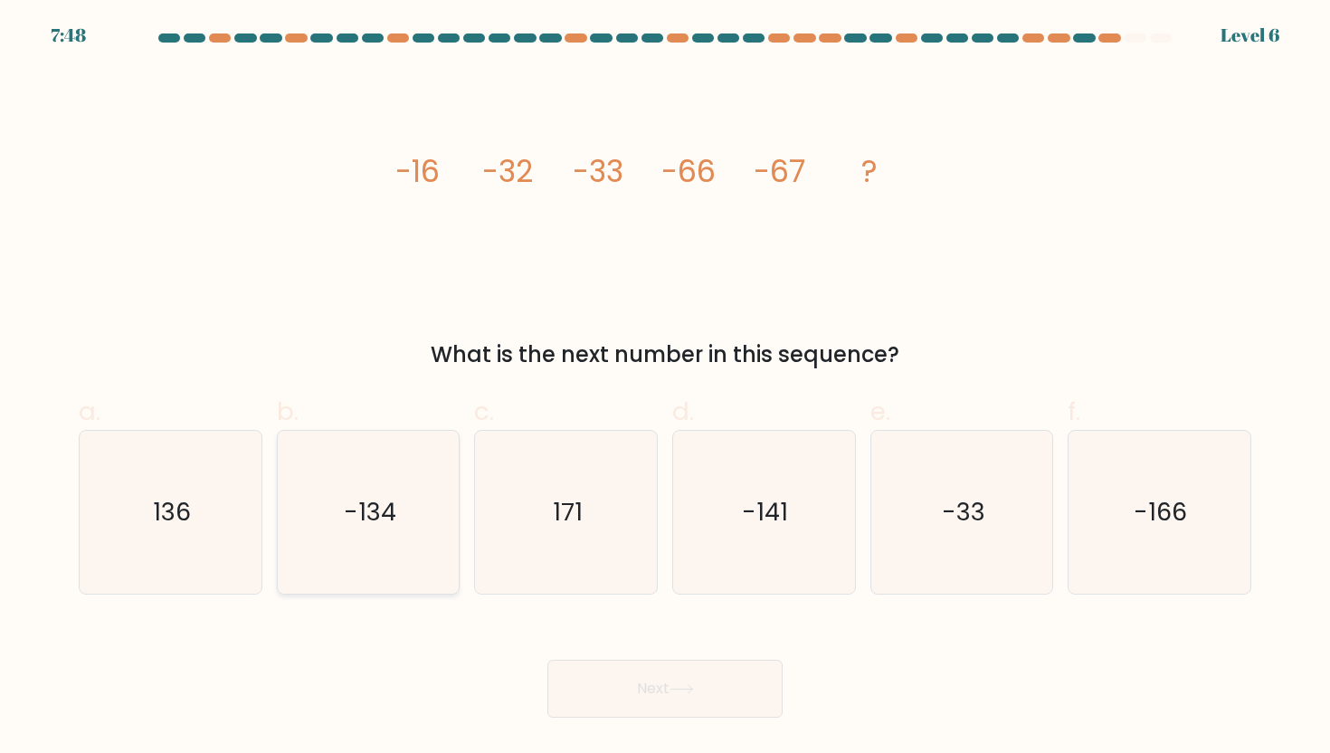
click at [372, 527] on text "-134" at bounding box center [370, 511] width 52 height 33
click at [665, 388] on input "b. -134" at bounding box center [665, 382] width 1 height 12
radio input "true"
click at [589, 676] on button "Next" at bounding box center [664, 689] width 235 height 58
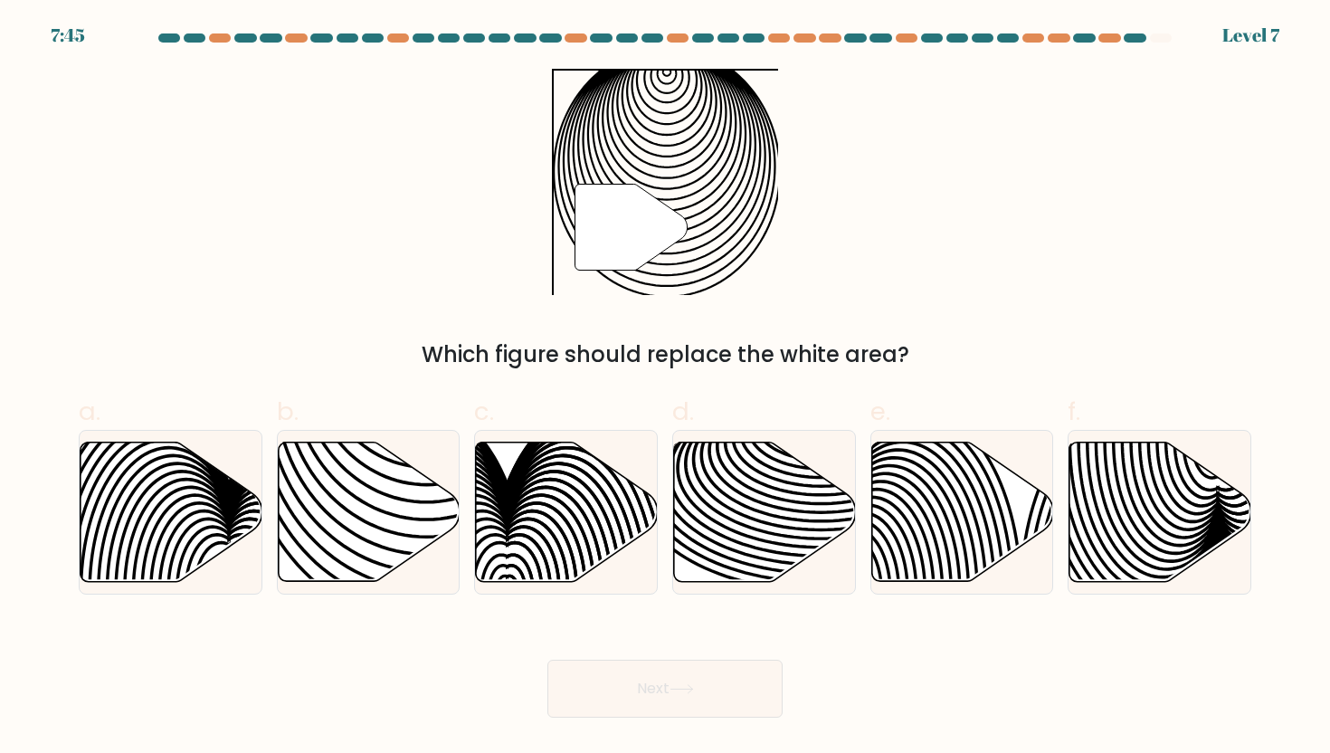
click at [584, 691] on button "Next" at bounding box center [664, 689] width 235 height 58
drag, startPoint x: 366, startPoint y: 469, endPoint x: 392, endPoint y: 479, distance: 28.1
click at [366, 469] on icon at bounding box center [369, 511] width 182 height 139
click at [665, 388] on input "b." at bounding box center [665, 382] width 1 height 12
radio input "true"
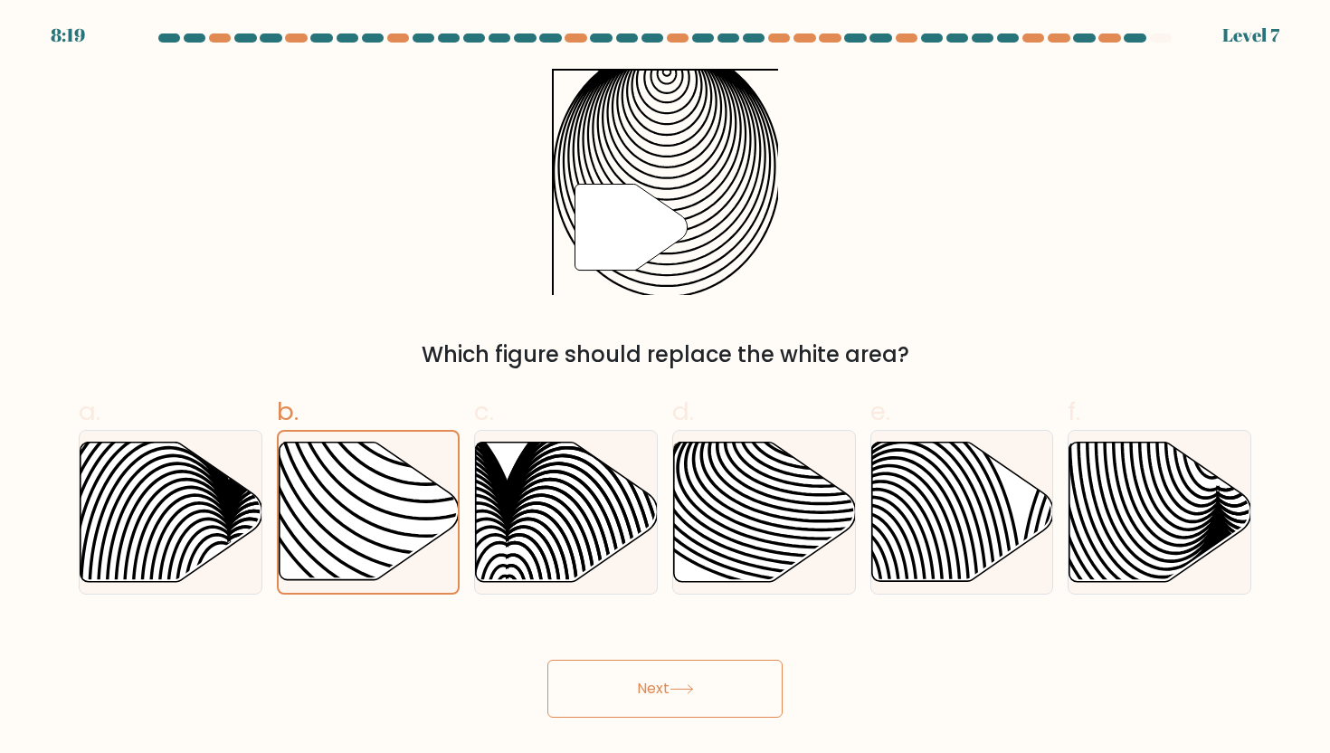
click at [709, 688] on button "Next" at bounding box center [664, 689] width 235 height 58
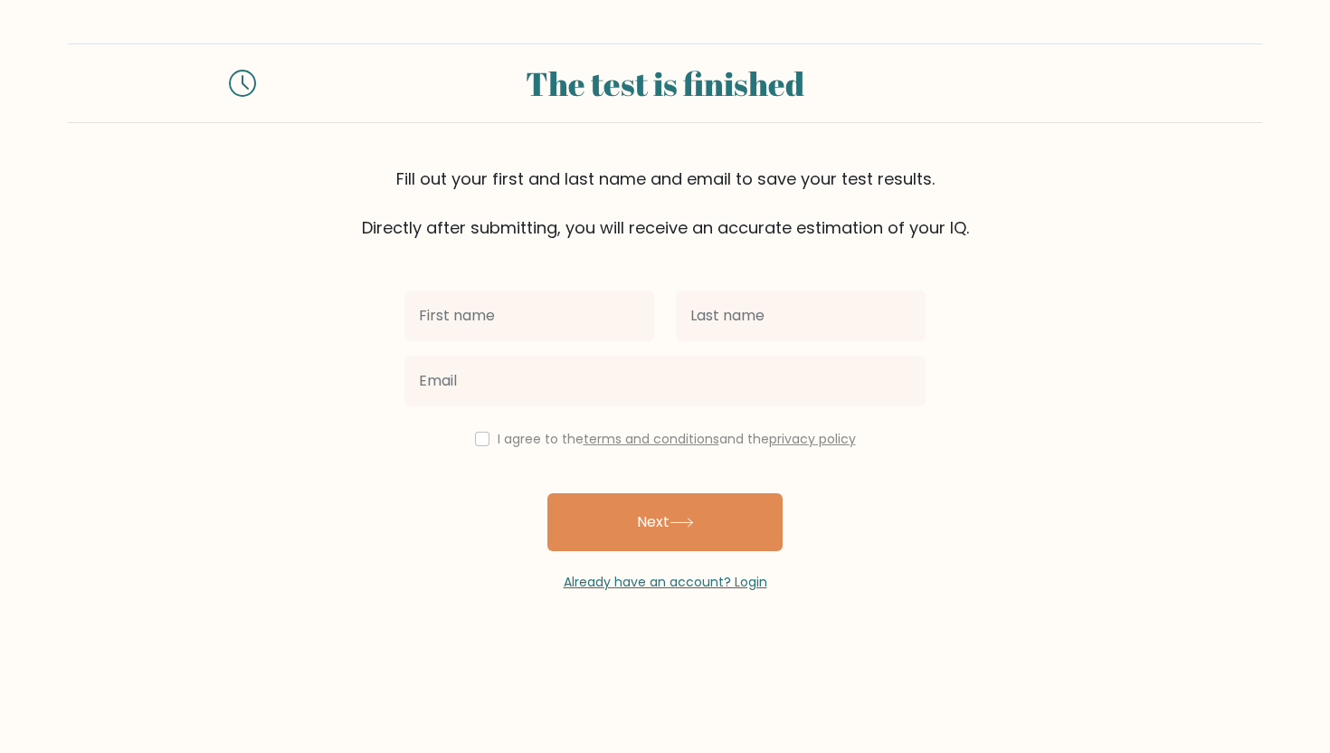
click at [532, 318] on input "text" at bounding box center [529, 315] width 250 height 51
type input "e"
type input "Eaindra"
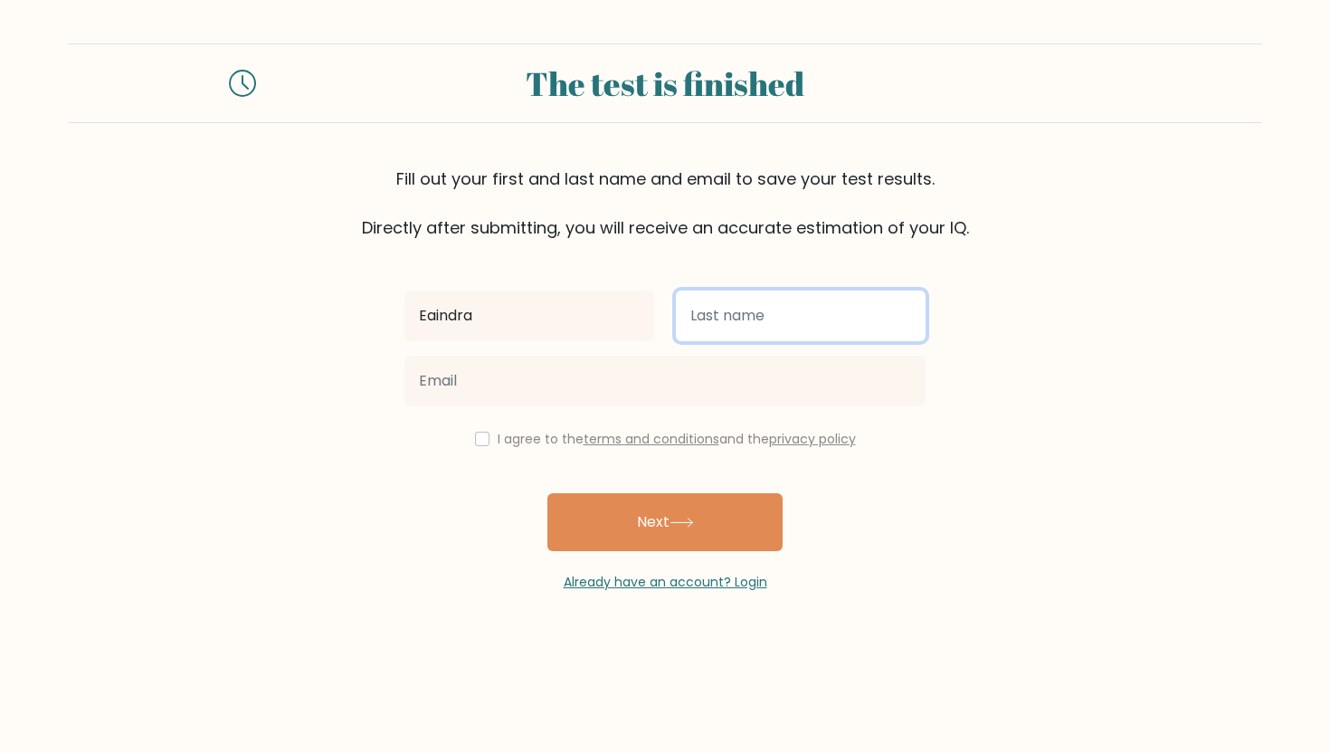
click at [746, 305] on input "text" at bounding box center [801, 315] width 250 height 51
type input "Kyaw"
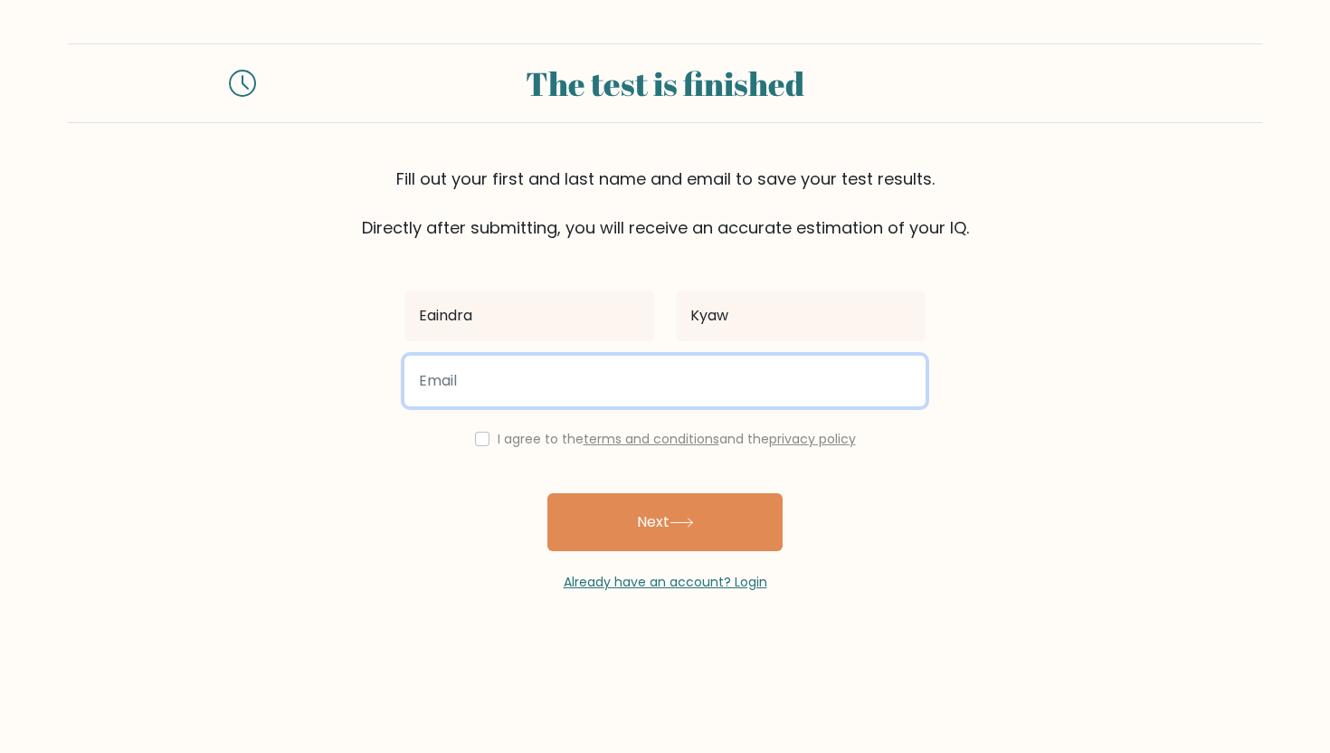
click at [628, 374] on input "email" at bounding box center [664, 381] width 521 height 51
type input "eaindrakyaw887@gmail.com"
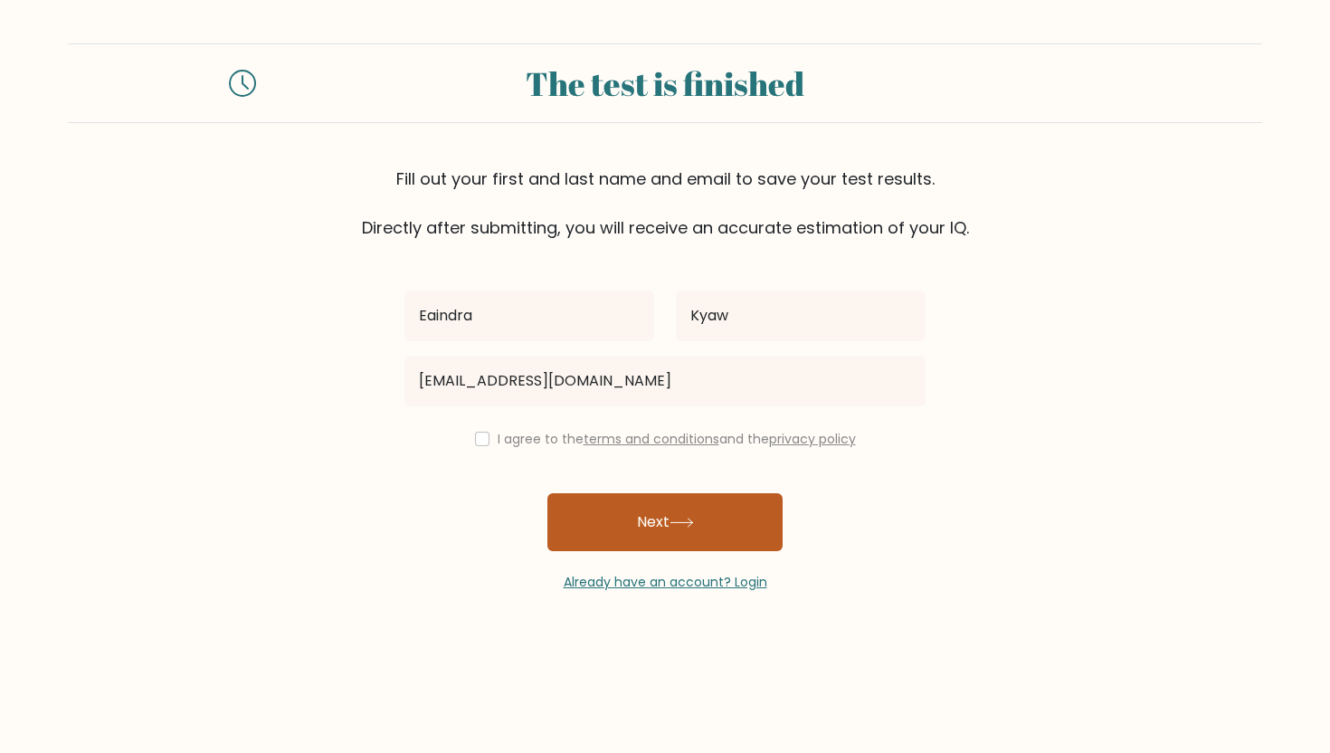
click at [602, 513] on button "Next" at bounding box center [664, 522] width 235 height 58
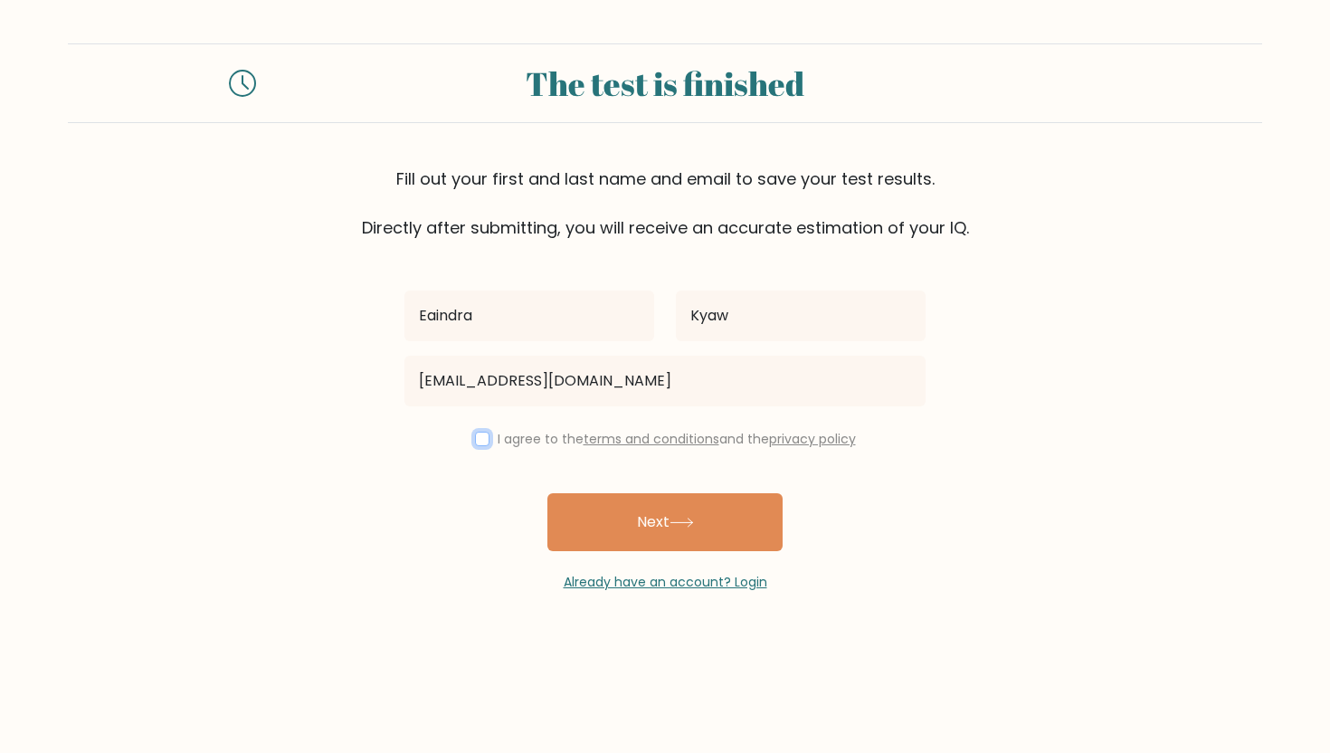
click at [478, 433] on input "checkbox" at bounding box center [482, 439] width 14 height 14
checkbox input "true"
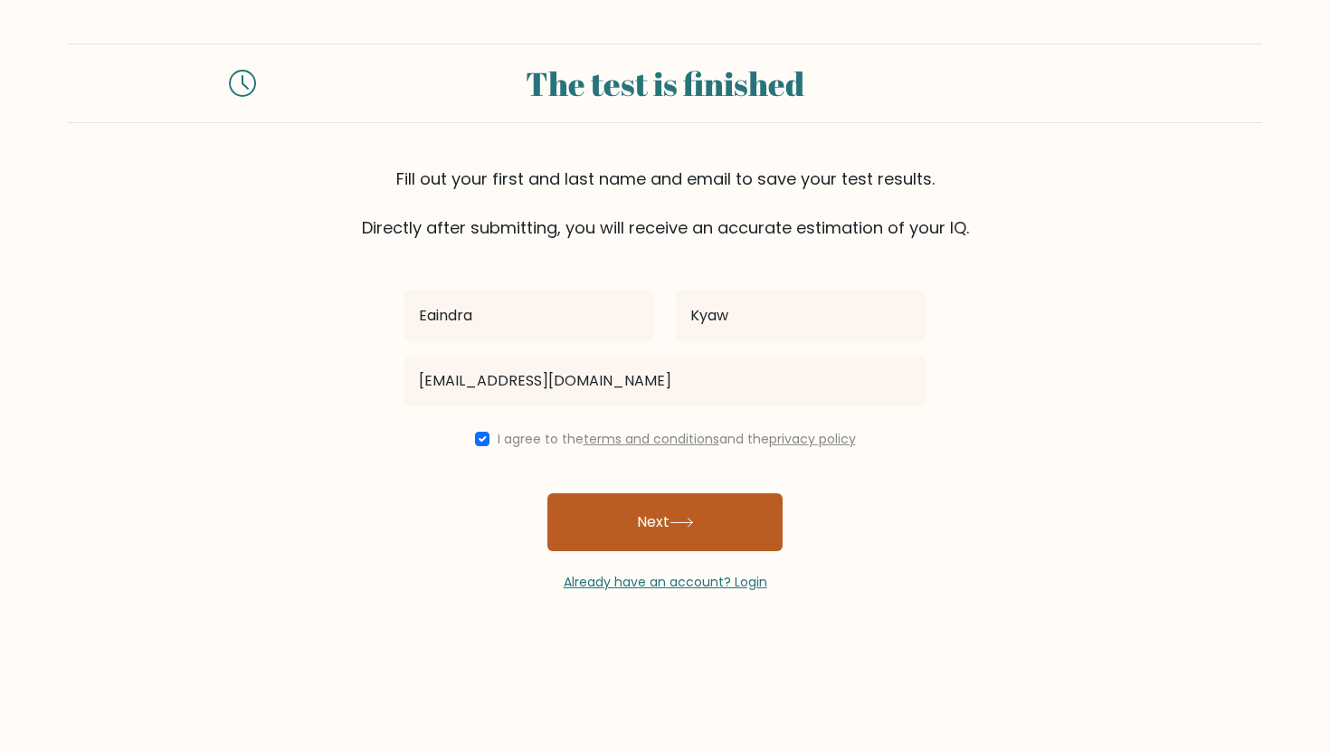
click at [593, 508] on button "Next" at bounding box center [664, 522] width 235 height 58
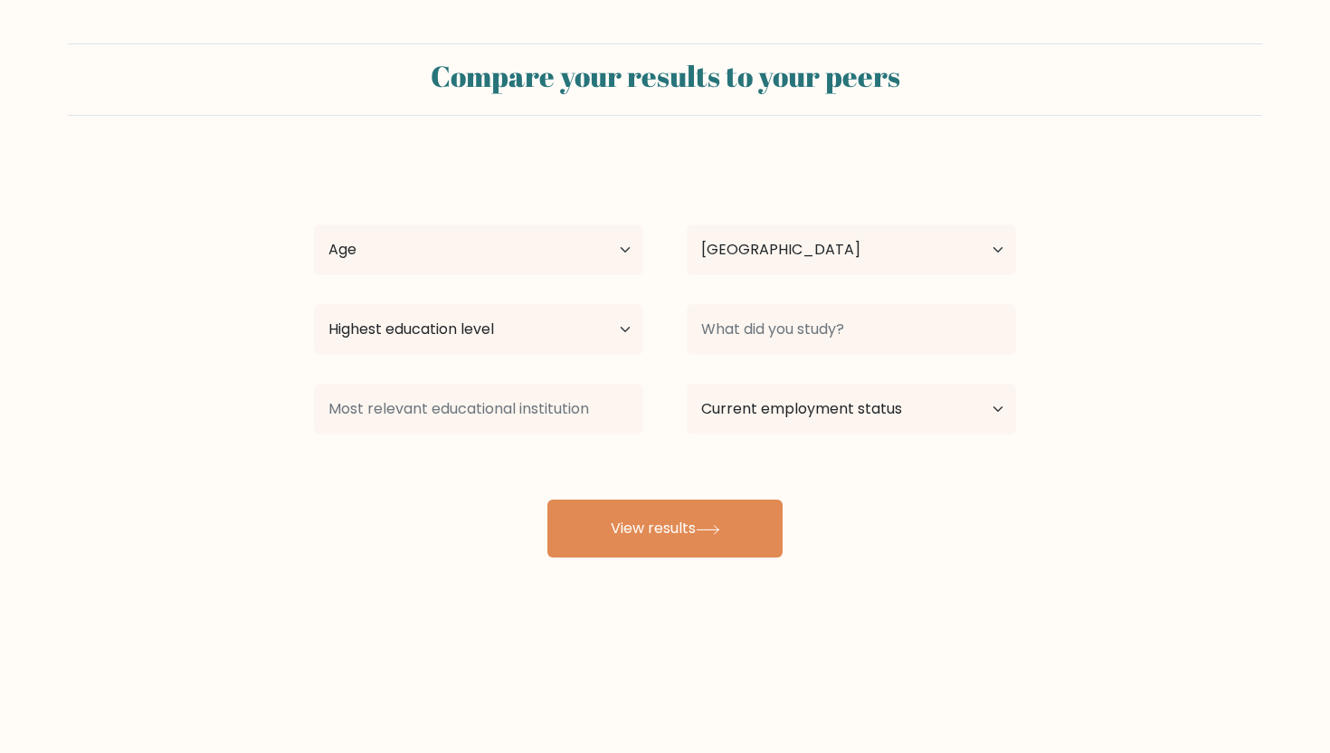
select select "NL"
click at [526, 244] on select "Age Under 18 years old 18-24 years old 25-34 years old 35-44 years old 45-54 ye…" at bounding box center [478, 249] width 329 height 51
select select "18_24"
click at [314, 224] on select "Age Under 18 years old 18-24 years old 25-34 years old 35-44 years old 45-54 ye…" at bounding box center [478, 249] width 329 height 51
click at [718, 252] on select "Country Afghanistan Albania Algeria American Samoa Andorra Angola Anguilla Anta…" at bounding box center [851, 249] width 329 height 51
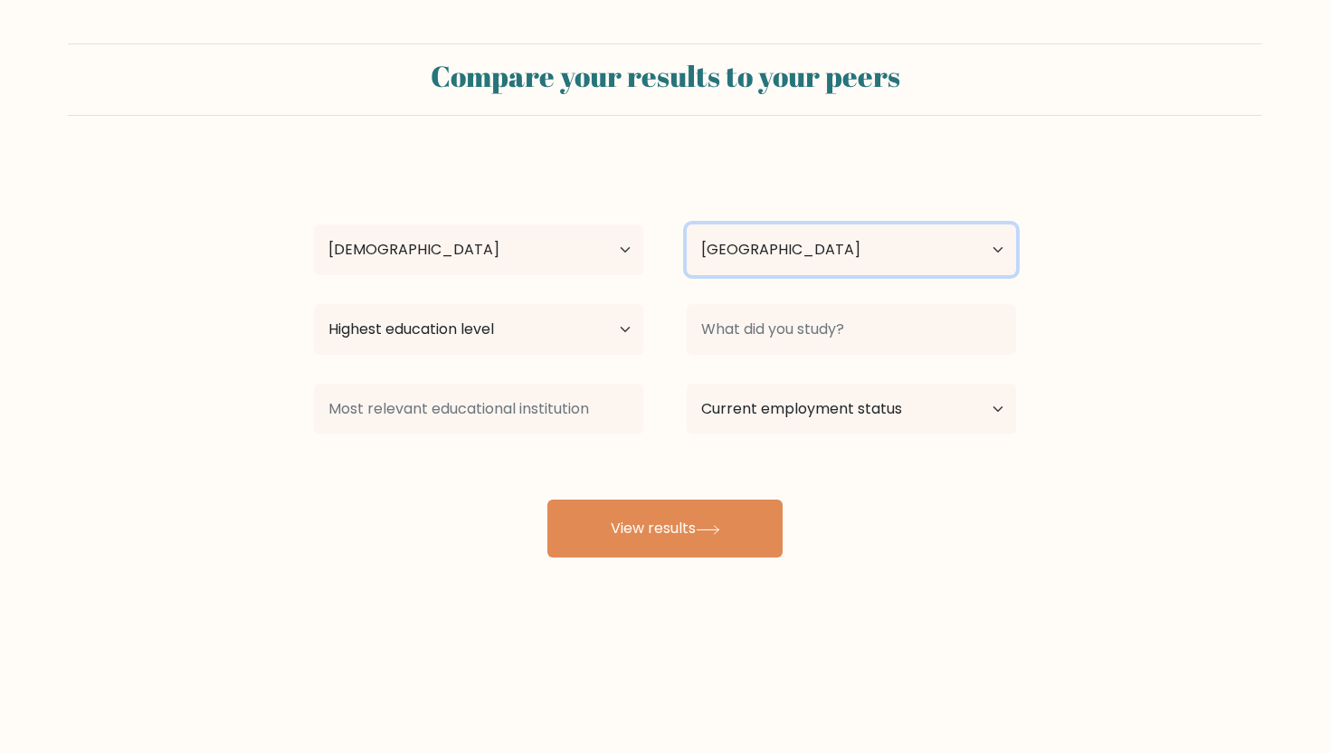
select select "MM"
click at [687, 224] on select "Country Afghanistan Albania Algeria American Samoa Andorra Angola Anguilla Anta…" at bounding box center [851, 249] width 329 height 51
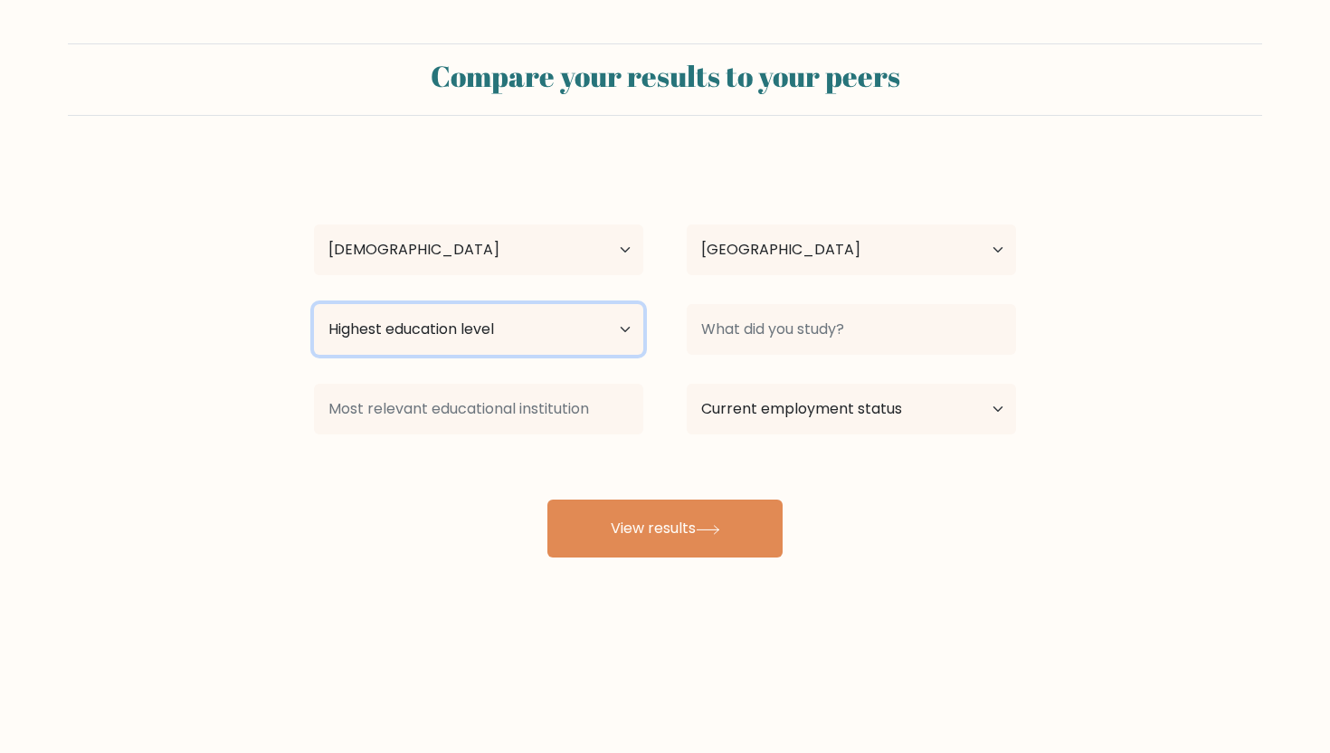
click at [537, 346] on select "Highest education level No schooling Primary Lower Secondary Upper Secondary Oc…" at bounding box center [478, 329] width 329 height 51
select select "bachelors_degree"
click at [314, 304] on select "Highest education level No schooling Primary Lower Secondary Upper Secondary Oc…" at bounding box center [478, 329] width 329 height 51
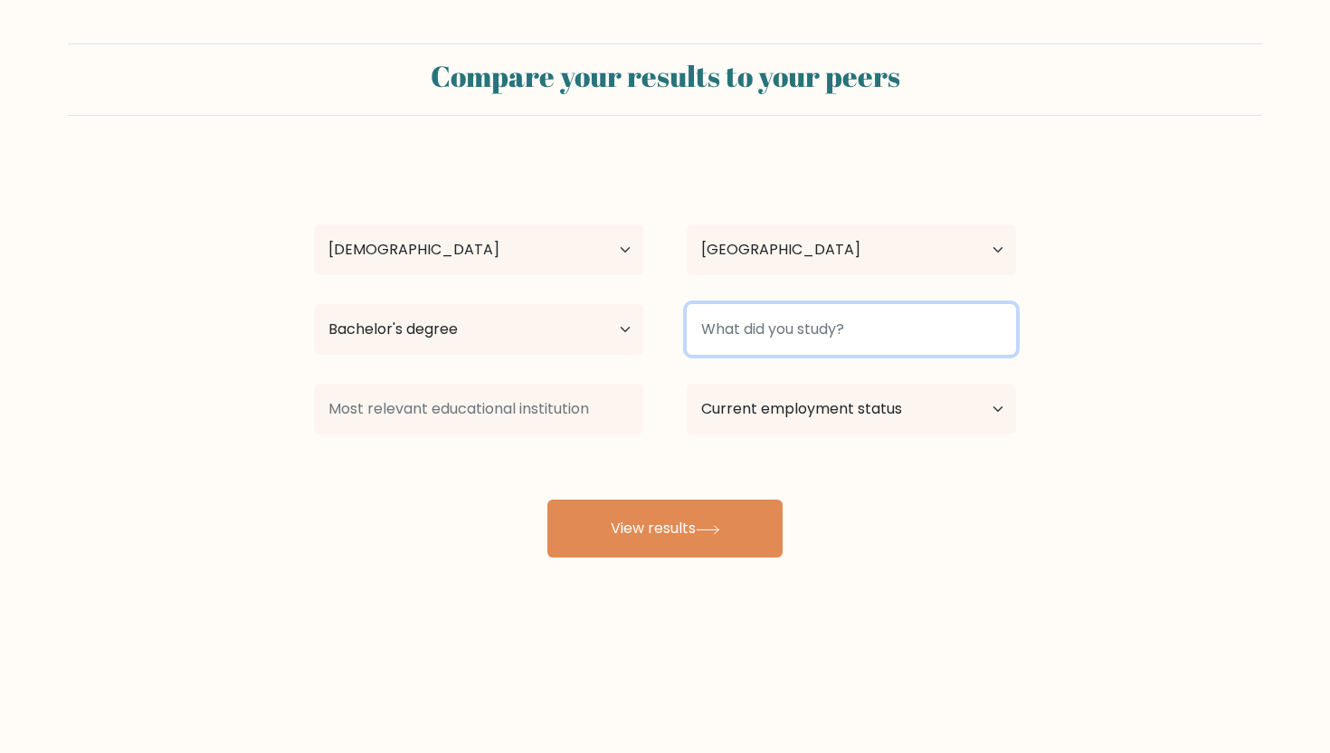
click at [709, 339] on input at bounding box center [851, 329] width 329 height 51
type input "Computer Engineering and Information Technology"
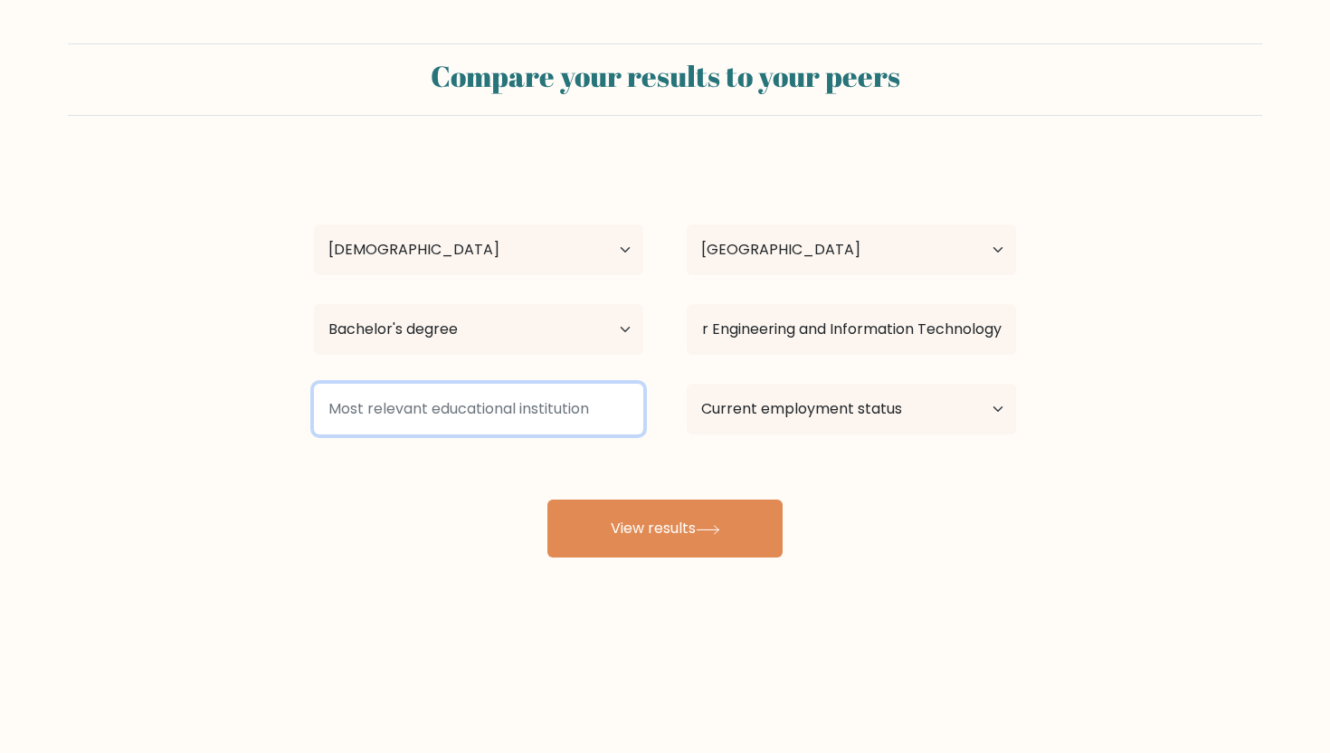
click at [556, 394] on input at bounding box center [478, 409] width 329 height 51
type input "Mandalay Technological University"
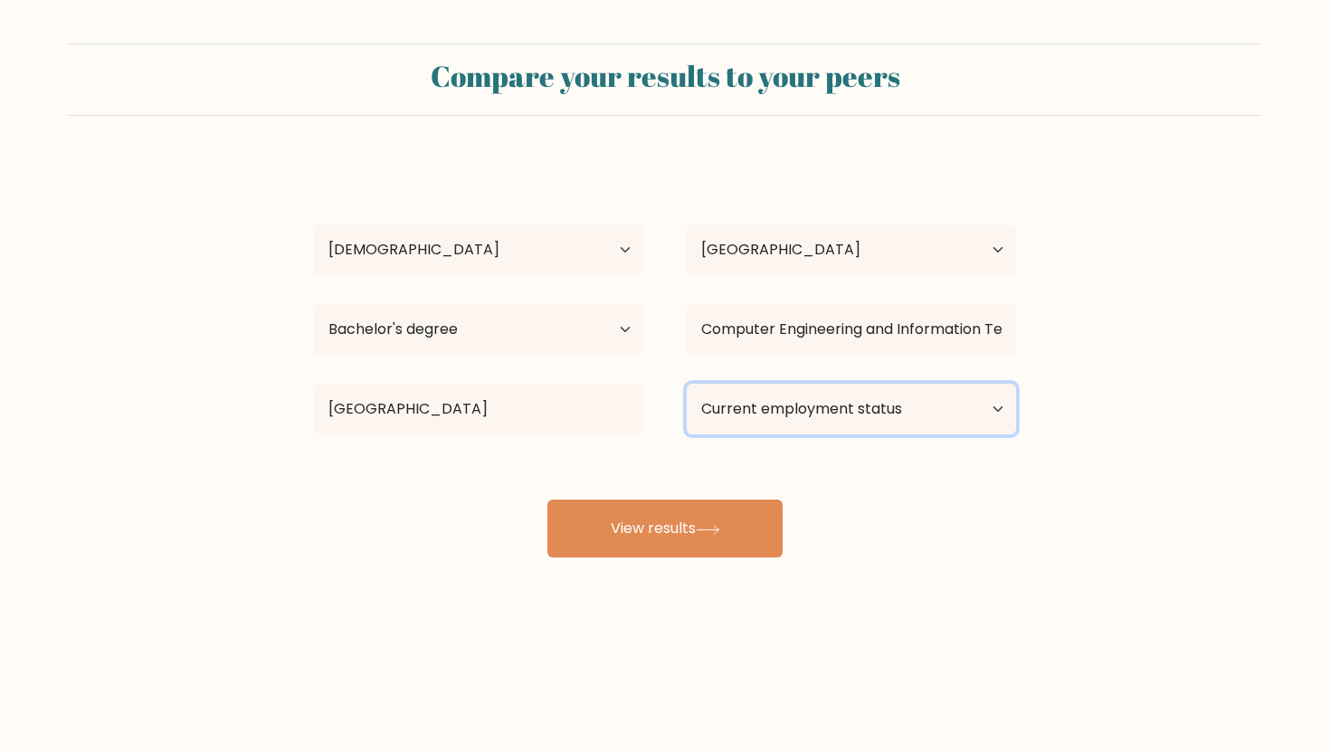
click at [801, 397] on select "Current employment status Employed Student Retired Other / prefer not to answer" at bounding box center [851, 409] width 329 height 51
select select "student"
click at [687, 384] on select "Current employment status Employed Student Retired Other / prefer not to answer" at bounding box center [851, 409] width 329 height 51
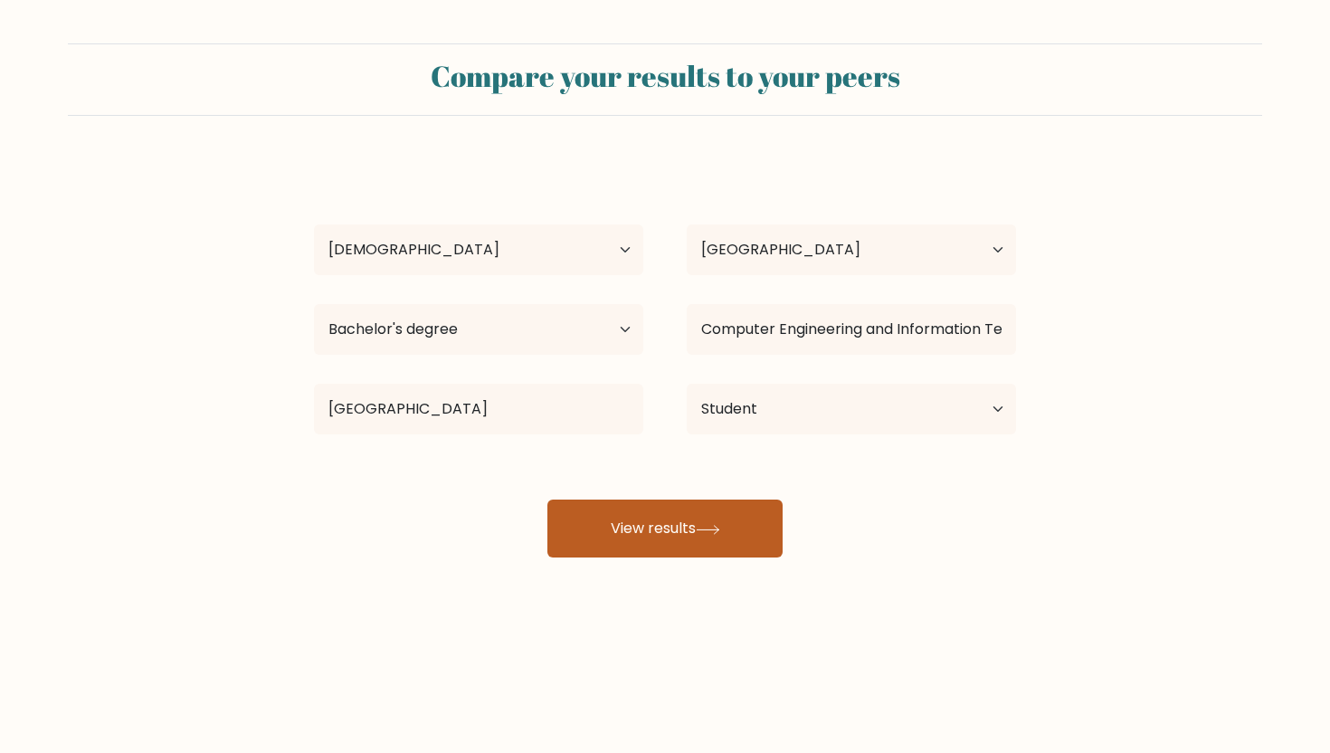
click at [678, 539] on button "View results" at bounding box center [664, 528] width 235 height 58
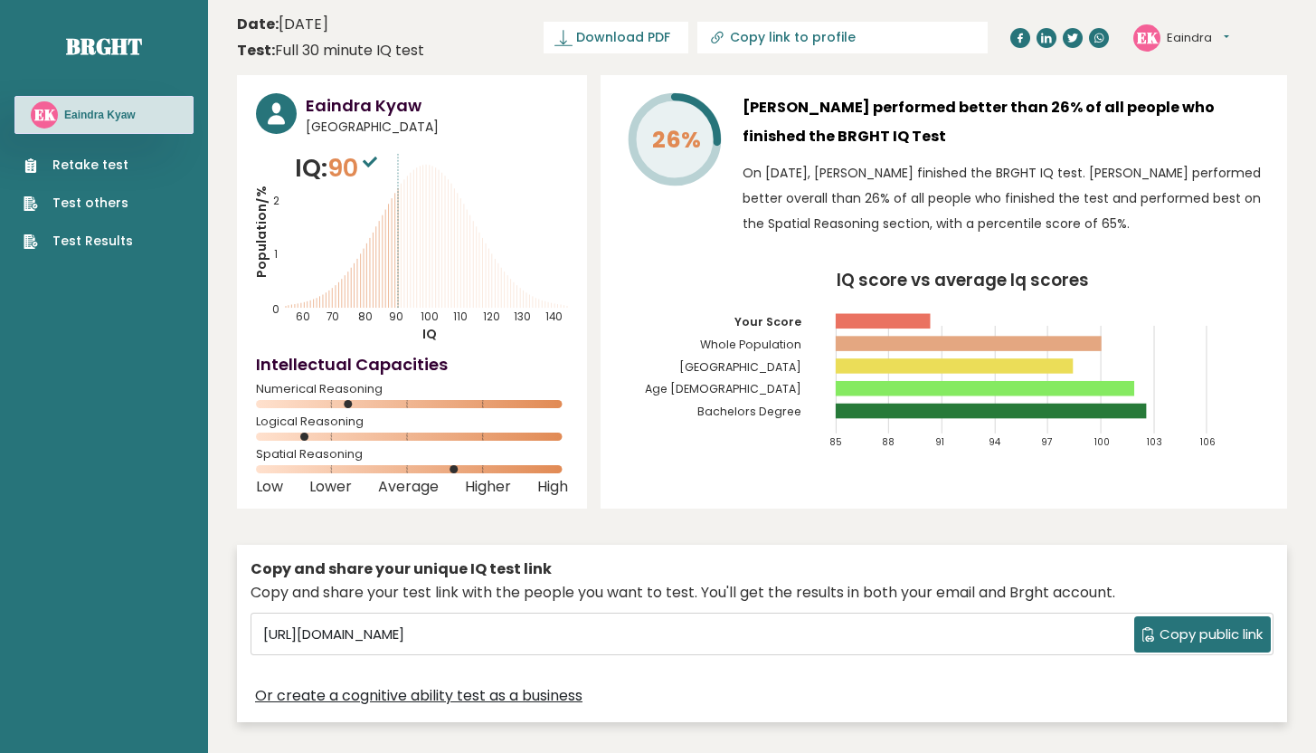
click at [376, 162] on icon at bounding box center [370, 162] width 14 height 11
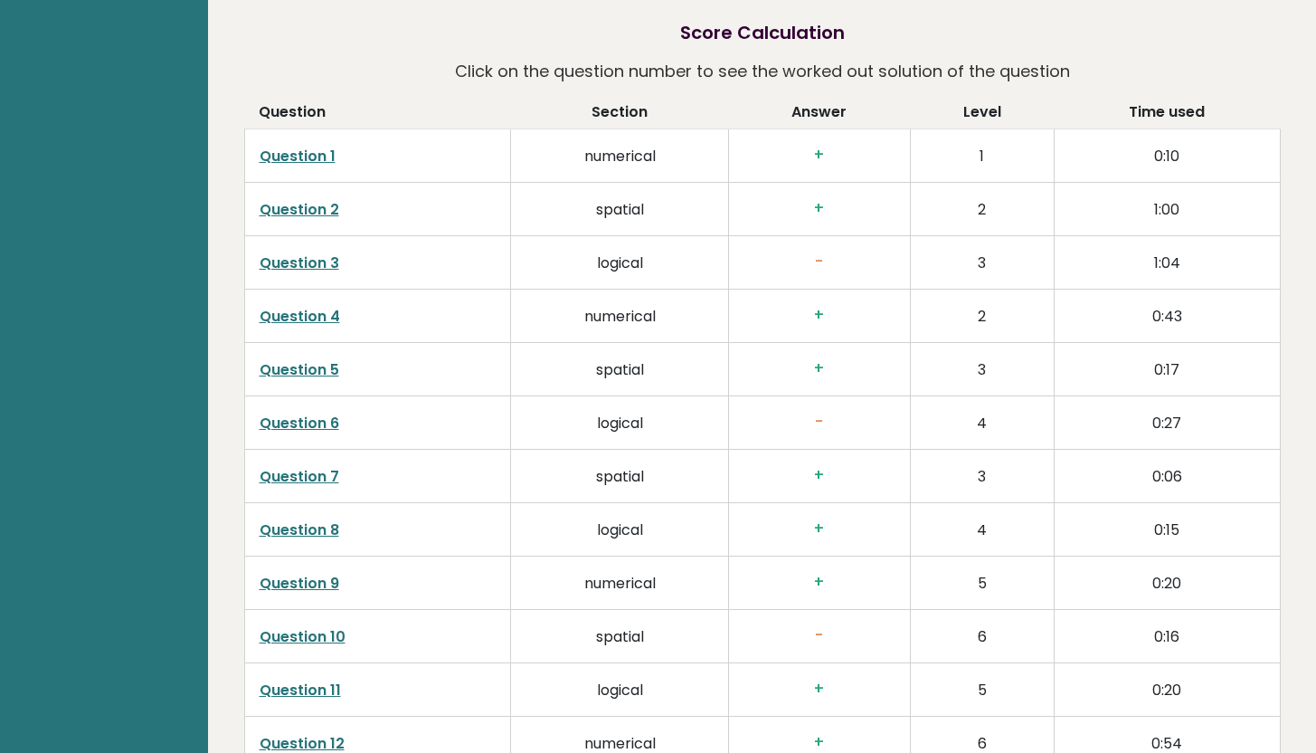
scroll to position [1943, 0]
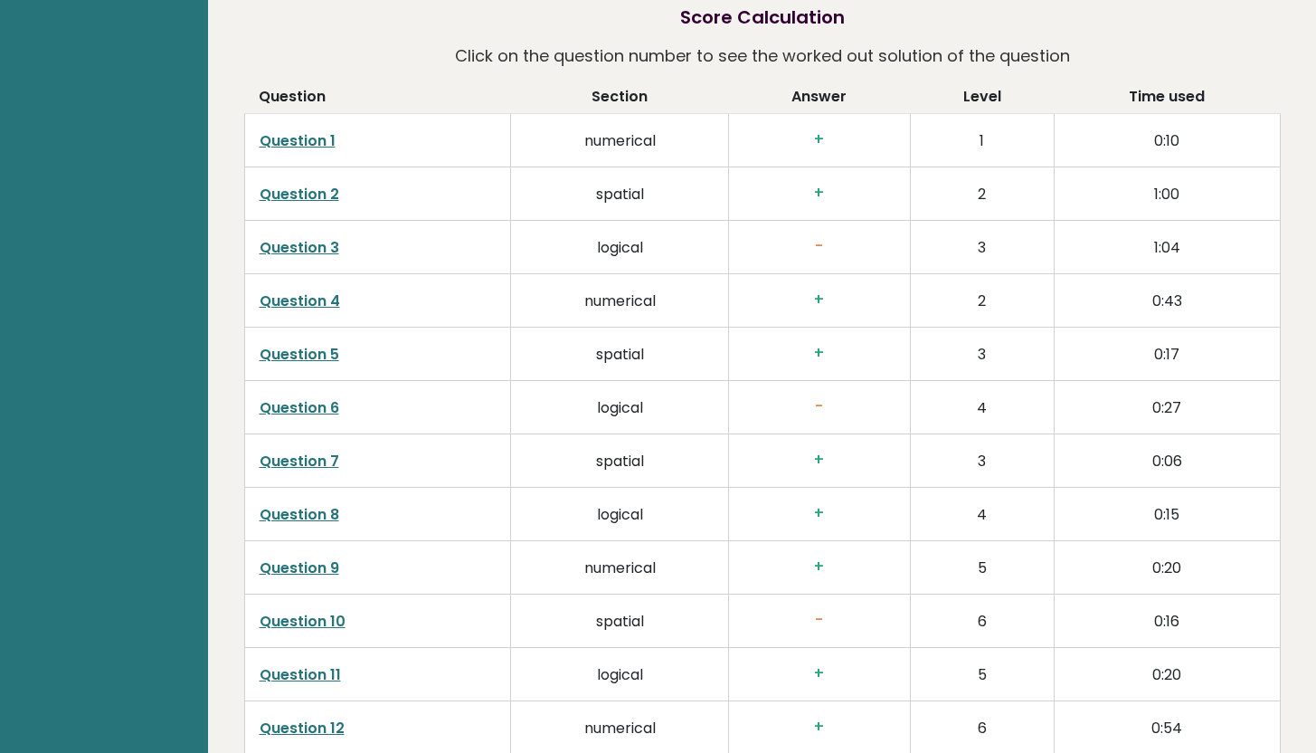
click at [282, 252] on link "Question 3" at bounding box center [300, 247] width 80 height 21
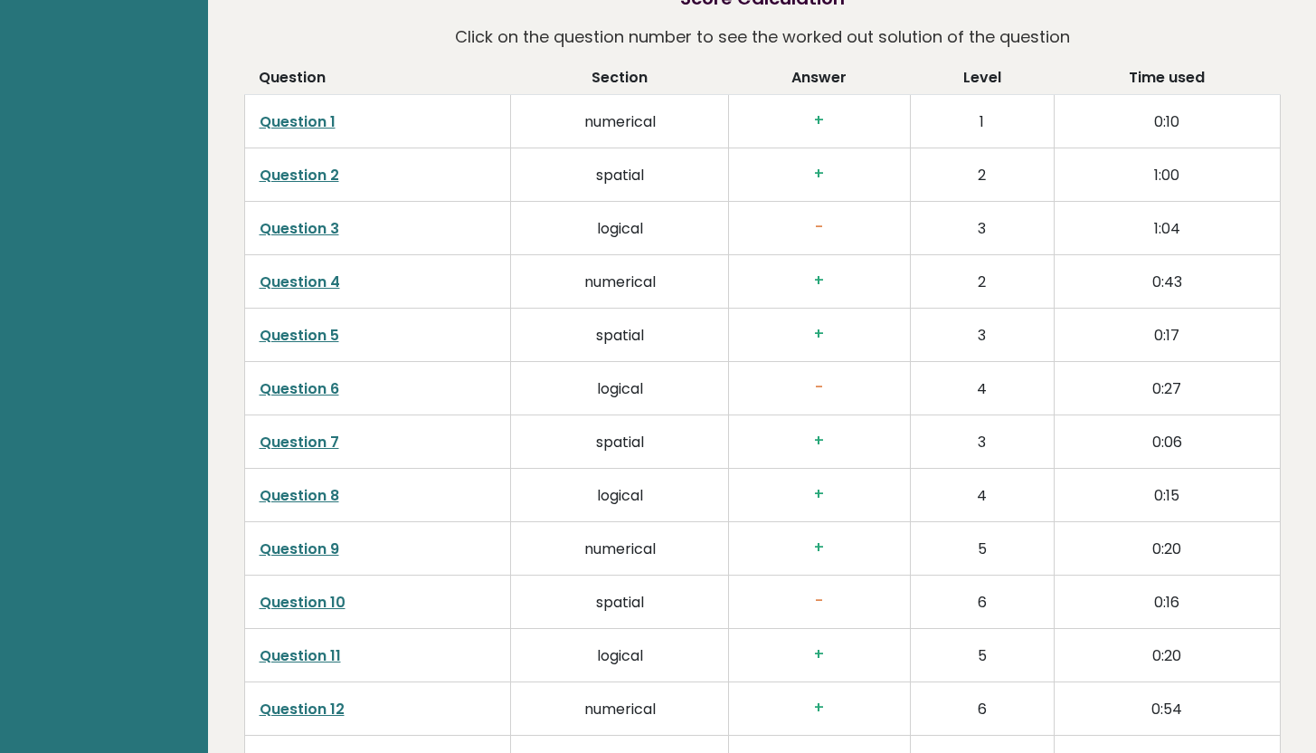
click at [331, 394] on link "Question 6" at bounding box center [300, 388] width 80 height 21
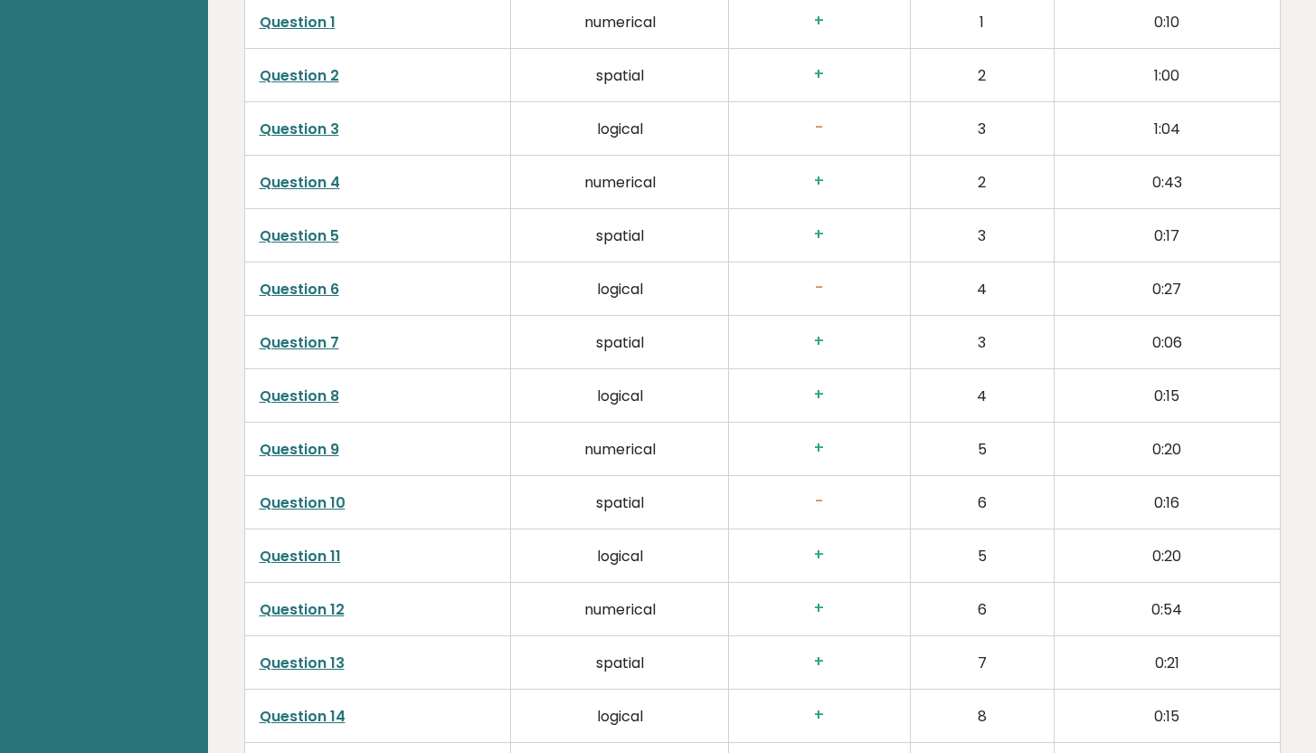
scroll to position [2073, 0]
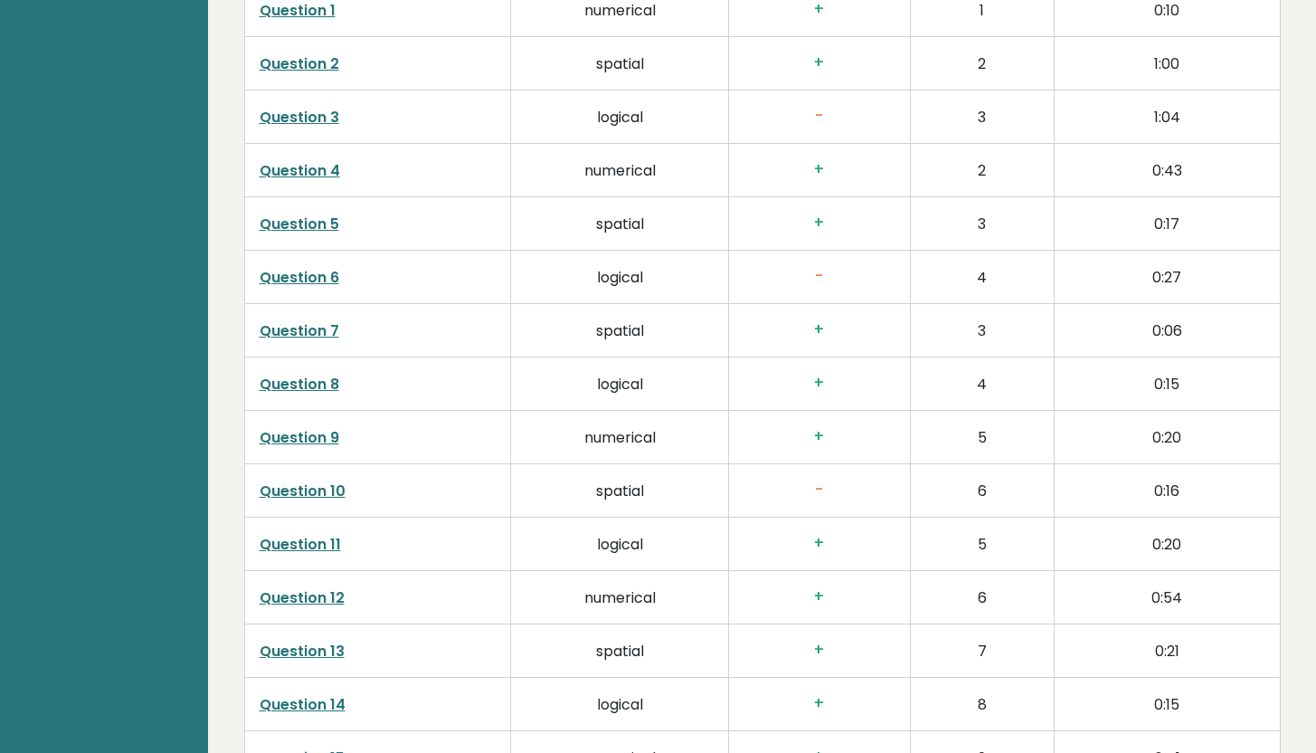
click at [337, 492] on link "Question 10" at bounding box center [303, 490] width 86 height 21
click at [344, 491] on td "Question 10" at bounding box center [377, 489] width 267 height 53
click at [323, 491] on link "Question 10" at bounding box center [303, 490] width 86 height 21
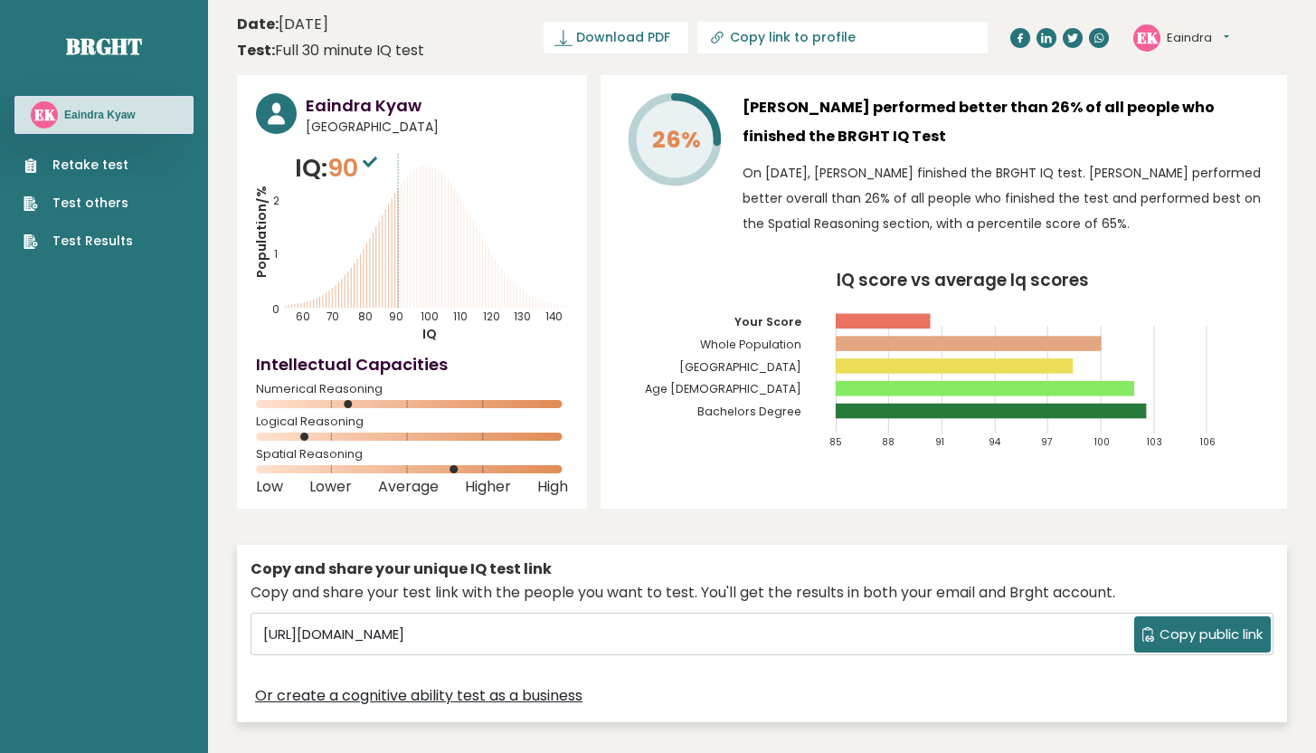
scroll to position [1, 0]
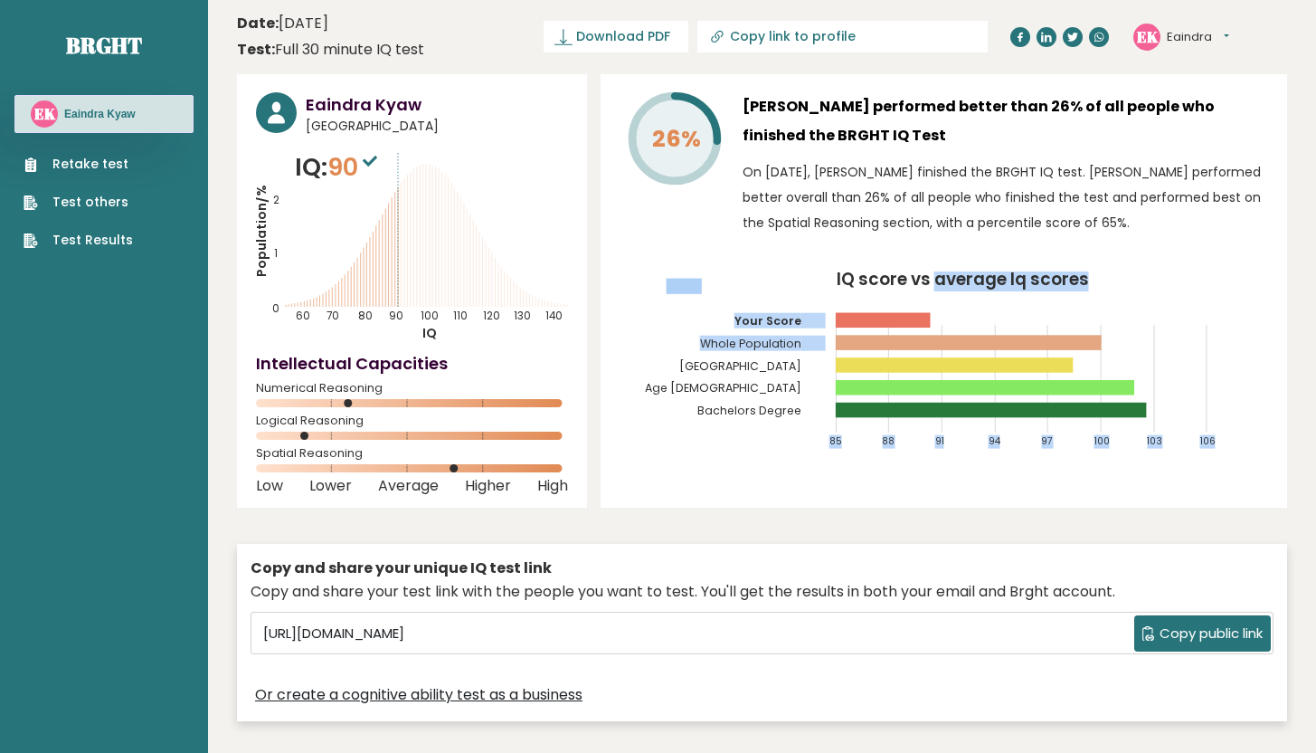
drag, startPoint x: 932, startPoint y: 308, endPoint x: 931, endPoint y: 355, distance: 47.1
click at [939, 348] on icon "IQ score vs average Iq scores 85 88 91 94 97 100 103 106 Your Score Whole Popul…" at bounding box center [944, 367] width 649 height 192
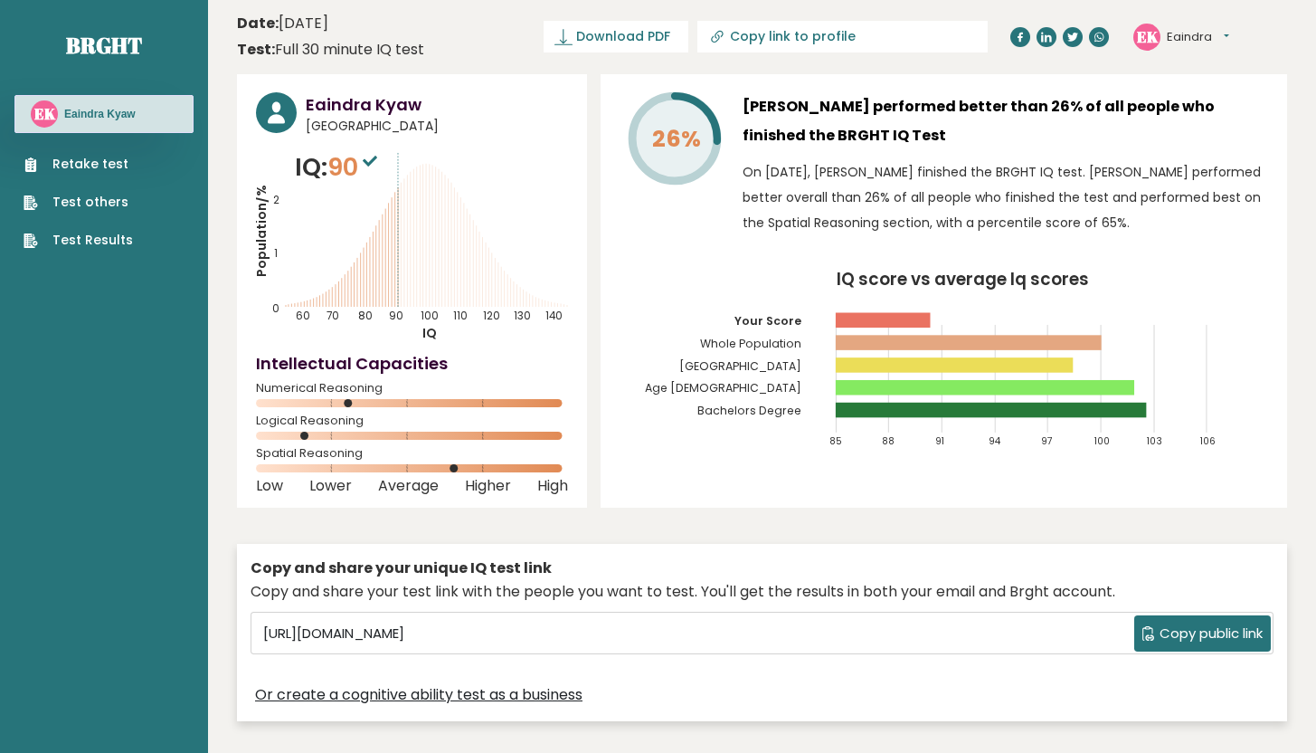
click at [760, 448] on icon "IQ score vs average Iq scores 85 88 91 94 97 100 103 106 Your Score Whole Popul…" at bounding box center [944, 367] width 649 height 192
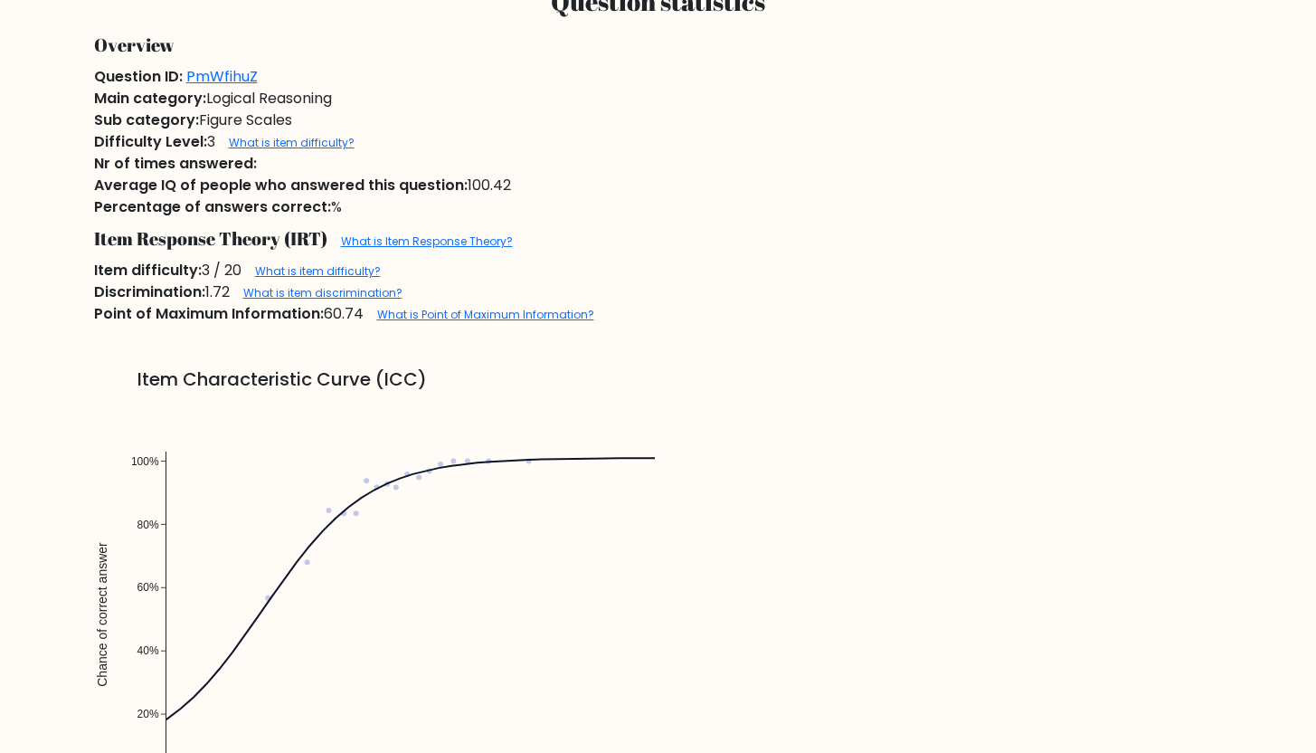
scroll to position [1750, 0]
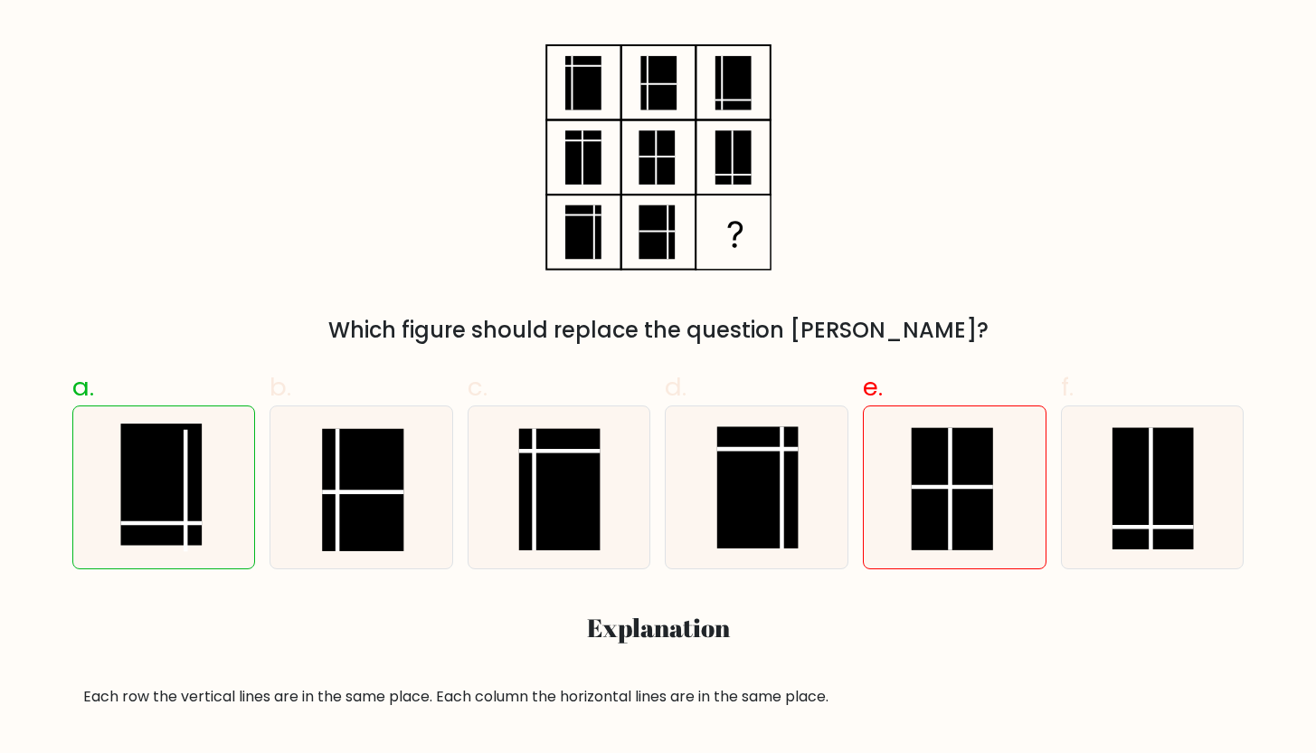
scroll to position [328, 0]
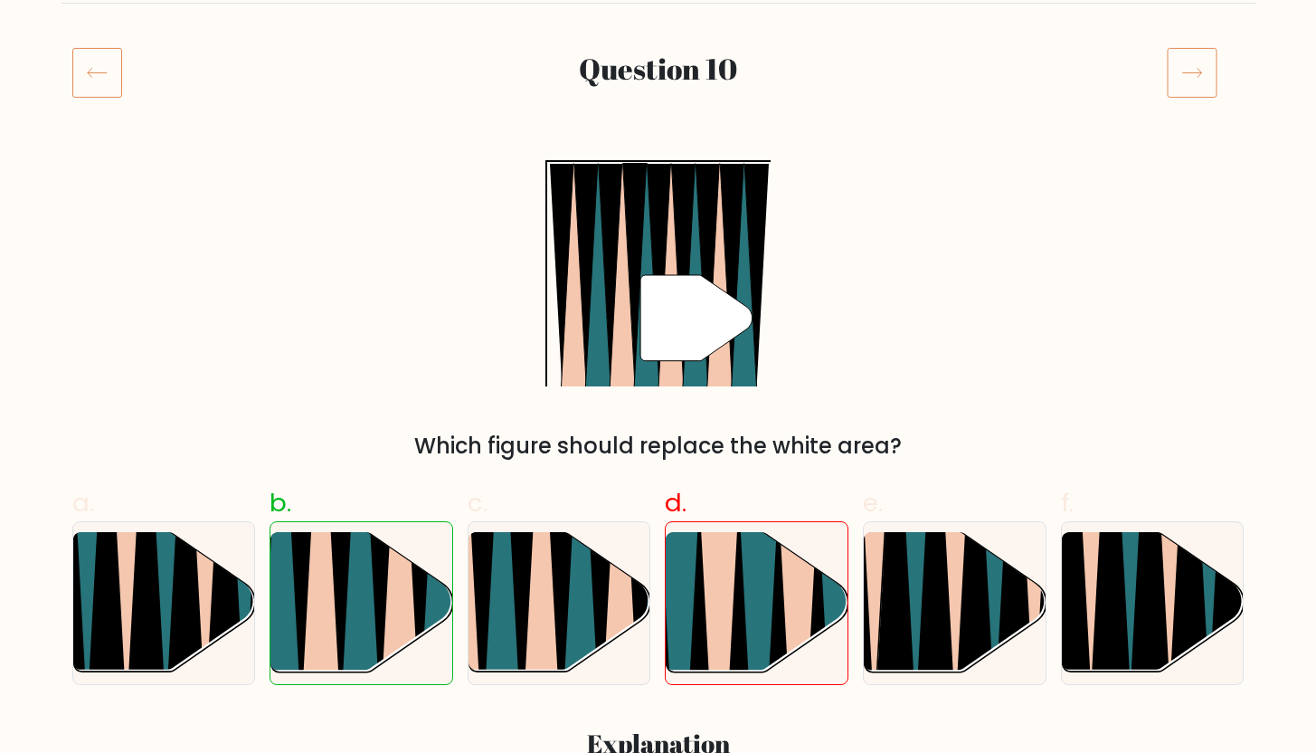
scroll to position [205, 0]
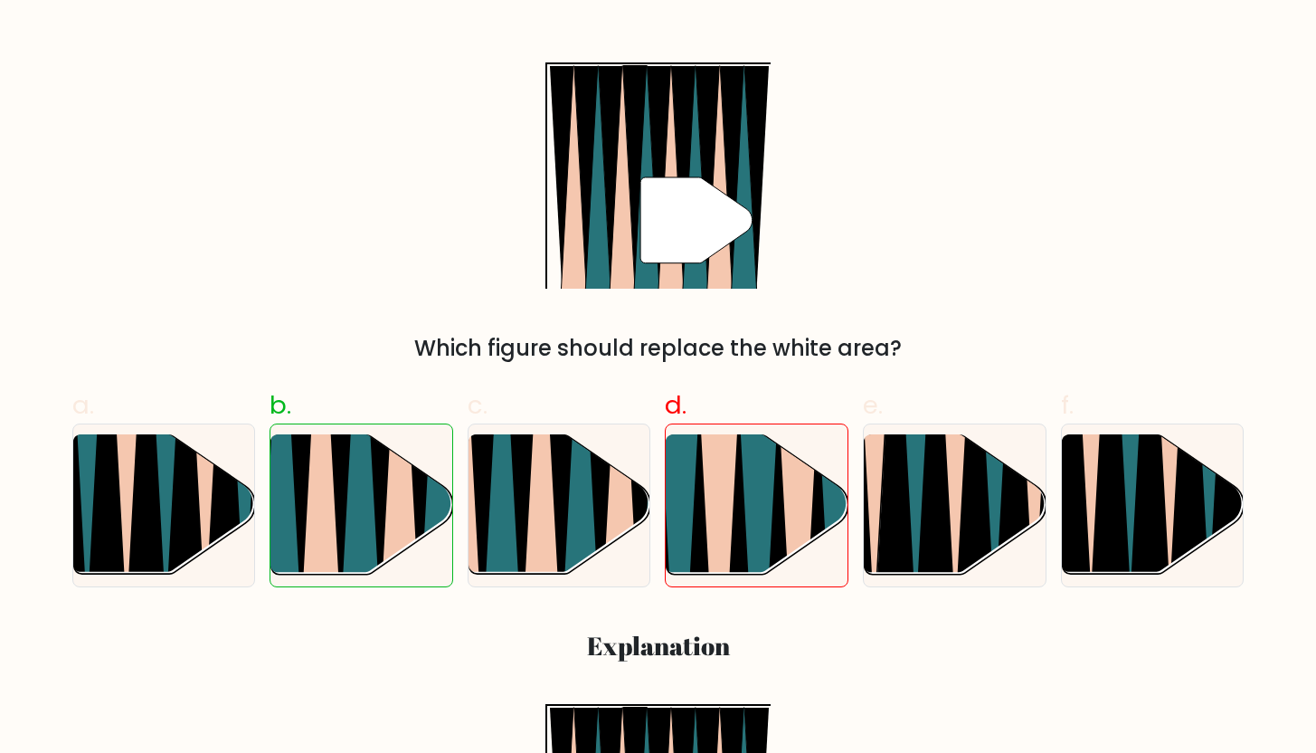
scroll to position [305, 0]
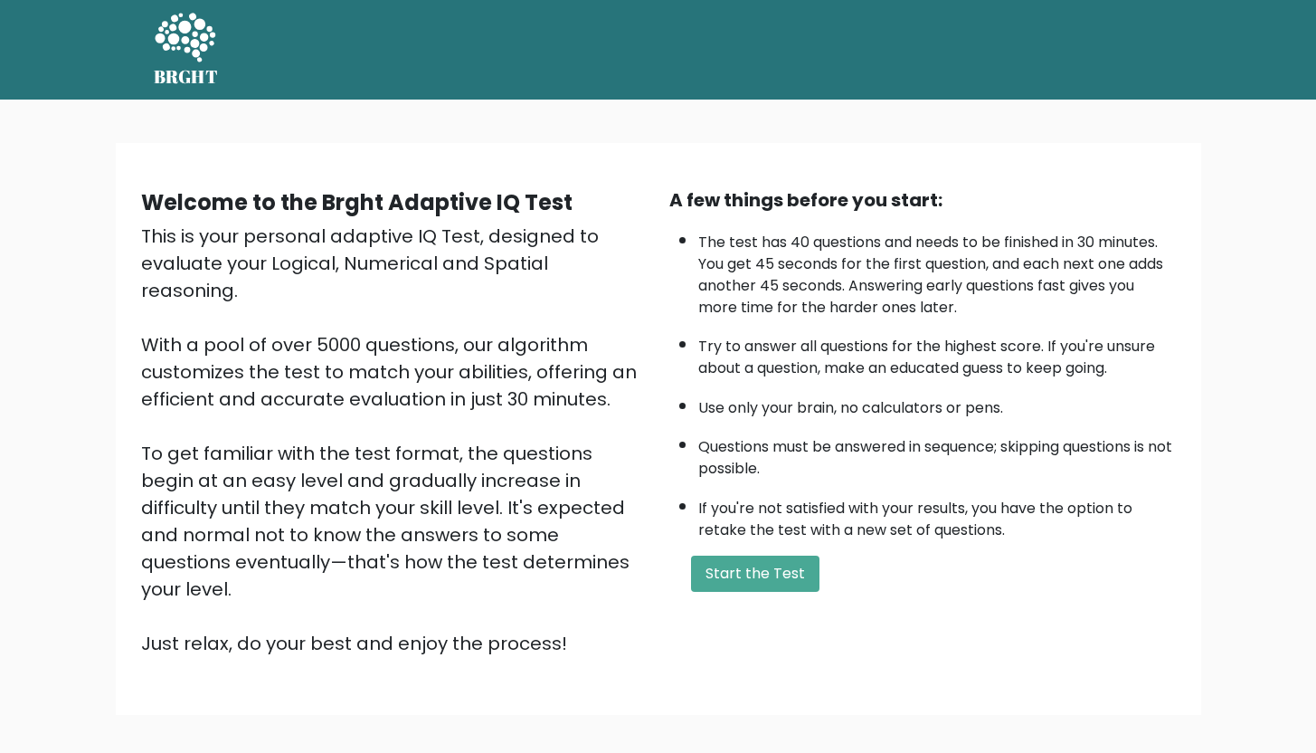
scroll to position [76, 0]
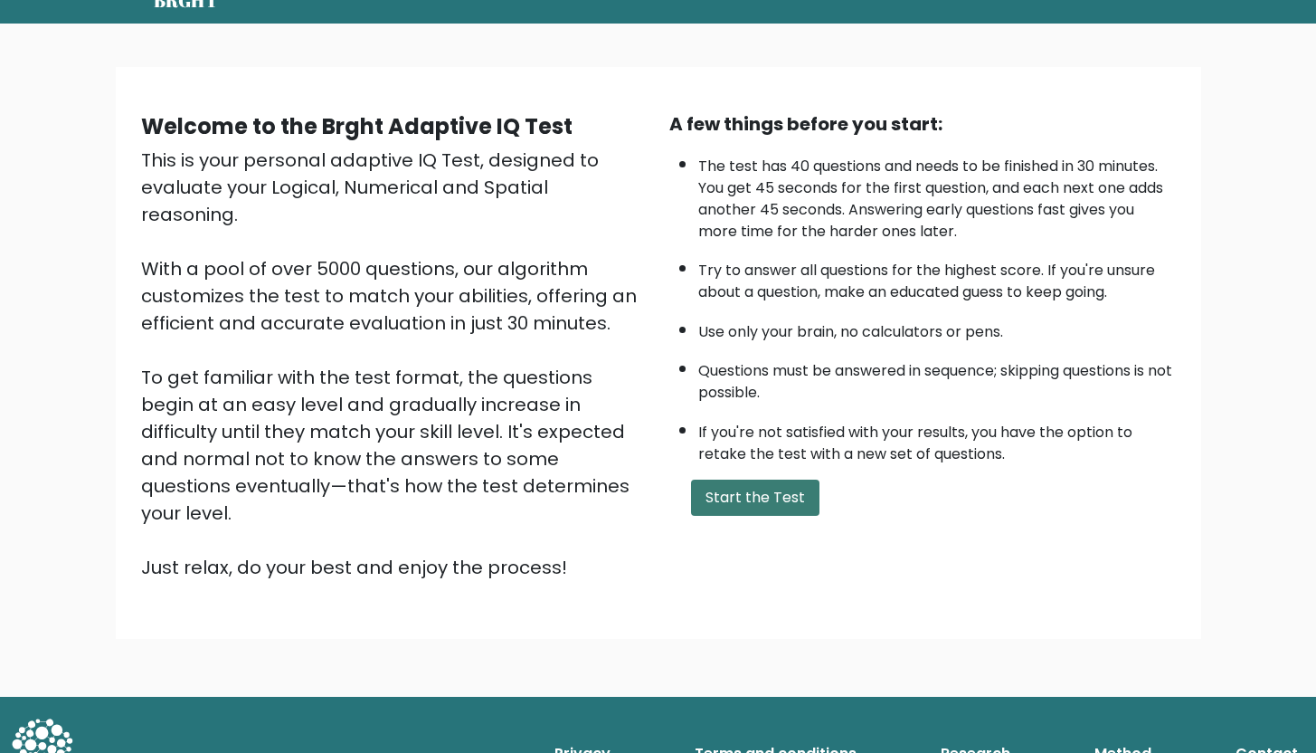
click at [758, 505] on button "Start the Test" at bounding box center [755, 498] width 128 height 36
